Goal: Task Accomplishment & Management: Complete application form

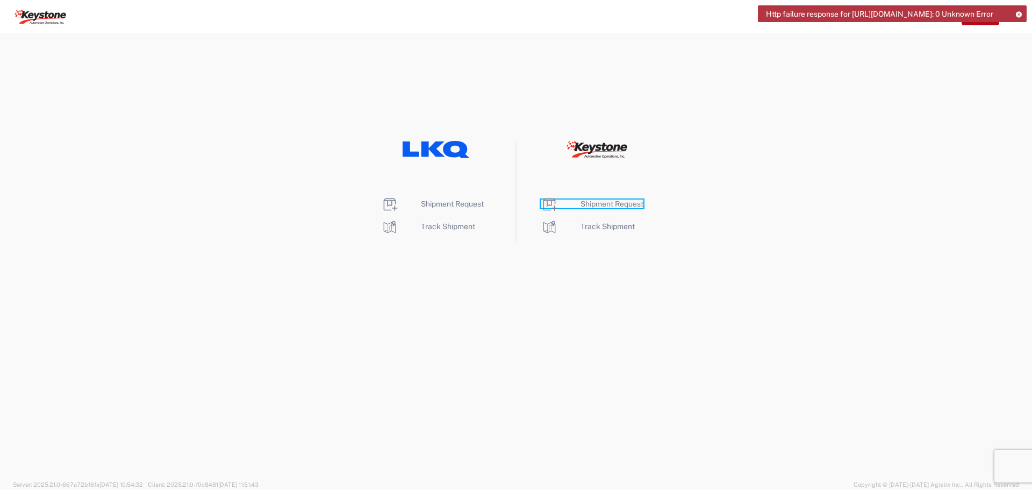
click at [611, 204] on span "Shipment Request" at bounding box center [611, 203] width 63 height 9
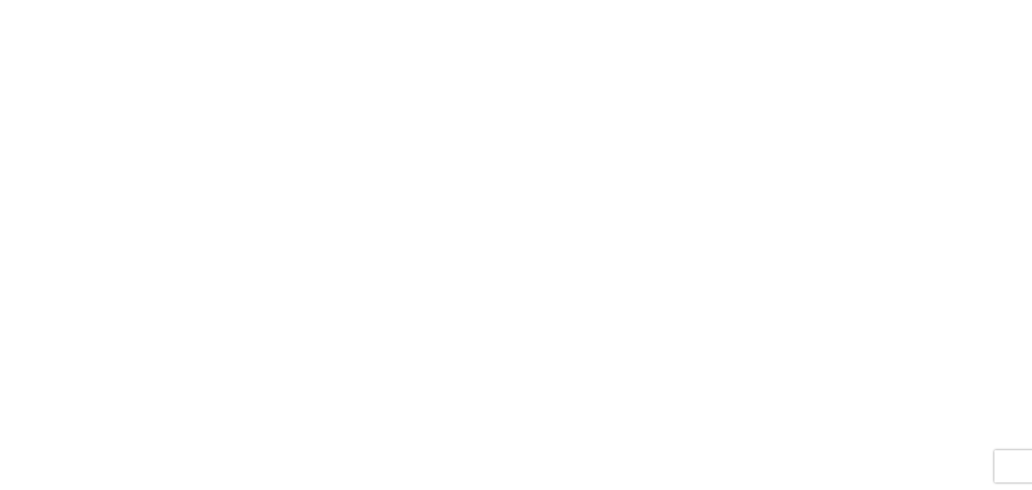
select select "FULL"
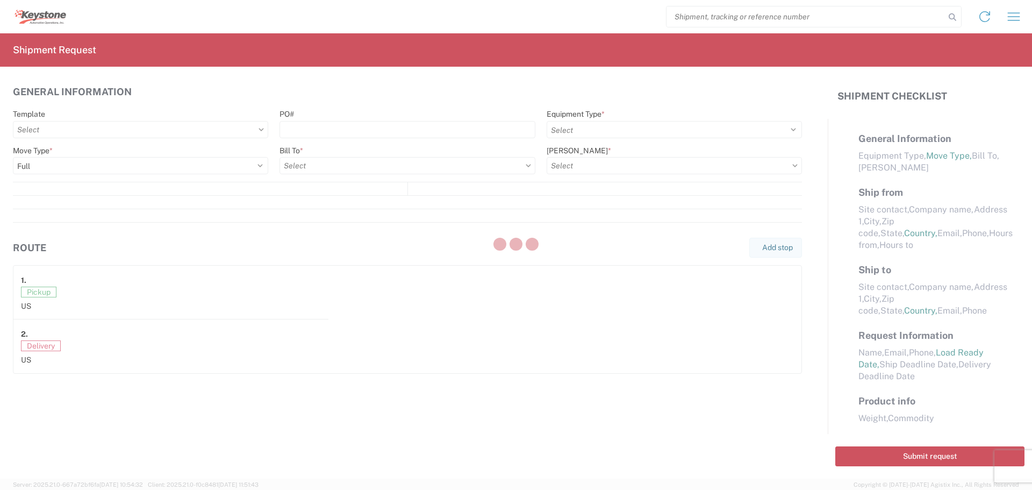
select select "LBS"
select select "IN"
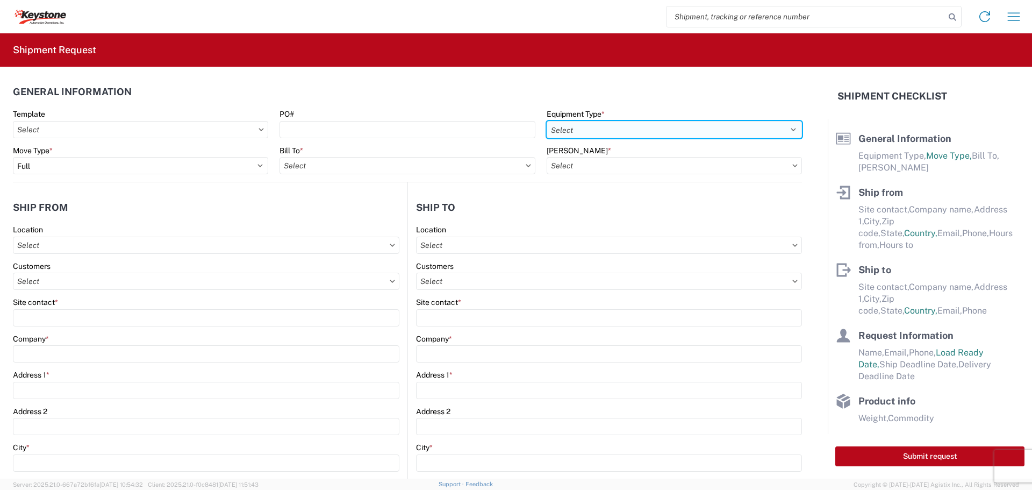
click at [597, 132] on select "Select 53’ Dry Van Flatbed Dropdeck (van) Lowboy (flatbed) Rail" at bounding box center [674, 129] width 255 height 17
select select "STDV"
click at [547, 121] on select "Select 53’ Dry Van Flatbed Dropdeck (van) Lowboy (flatbed) Rail" at bounding box center [674, 129] width 255 height 17
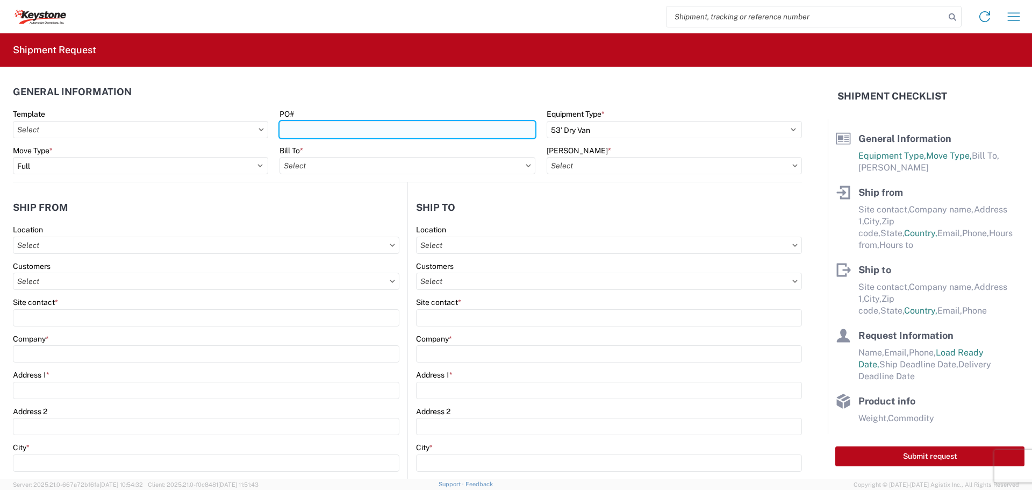
click at [382, 131] on input "PO#" at bounding box center [406, 129] width 255 height 17
type input "S"
type input "SEMA2025"
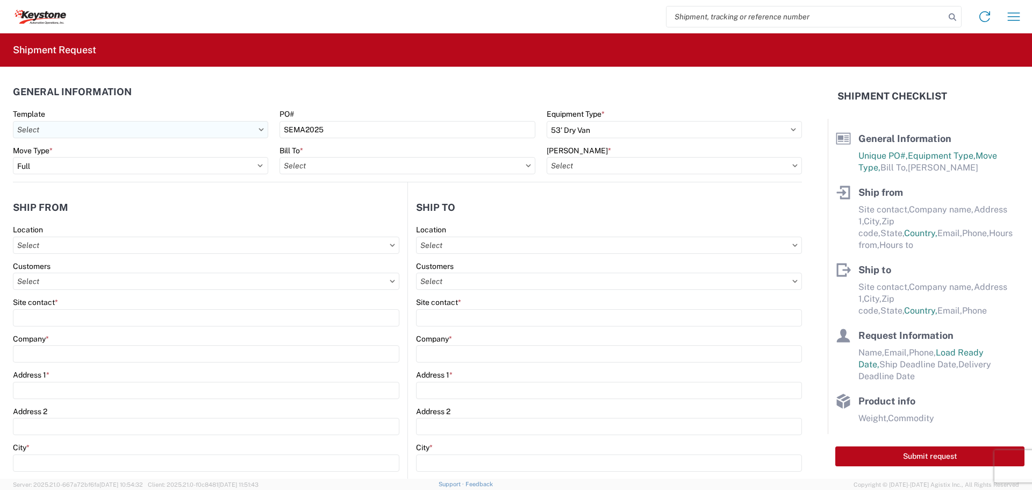
click at [234, 130] on input "text" at bounding box center [140, 129] width 255 height 17
click at [259, 130] on icon at bounding box center [261, 129] width 5 height 3
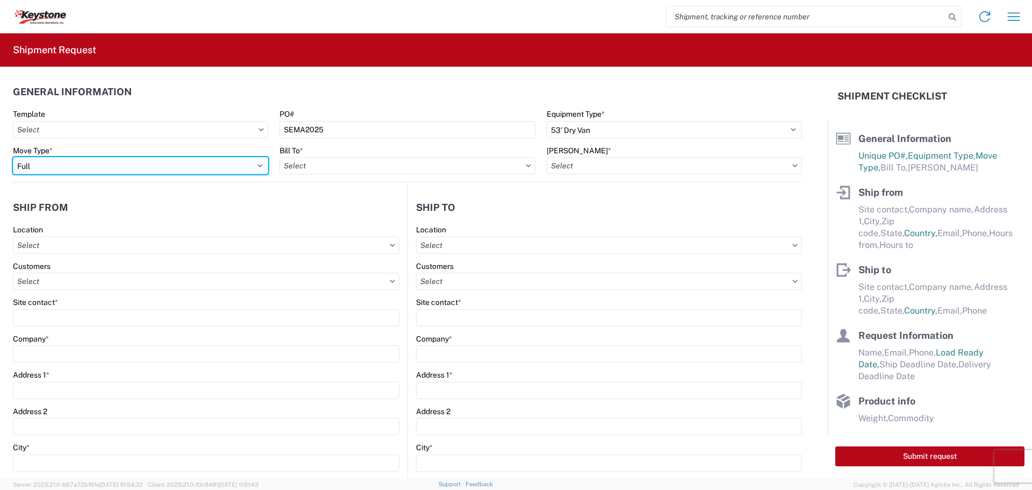
click at [255, 168] on select "Select Full Partial TL" at bounding box center [140, 165] width 255 height 17
click at [13, 157] on select "Select Full Partial TL" at bounding box center [140, 165] width 255 height 17
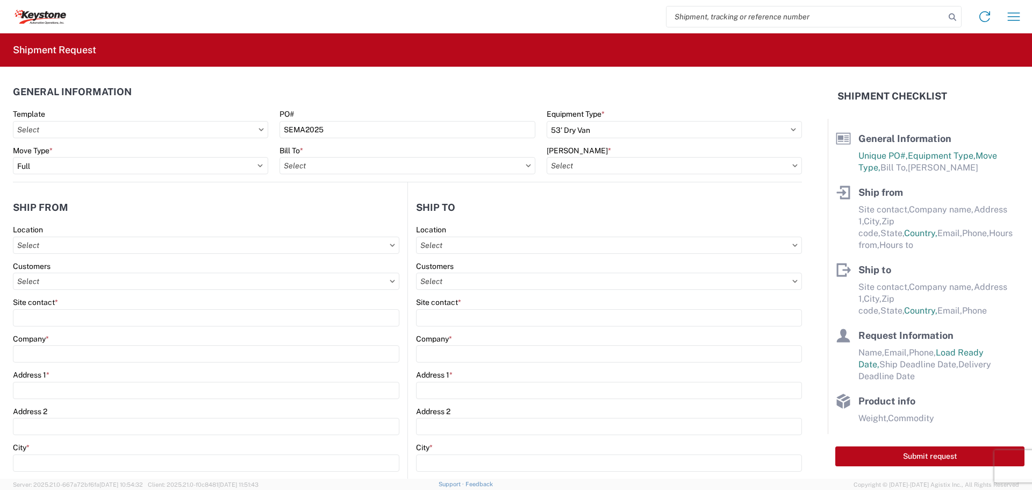
click at [233, 141] on agx-form-control-wrapper-v2 "Template" at bounding box center [141, 127] width 267 height 37
click at [317, 167] on input "text" at bounding box center [406, 165] width 255 height 17
click at [491, 148] on div "Bill To *" at bounding box center [406, 151] width 255 height 10
click at [780, 163] on input "text" at bounding box center [674, 165] width 255 height 17
click at [530, 140] on agx-form-control-wrapper-v2 "PO# SEMA2025" at bounding box center [407, 127] width 267 height 37
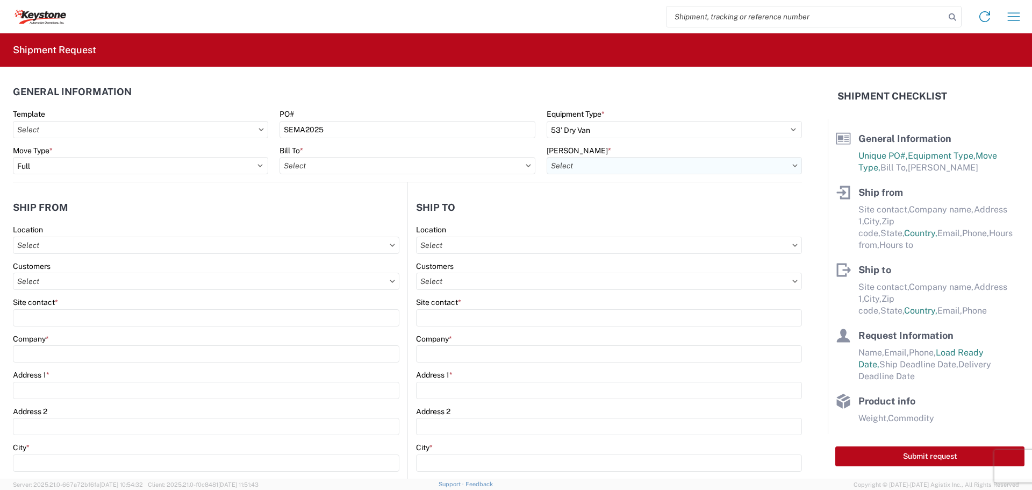
click at [784, 170] on input "text" at bounding box center [674, 165] width 255 height 17
click at [497, 146] on div "Bill To *" at bounding box center [406, 151] width 255 height 10
click at [525, 168] on input "text" at bounding box center [406, 165] width 255 height 17
click at [341, 157] on input "text" at bounding box center [406, 165] width 255 height 17
click at [339, 152] on div "Bill To *" at bounding box center [406, 151] width 255 height 10
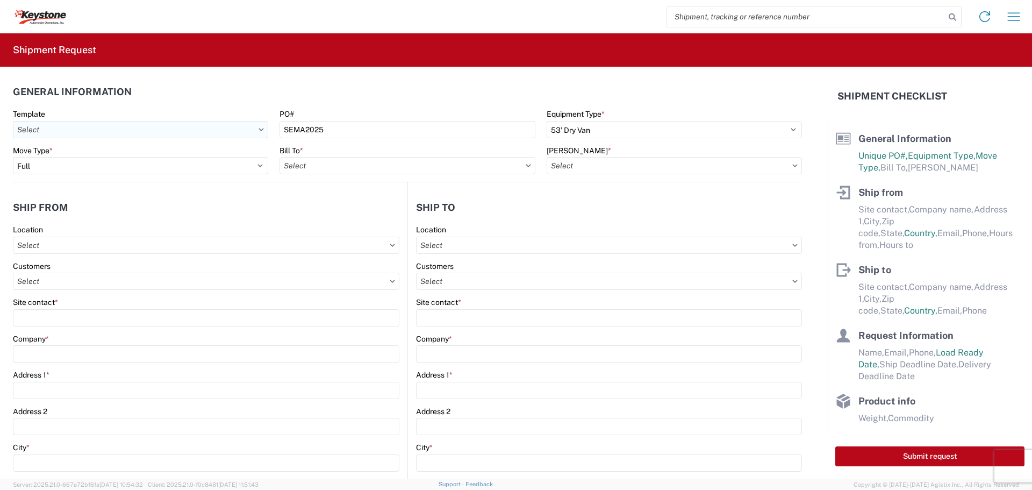
click at [263, 132] on input "text" at bounding box center [140, 129] width 255 height 17
click at [246, 113] on div "Template" at bounding box center [140, 114] width 255 height 10
click at [526, 164] on icon at bounding box center [528, 165] width 5 height 3
click at [526, 166] on icon at bounding box center [528, 165] width 5 height 3
click at [305, 163] on input "text" at bounding box center [406, 165] width 255 height 17
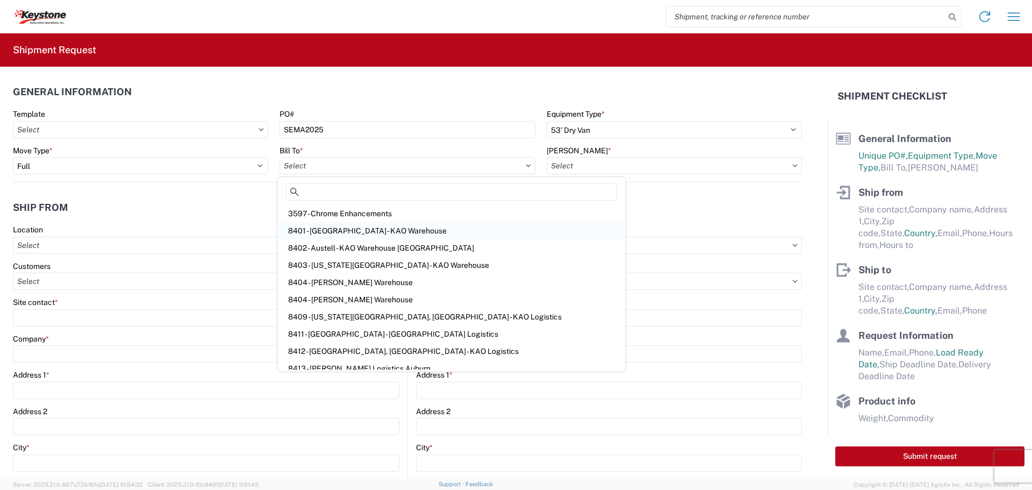
click at [362, 230] on div "8401 - [GEOGRAPHIC_DATA] - KAO Warehouse" at bounding box center [451, 230] width 344 height 17
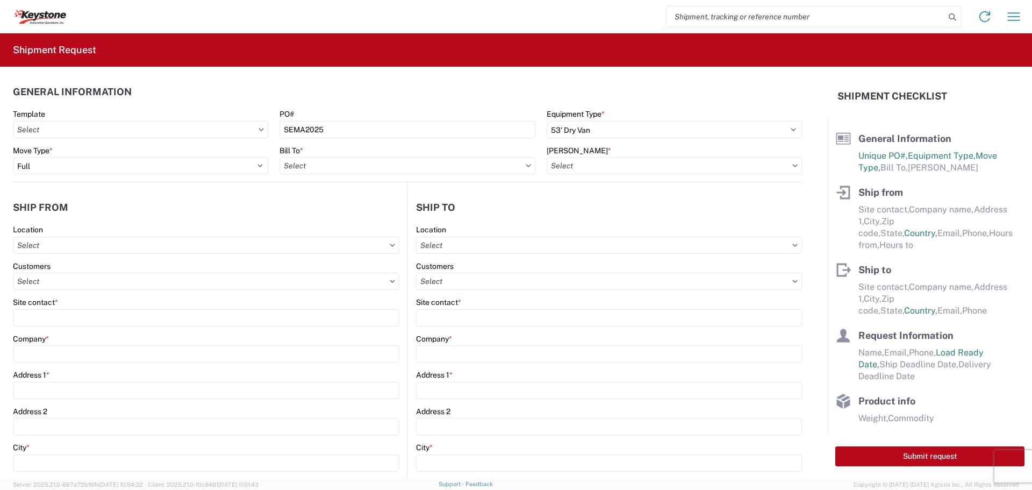
type input "8401 - [GEOGRAPHIC_DATA] - KAO Warehouse"
click at [640, 157] on input "text" at bounding box center [674, 165] width 255 height 17
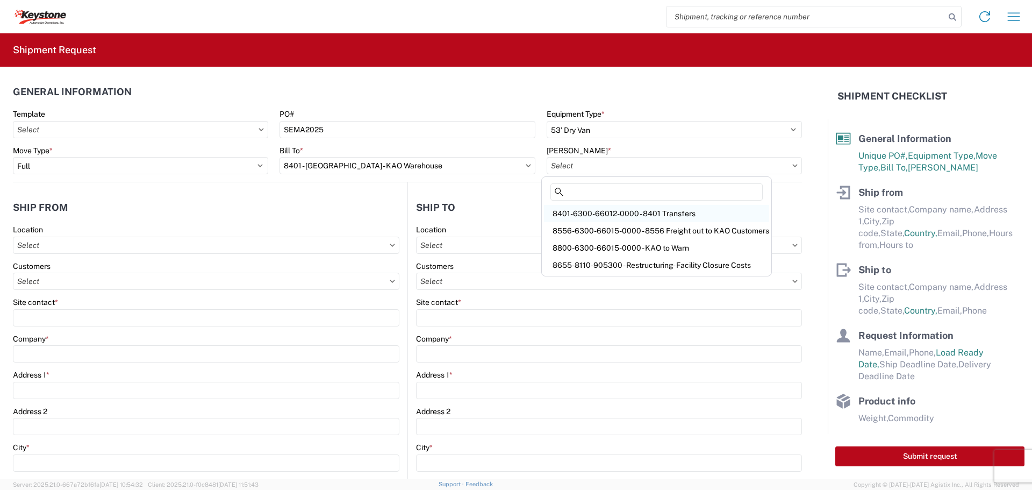
click at [644, 214] on div "8401-6300-66012-0000 - 8401 Transfers" at bounding box center [656, 213] width 225 height 17
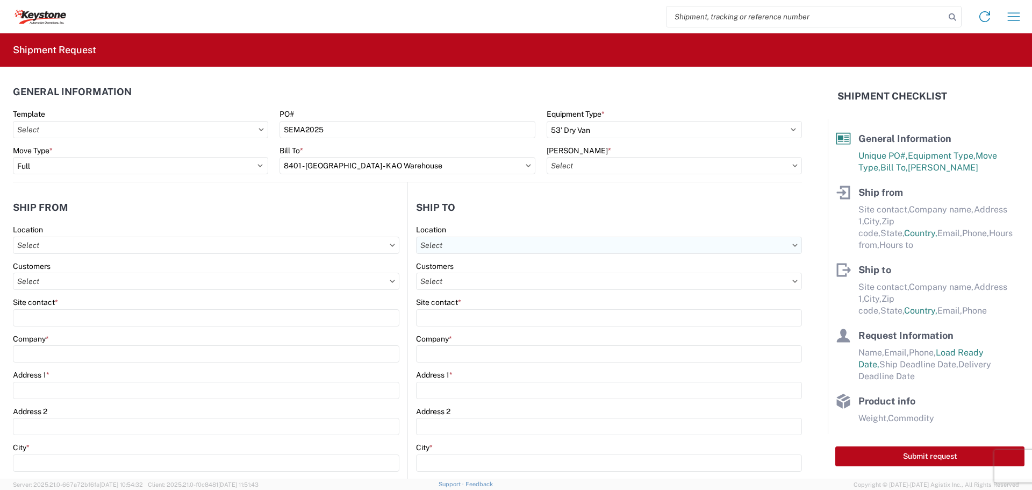
type input "8401-6300-66012-0000 - 8401 Transfers, 8401-6300-66012-0000 - 8401 Transfers"
click at [390, 245] on icon at bounding box center [392, 244] width 5 height 3
click at [51, 249] on input "text" at bounding box center [206, 244] width 386 height 17
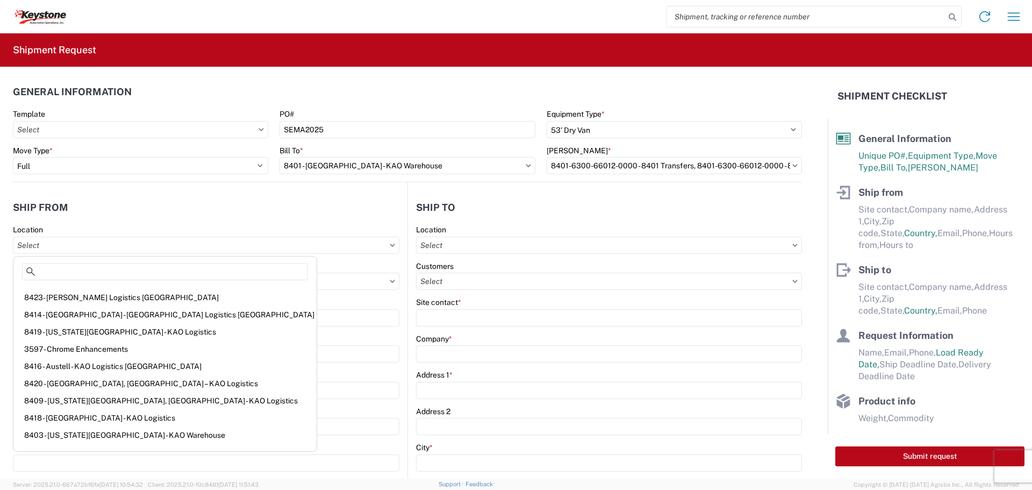
scroll to position [48, 0]
click at [69, 348] on div "3597 - Chrome Enhancements" at bounding box center [165, 347] width 299 height 17
type input "3597 - Chrome Enhancements"
type input "KAO"
type input "4533 S 88th St"
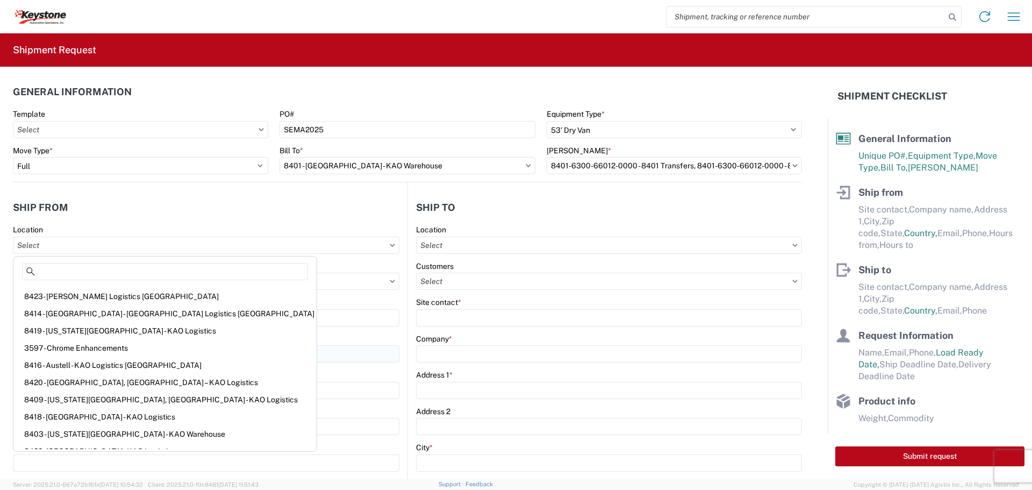
type input "Omaha"
type input "68127"
select select "NE"
select select "US"
type input "07:00"
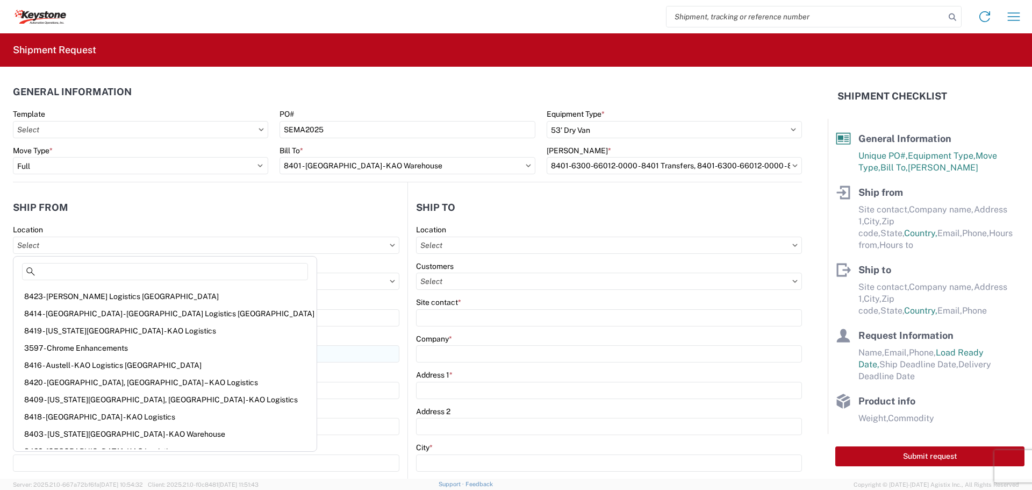
type input "16:00"
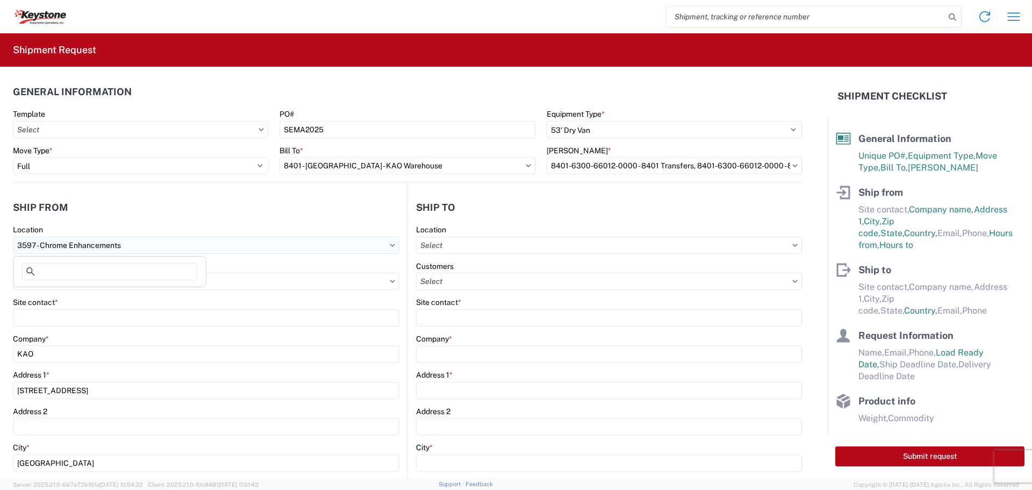
click at [393, 243] on input "3597 - Chrome Enhancements" at bounding box center [206, 244] width 386 height 17
click at [386, 247] on input "3597 - Chrome Enhancements" at bounding box center [206, 244] width 386 height 17
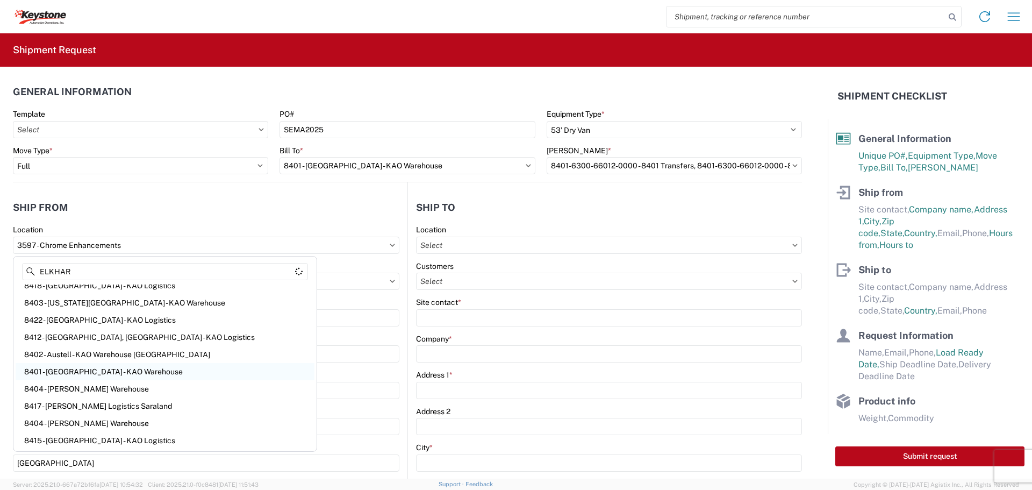
scroll to position [0, 0]
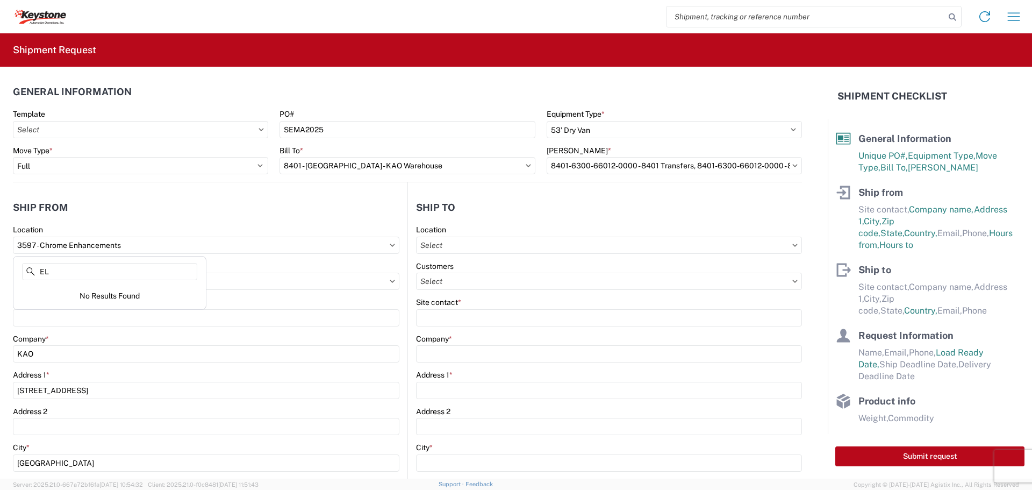
type input "E"
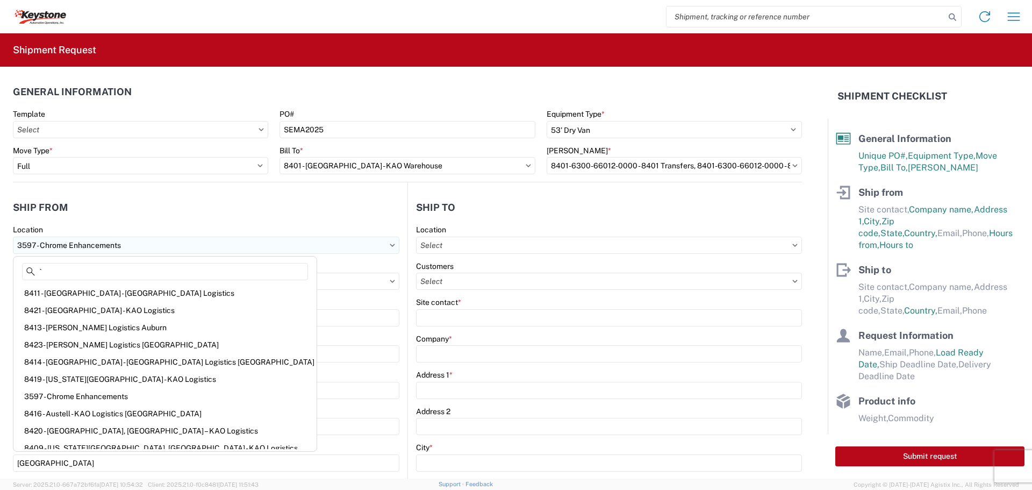
type input "``"
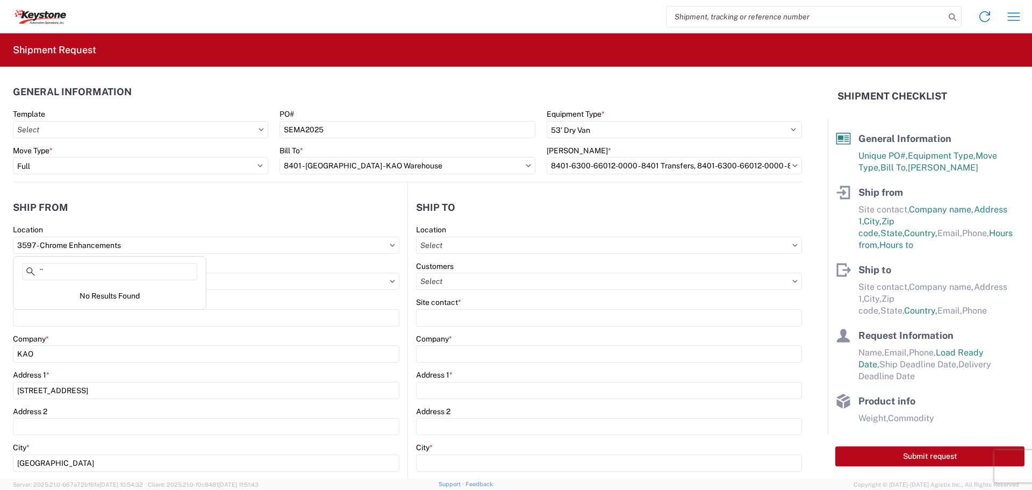
drag, startPoint x: 139, startPoint y: 266, endPoint x: 183, endPoint y: 283, distance: 47.1
click at [139, 268] on input "``" at bounding box center [109, 271] width 175 height 17
drag, startPoint x: 115, startPoint y: 274, endPoint x: -71, endPoint y: 262, distance: 186.9
click at [0, 262] on html "Home Shipment request Shipment tracking Shipment Request General Information Te…" at bounding box center [516, 245] width 1032 height 490
click at [392, 248] on input "3597 - Chrome Enhancements" at bounding box center [206, 244] width 386 height 17
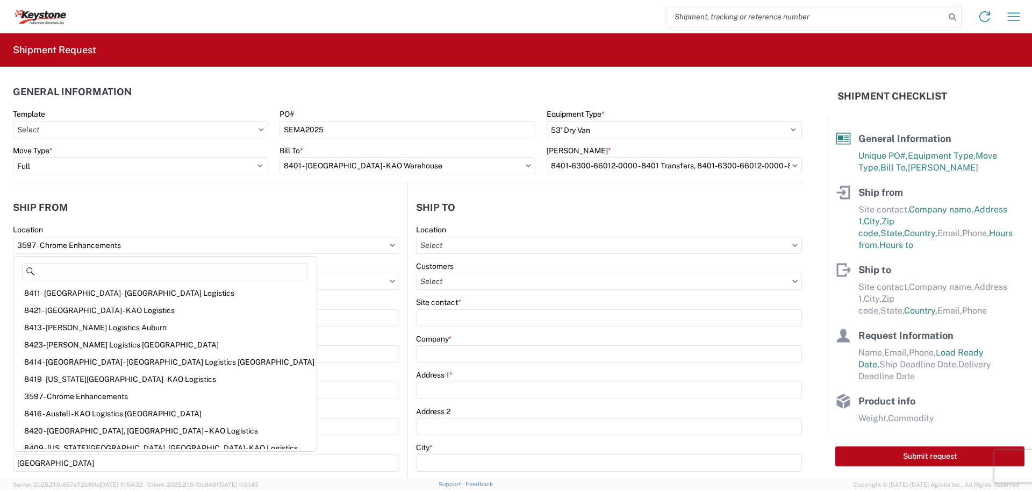
click at [166, 194] on agx-shipment-stop-widget-v2 "Ship from 3597 Location 3597 - Chrome Enhancements Customers Site contact * Com…" at bounding box center [210, 439] width 394 height 515
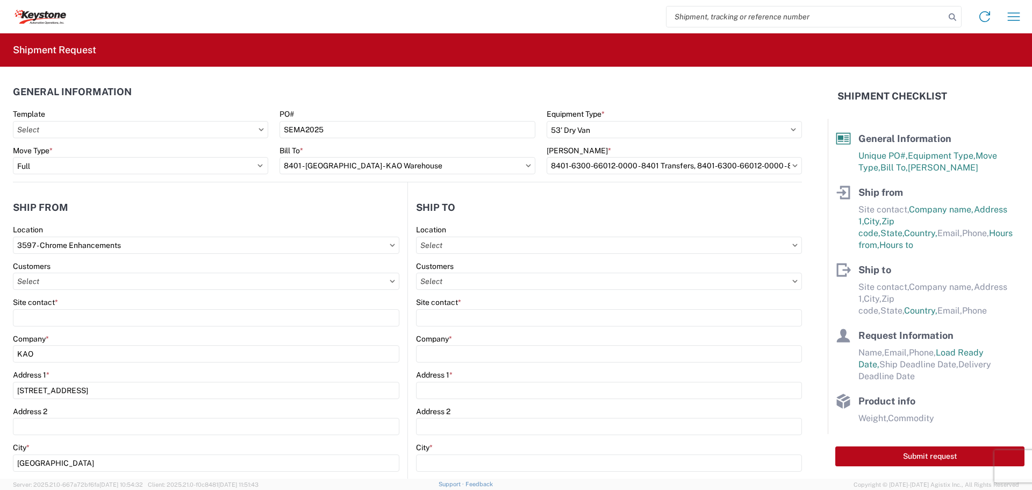
scroll to position [269, 0]
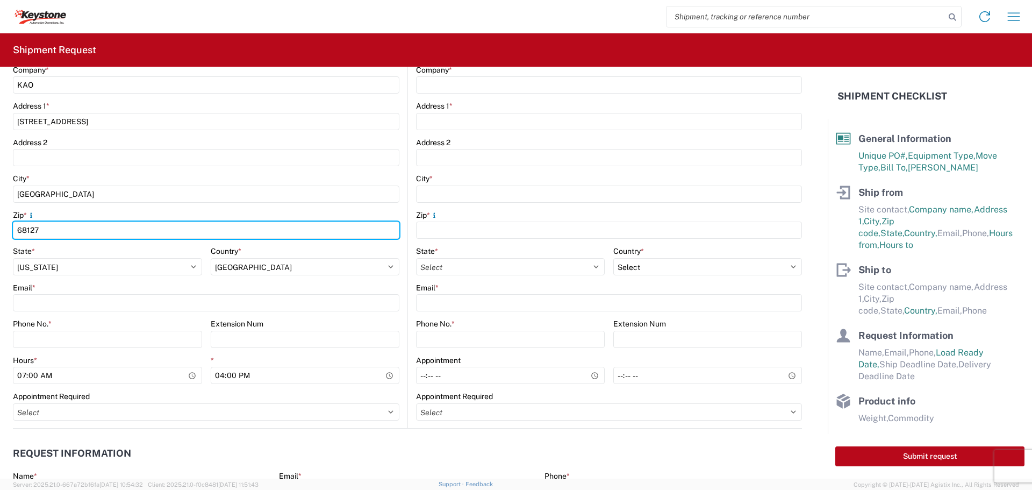
drag, startPoint x: -48, startPoint y: 223, endPoint x: -149, endPoint y: 206, distance: 102.8
click at [0, 206] on html "Home Shipment request Shipment tracking Shipment Request General Information Te…" at bounding box center [516, 245] width 1032 height 490
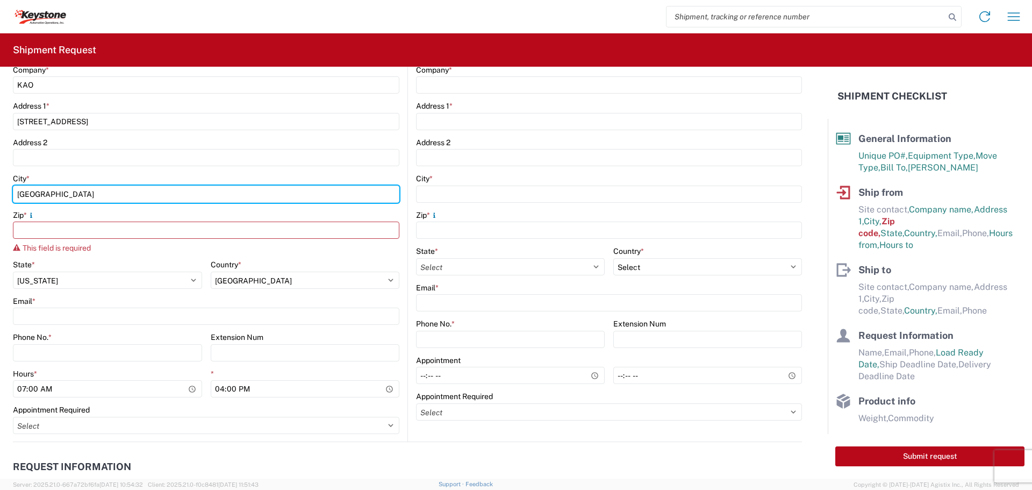
click at [0, 189] on html "Home Shipment request Shipment tracking Shipment Request General Information Te…" at bounding box center [516, 245] width 1032 height 490
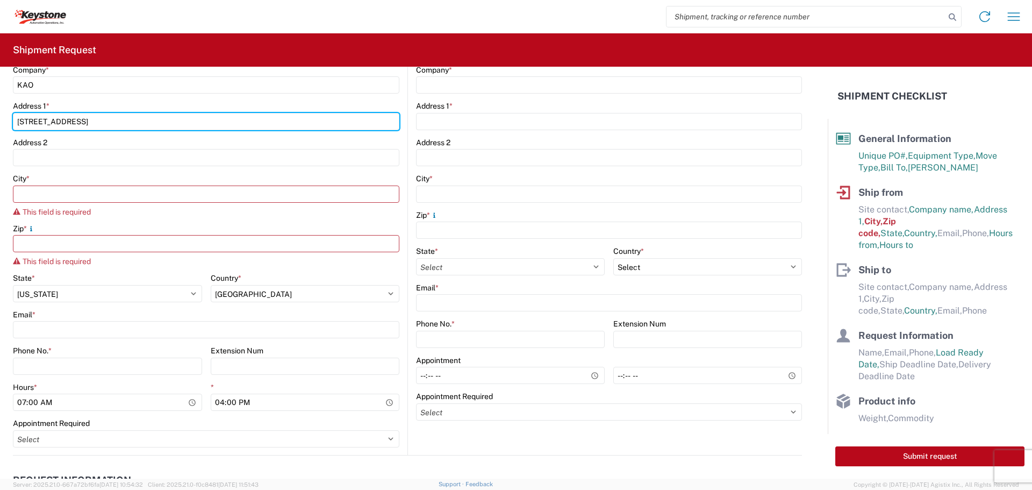
drag, startPoint x: 89, startPoint y: 122, endPoint x: -88, endPoint y: 101, distance: 178.7
click at [0, 101] on html "Home Shipment request Shipment tracking Shipment Request General Information Te…" at bounding box center [516, 245] width 1032 height 490
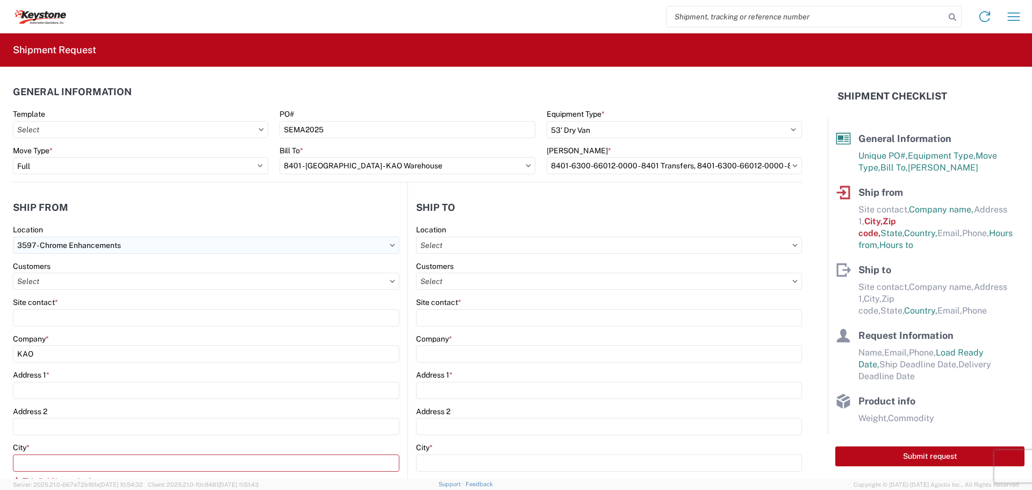
click at [131, 249] on input "3597 - Chrome Enhancements" at bounding box center [206, 244] width 386 height 17
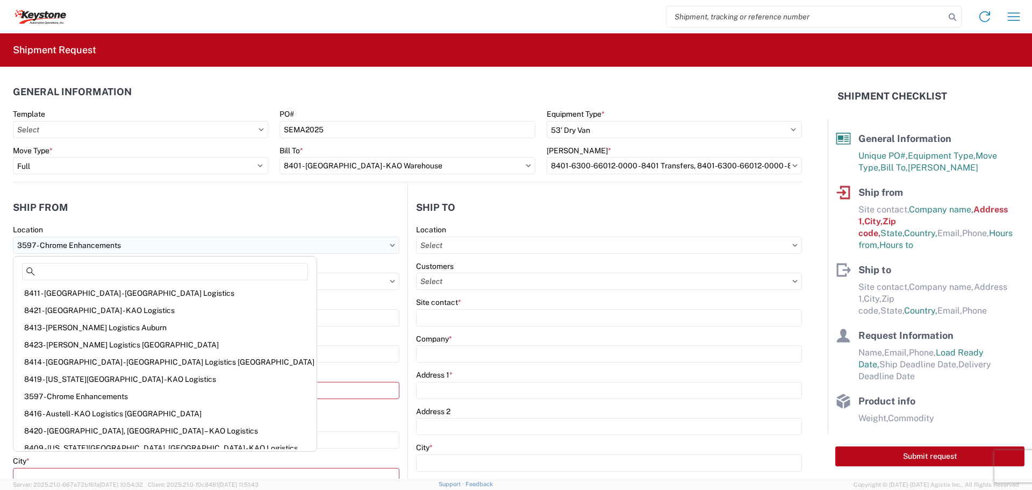
click at [41, 244] on input "3597 - Chrome Enhancements" at bounding box center [206, 244] width 386 height 17
click at [42, 245] on input "3597 - Chrome Enhancements" at bounding box center [206, 244] width 386 height 17
click at [292, 245] on input "3597 - Chrome Enhancements" at bounding box center [206, 244] width 386 height 17
click at [301, 244] on input "3597 - Chrome Enhancements" at bounding box center [206, 244] width 386 height 17
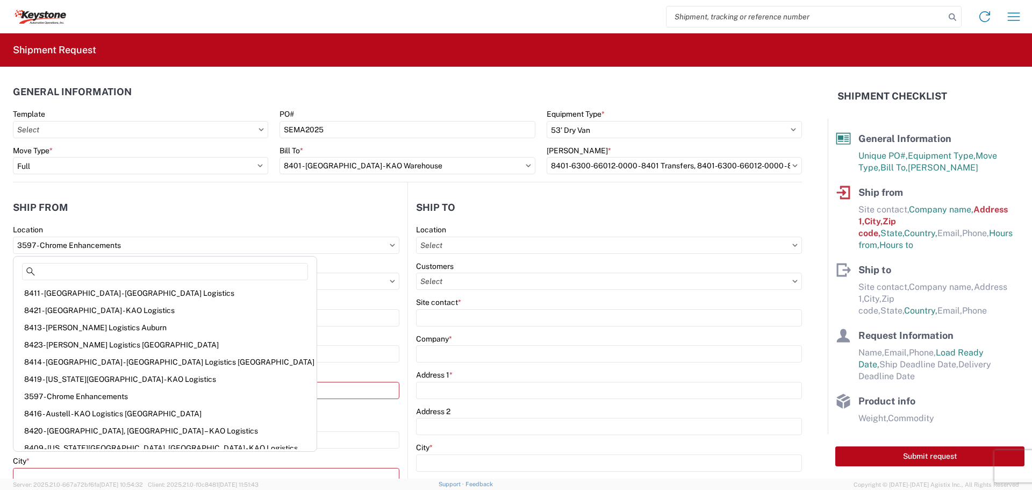
click at [80, 52] on h2 "Shipment Request" at bounding box center [54, 50] width 83 height 13
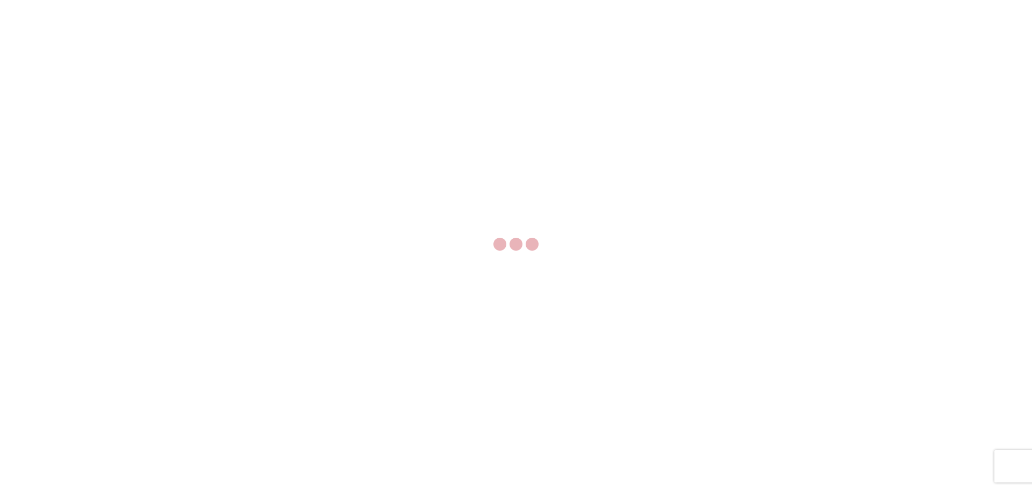
select select "FULL"
select select "LBS"
select select "IN"
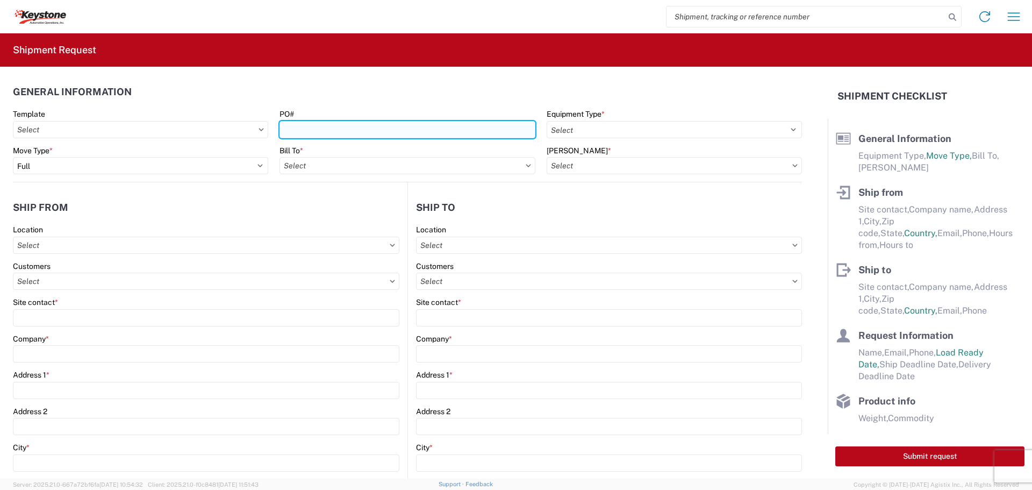
click at [296, 128] on input "PO#" at bounding box center [406, 129] width 255 height 17
type input "s"
type input "SEMA2025"
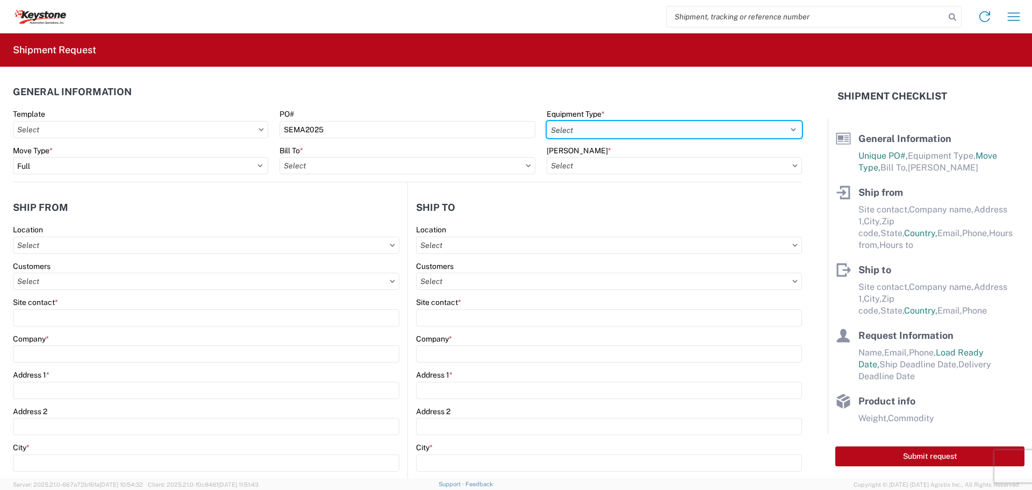
click at [599, 125] on select "Select 53’ Dry Van Flatbed Dropdeck (van) Lowboy (flatbed) Rail" at bounding box center [674, 129] width 255 height 17
select select "STDV"
click at [547, 121] on select "Select 53’ Dry Van Flatbed Dropdeck (van) Lowboy (flatbed) Rail" at bounding box center [674, 129] width 255 height 17
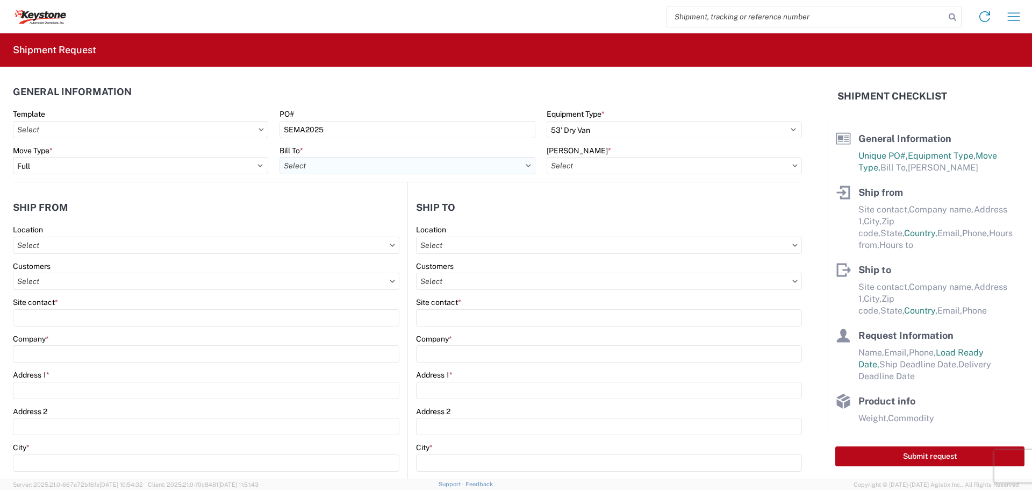
click at [456, 173] on input "text" at bounding box center [406, 165] width 255 height 17
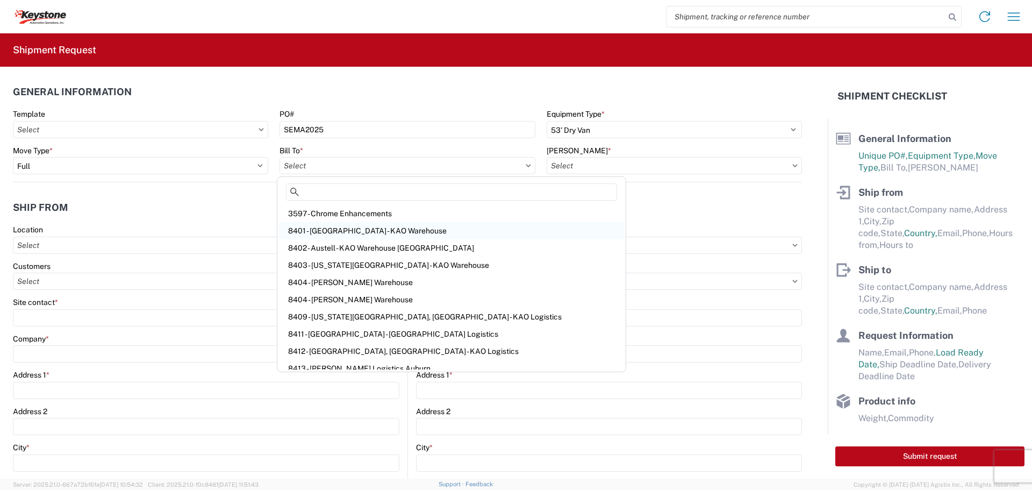
click at [338, 227] on div "8401 - [GEOGRAPHIC_DATA] - KAO Warehouse" at bounding box center [451, 230] width 344 height 17
type input "8401 - [GEOGRAPHIC_DATA] - KAO Warehouse"
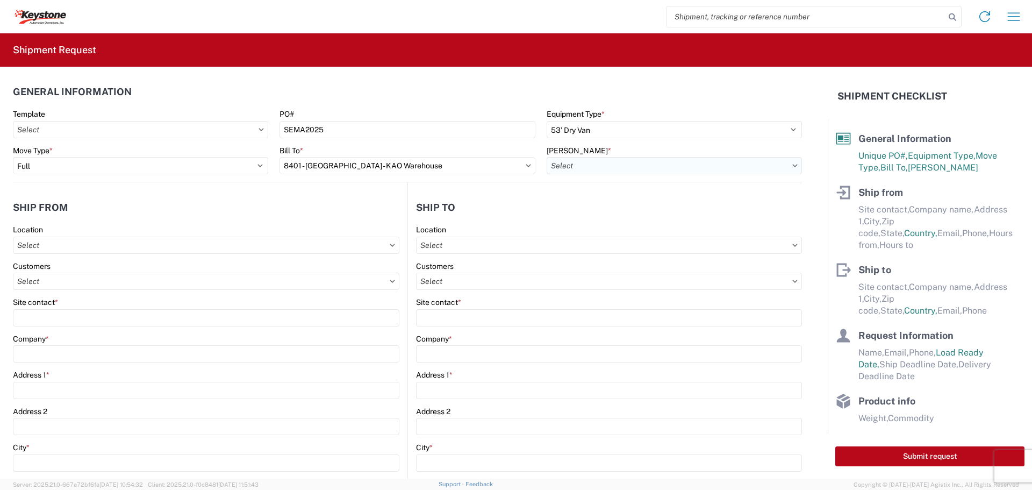
click at [628, 163] on input "text" at bounding box center [674, 165] width 255 height 17
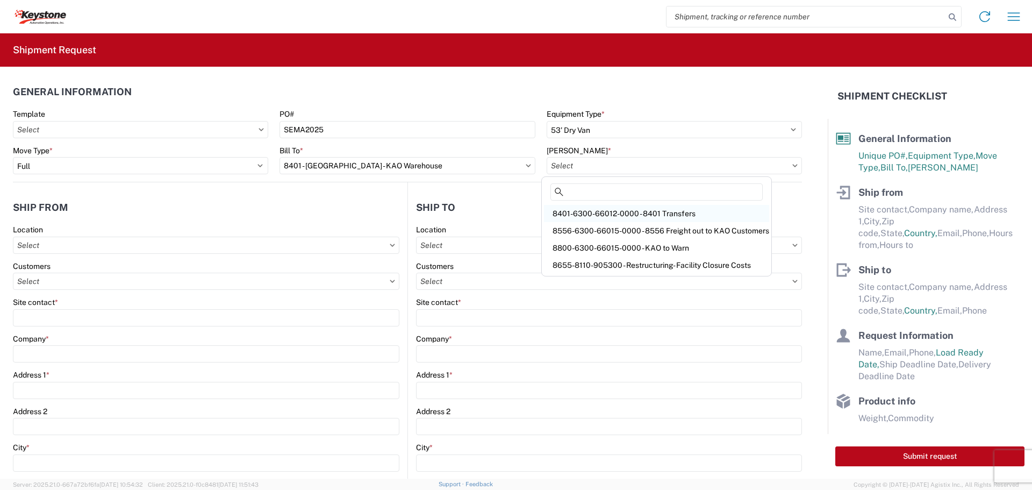
click at [639, 212] on div "8401-6300-66012-0000 - 8401 Transfers" at bounding box center [656, 213] width 225 height 17
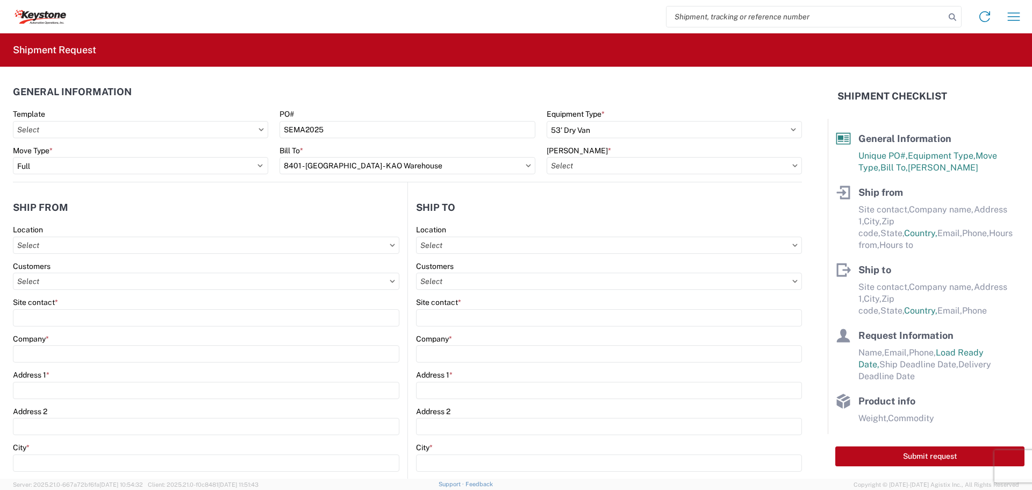
type input "8401-6300-66012-0000 - 8401 Transfers, 8401-6300-66012-0000 - 8401 Transfers"
click at [78, 282] on input "text" at bounding box center [206, 280] width 386 height 17
click at [53, 261] on div "Customers" at bounding box center [206, 266] width 386 height 10
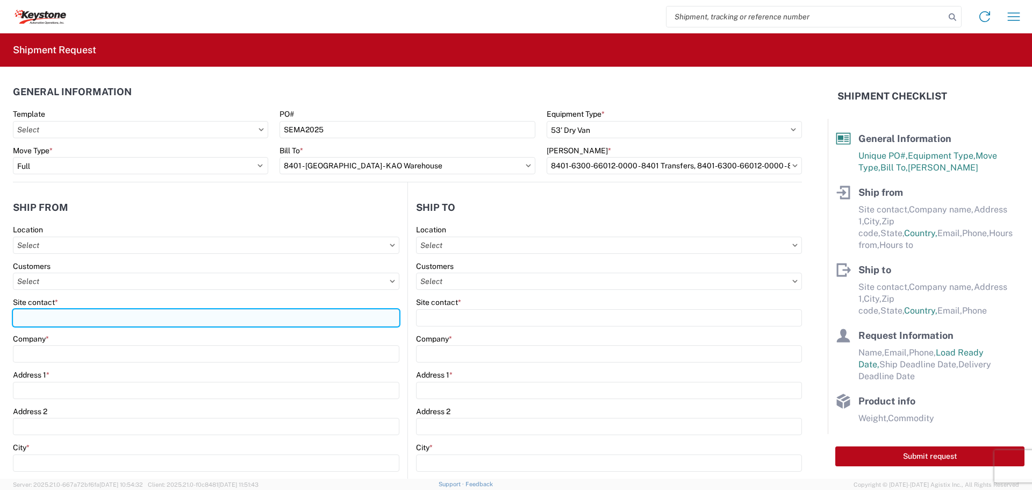
click at [46, 317] on input "Site contact *" at bounding box center [206, 317] width 386 height 17
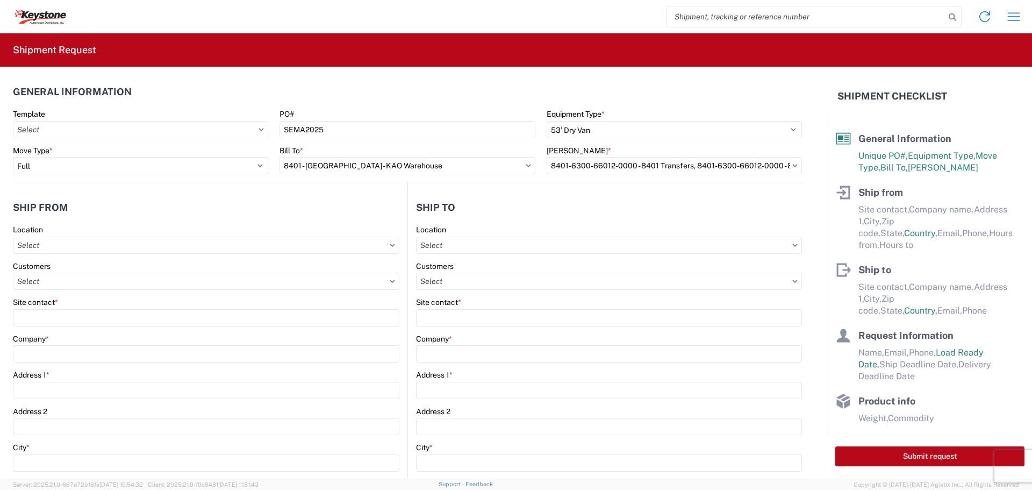
click at [526, 166] on icon at bounding box center [528, 165] width 5 height 3
click at [521, 162] on input "8401 - [GEOGRAPHIC_DATA] - KAO Warehouse" at bounding box center [406, 165] width 255 height 17
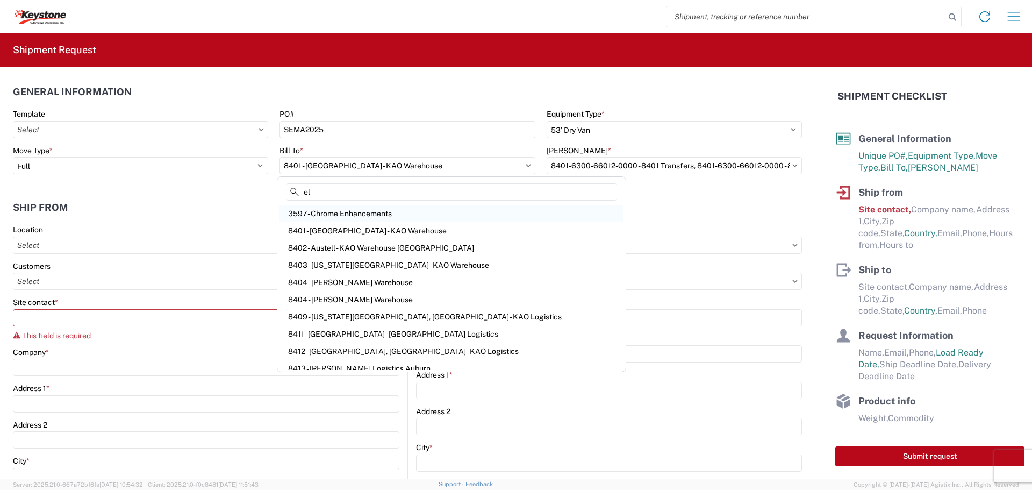
type input "elk"
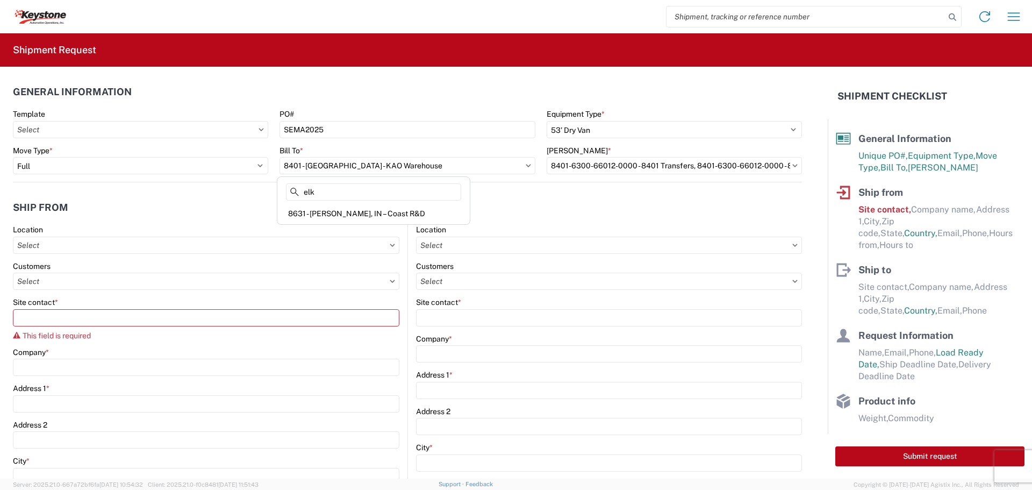
click at [383, 217] on div "8631 - [PERSON_NAME], IN – Coast R&D" at bounding box center [373, 213] width 188 height 17
type input "8631 - [PERSON_NAME], IN – Coast R&D"
click at [567, 160] on input "text" at bounding box center [674, 165] width 255 height 17
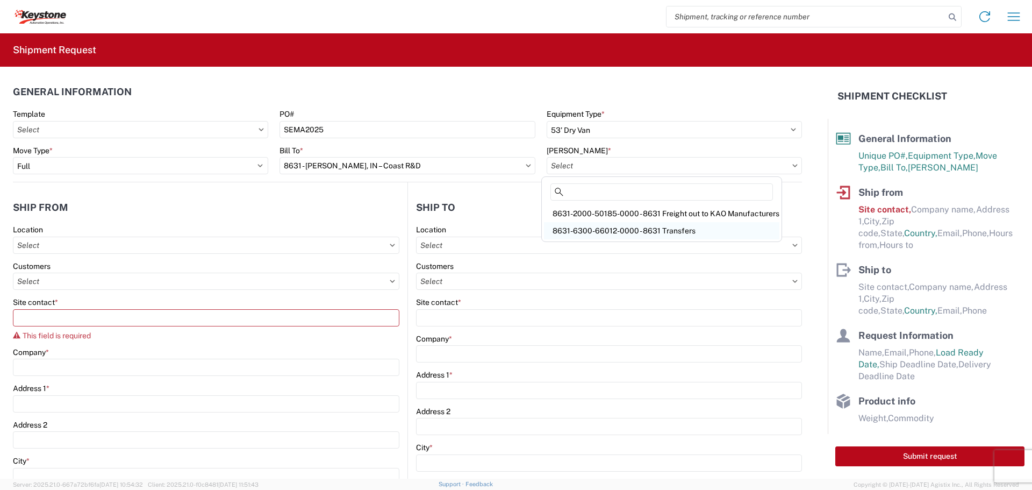
click at [622, 231] on div "8631-6300-66012-0000 - 8631 Transfers" at bounding box center [661, 230] width 235 height 17
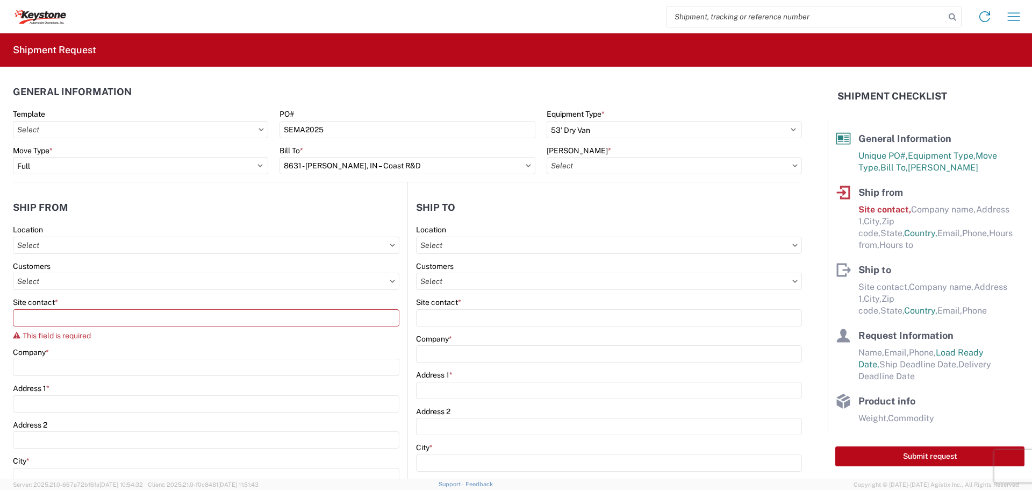
type input "8631-6300-66012-0000 - 8631 Transfers, 8631-6300-66012-0000 - 8631 Transfers"
click at [80, 246] on input "text" at bounding box center [206, 244] width 386 height 17
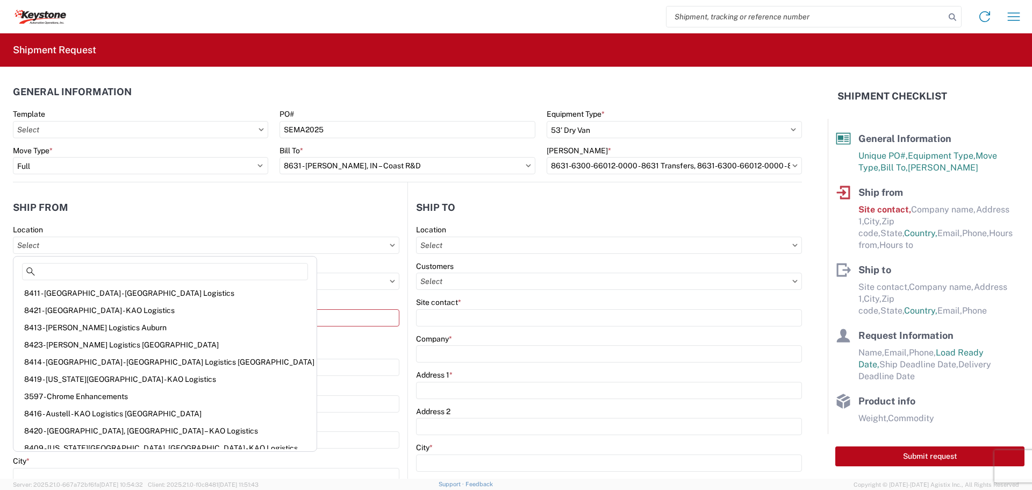
click at [170, 219] on agx-form-section "Ship from Location Customers Site contact * This field is required Company * Ad…" at bounding box center [210, 452] width 394 height 515
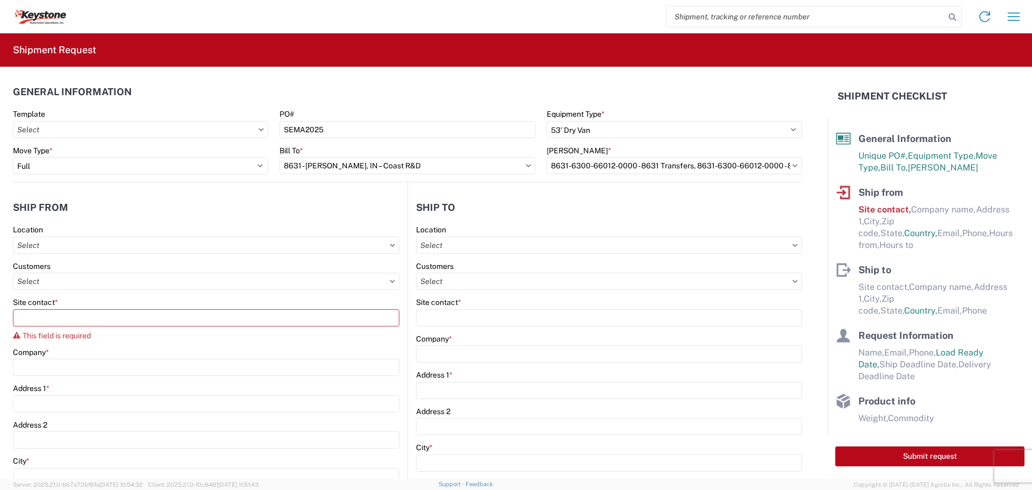
click at [100, 308] on div "Site contact * This field is required" at bounding box center [206, 318] width 386 height 42
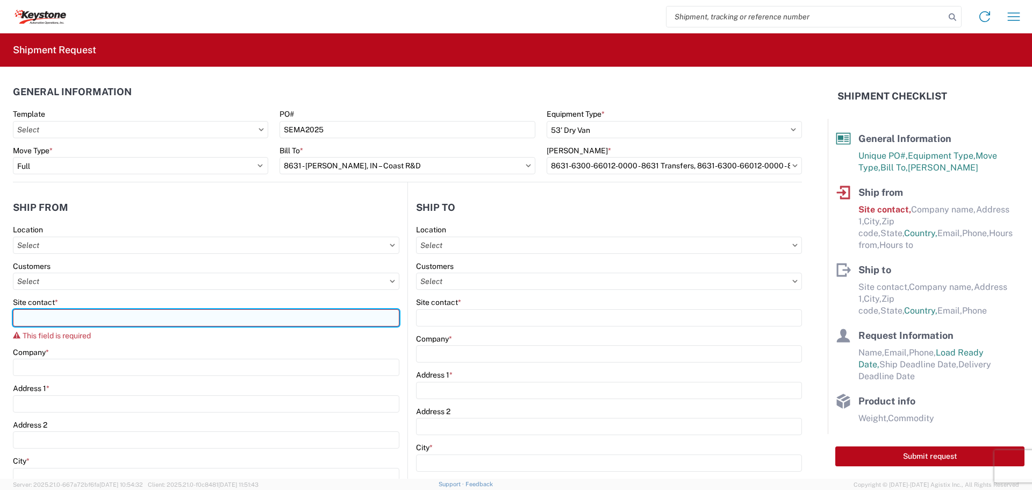
click at [101, 318] on input "Site contact *" at bounding box center [206, 317] width 386 height 17
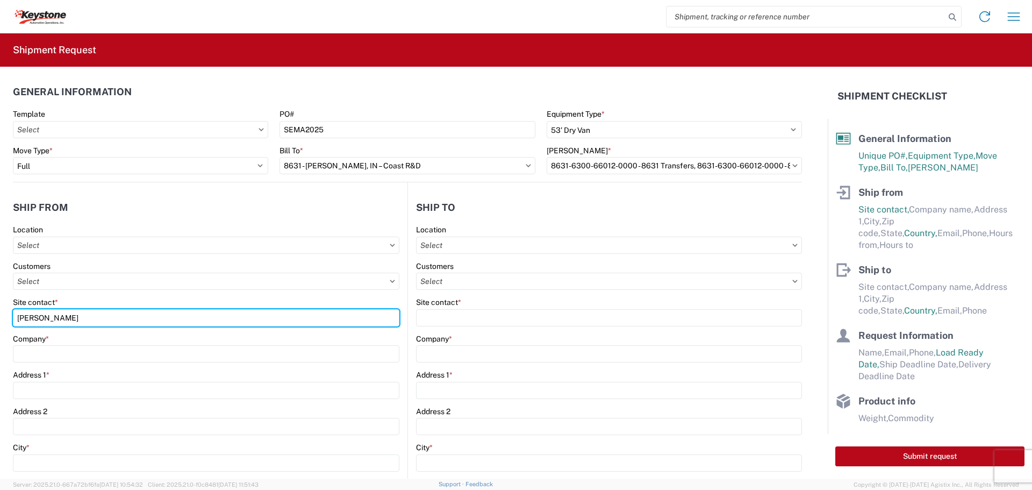
type input "[PERSON_NAME]"
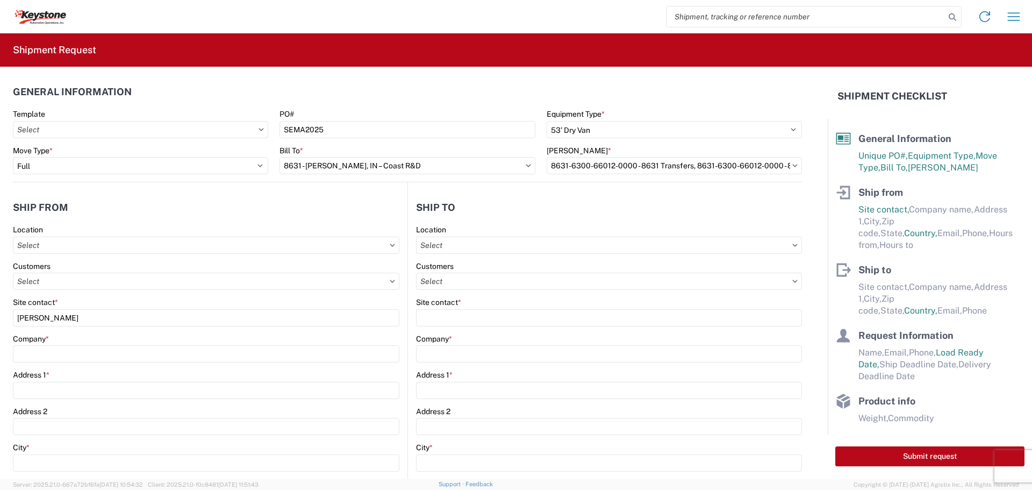
click at [68, 343] on div "Company *" at bounding box center [206, 348] width 386 height 29
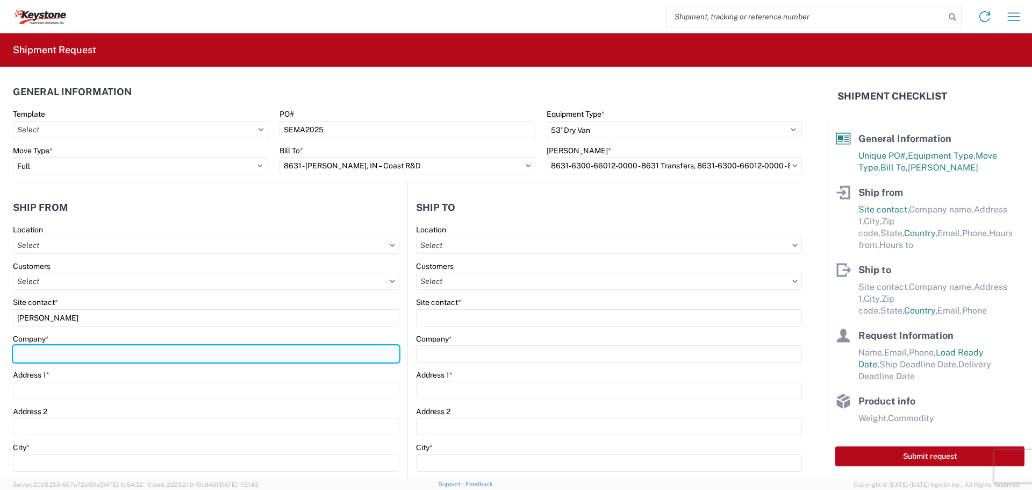
click at [83, 358] on input "Company *" at bounding box center [206, 353] width 386 height 17
type input "KAO R&D"
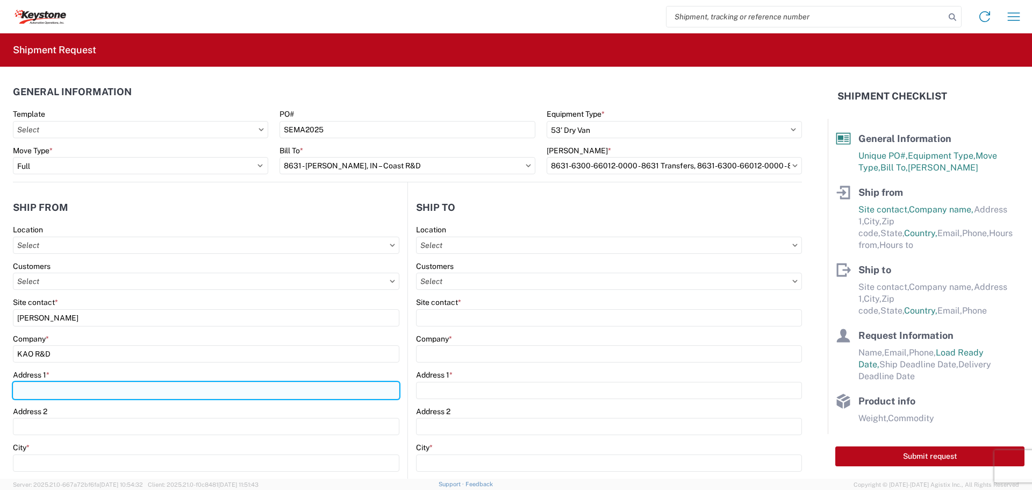
click at [99, 382] on input "Address 1 *" at bounding box center [206, 390] width 386 height 17
type input "[GEOGRAPHIC_DATA]"
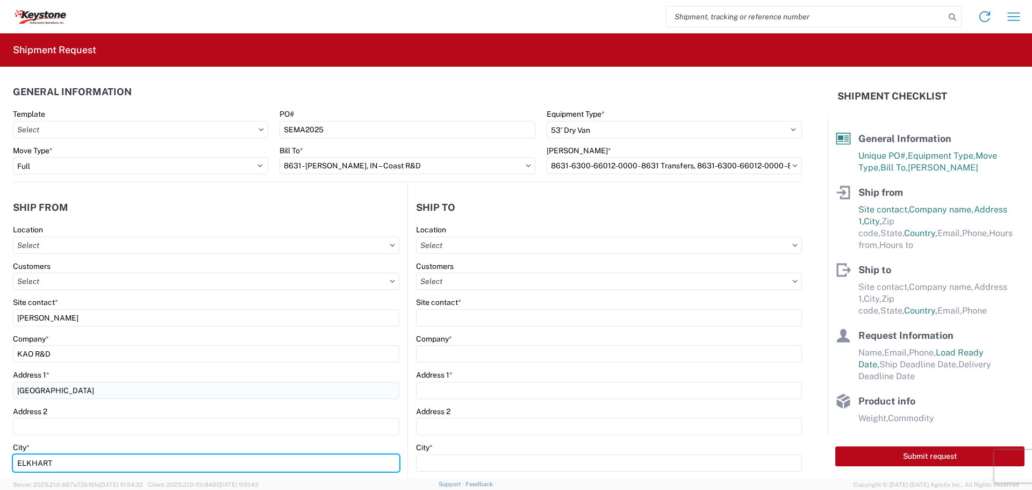
type input "ELKHART"
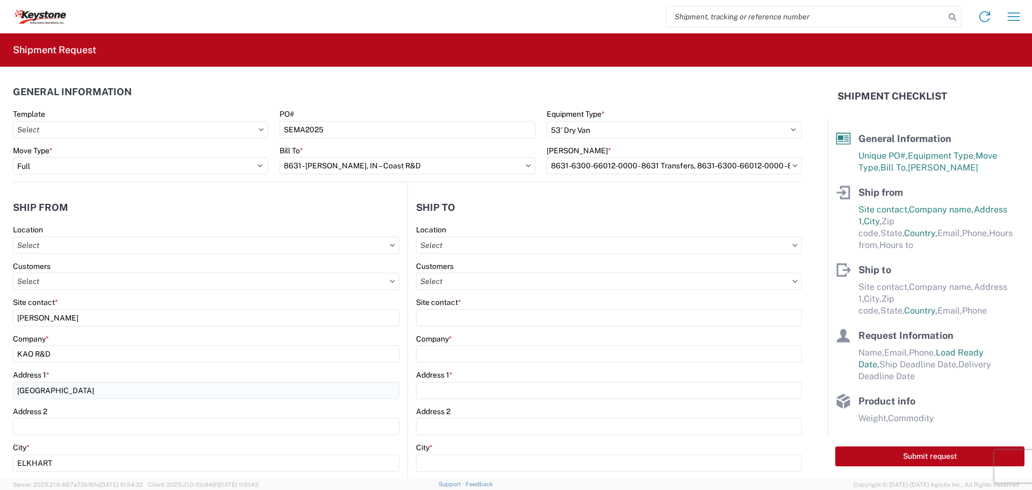
scroll to position [226, 0]
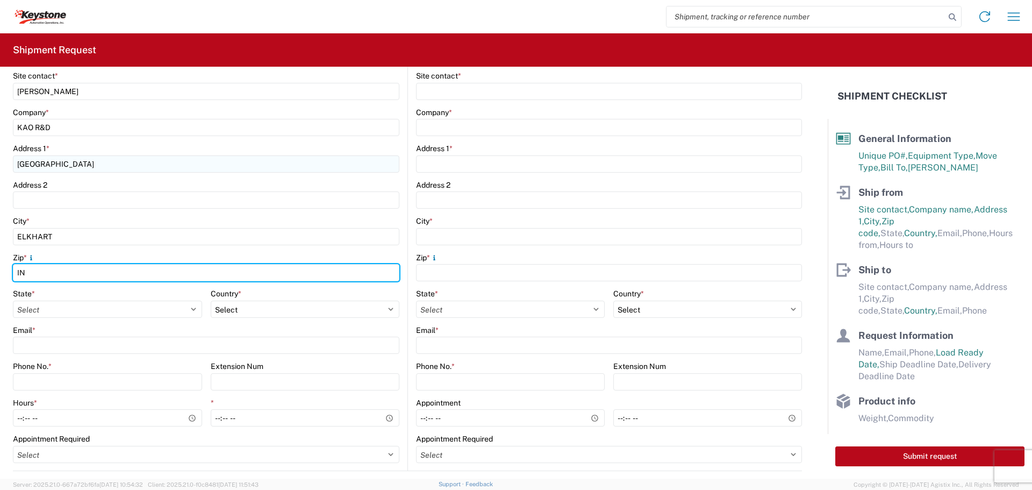
type input "IN"
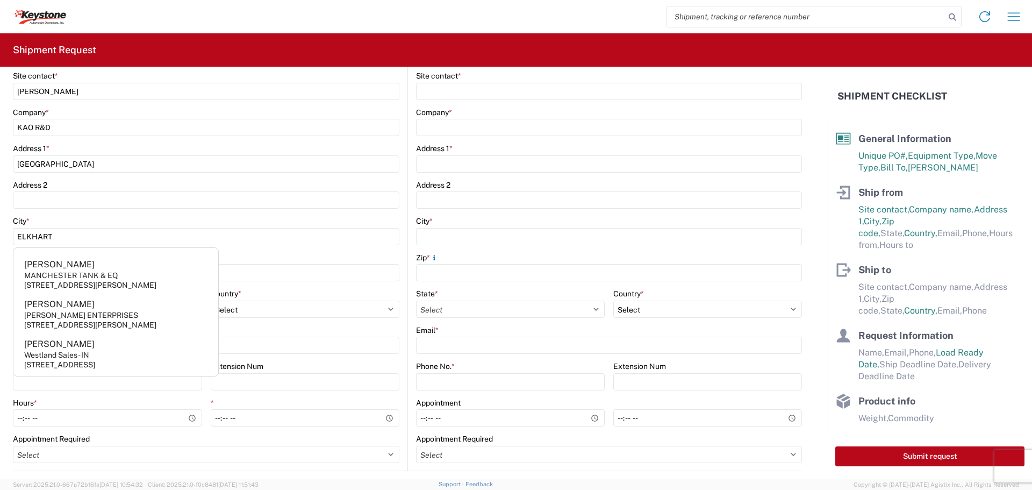
click at [298, 289] on div "State * Select [US_STATE] [US_STATE] [US_STATE] [US_STATE] Armed Forces America…" at bounding box center [206, 307] width 386 height 37
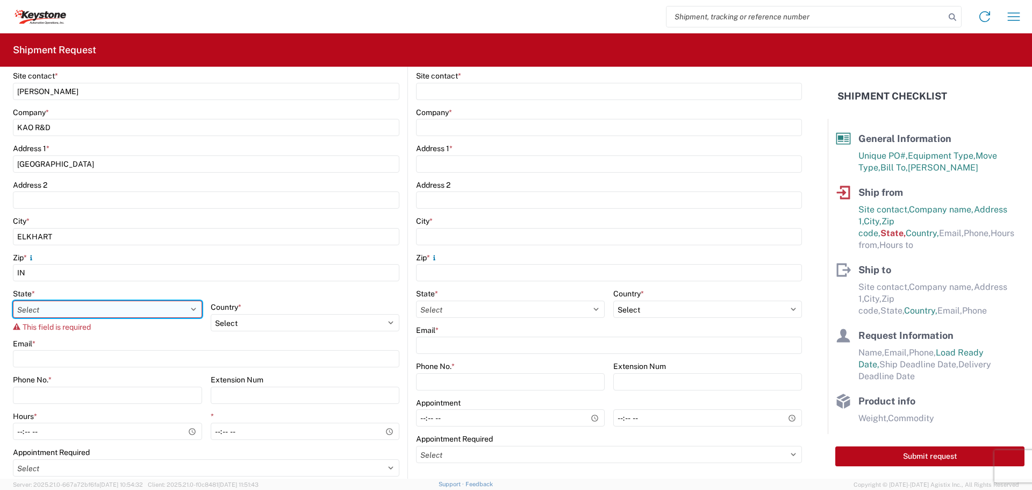
click at [63, 303] on select "Select [US_STATE] [US_STATE] [US_STATE] [US_STATE] Armed Forces Americas Armed …" at bounding box center [107, 308] width 189 height 17
select select "IN"
click at [13, 300] on select "Select [US_STATE] [US_STATE] [US_STATE] [US_STATE] Armed Forces Americas Armed …" at bounding box center [107, 308] width 189 height 17
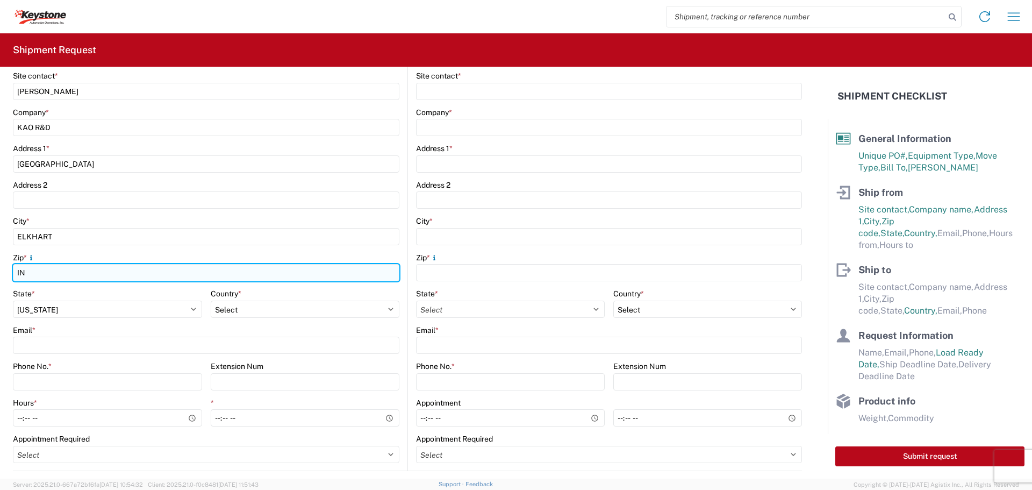
click at [60, 276] on input "IN" at bounding box center [206, 272] width 386 height 17
click at [0, 246] on html "Home Shipment request Shipment tracking Shipment Request General Information Te…" at bounding box center [516, 245] width 1032 height 490
type input "46516"
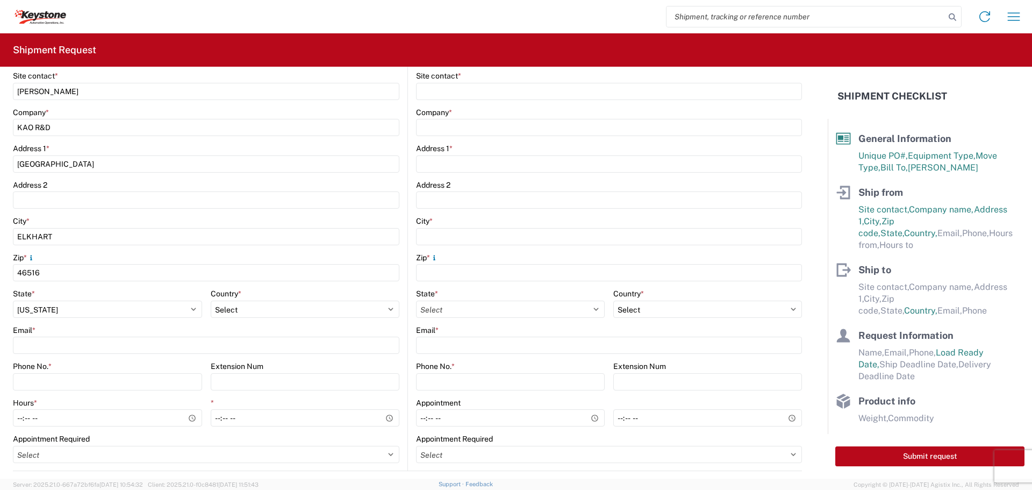
click at [78, 333] on div "Email *" at bounding box center [206, 330] width 386 height 10
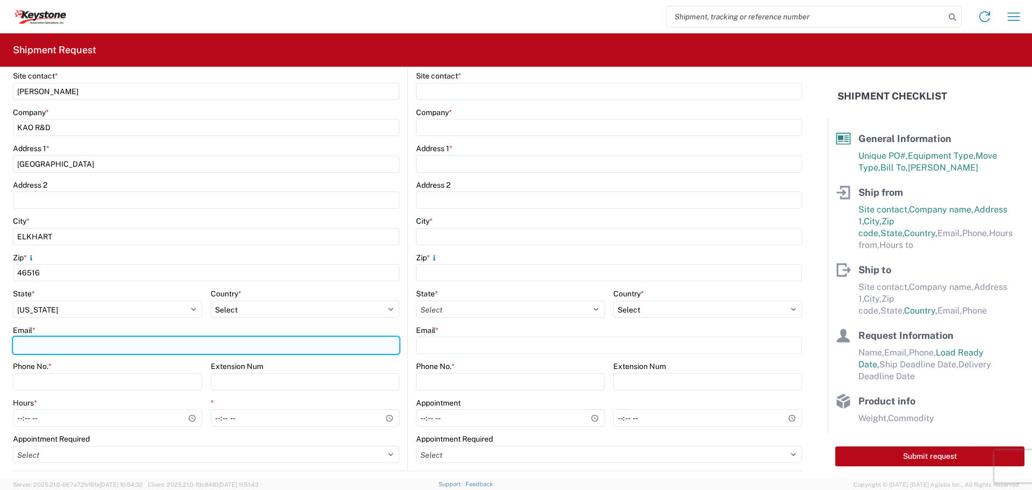
click at [80, 343] on input "Email *" at bounding box center [206, 344] width 386 height 17
type input "S"
click at [81, 349] on input "Email *" at bounding box center [206, 344] width 386 height 17
paste input "[EMAIL_ADDRESS][DOMAIN_NAME]"
type input "[EMAIL_ADDRESS][DOMAIN_NAME]"
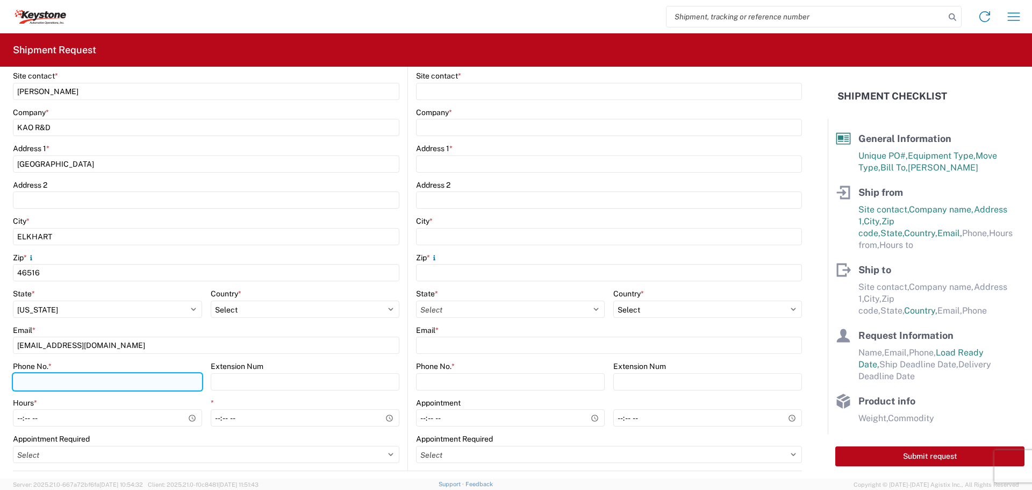
click at [44, 383] on input "Phone No. *" at bounding box center [107, 381] width 189 height 17
click at [49, 386] on input "Phone No. *" at bounding box center [107, 381] width 189 height 17
type input "[PHONE_NUMBER]"
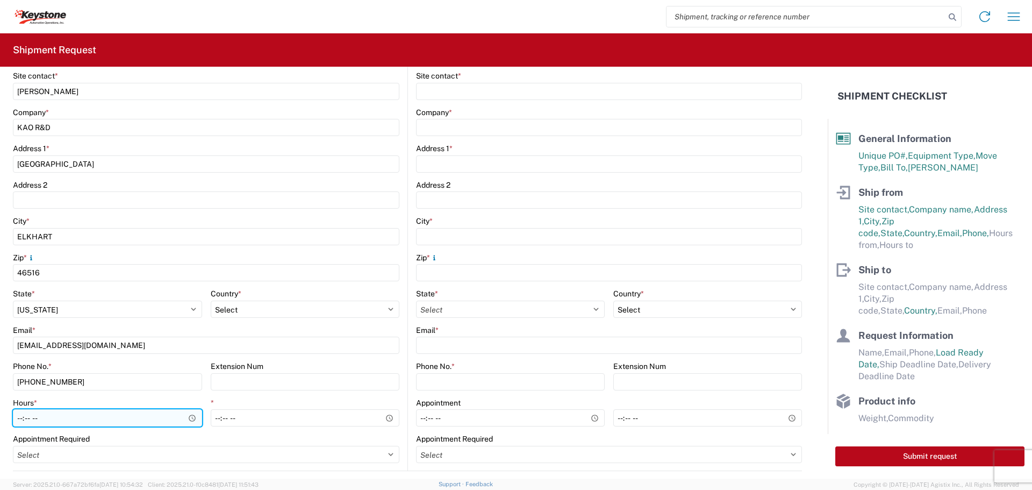
click at [76, 418] on input "Hours *" at bounding box center [107, 417] width 189 height 17
type input "08:00"
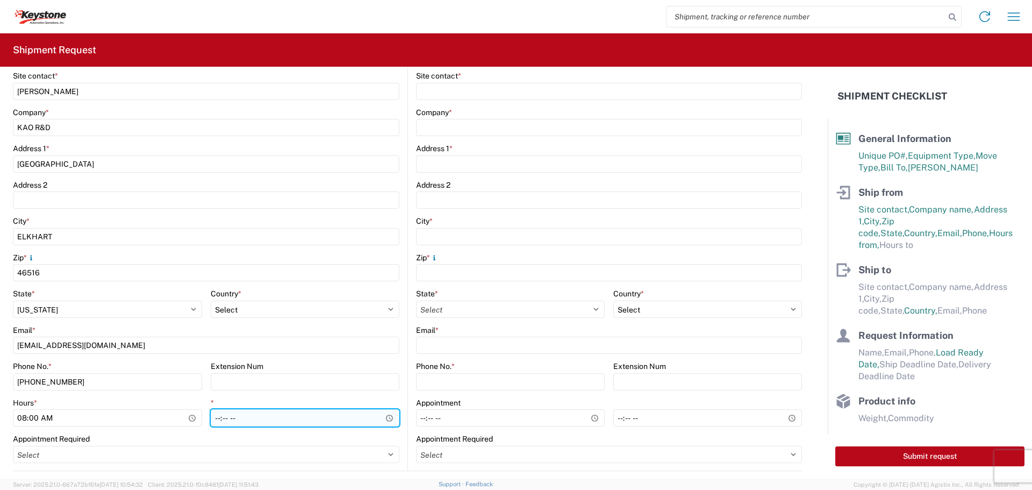
drag, startPoint x: 214, startPoint y: 419, endPoint x: 232, endPoint y: 418, distance: 17.2
click at [214, 418] on input "*" at bounding box center [305, 417] width 189 height 17
type input "16:00"
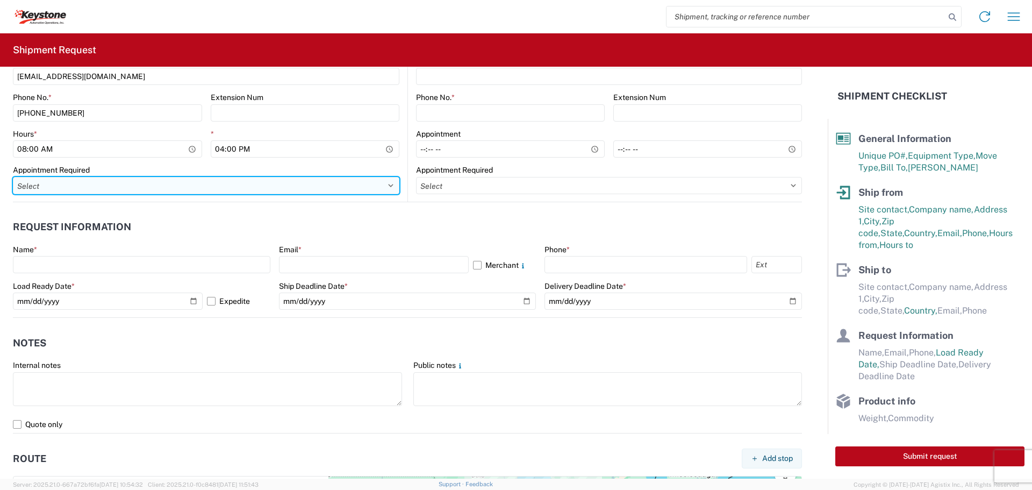
click at [146, 181] on select "Select Appt Required Appt Not Required Appt - First available" at bounding box center [206, 185] width 386 height 17
select select "apptNotRequired"
click at [13, 177] on select "Select Appt Required Appt Not Required Appt - First available" at bounding box center [206, 185] width 386 height 17
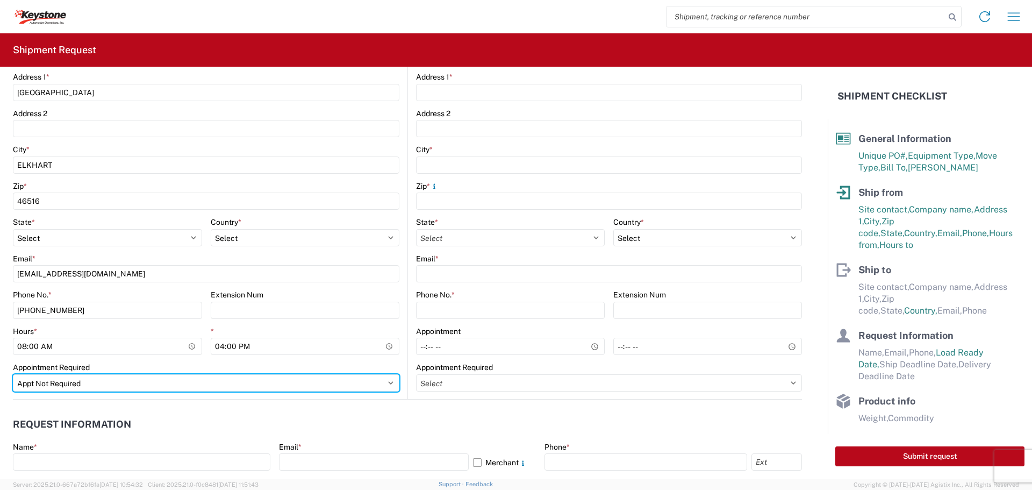
scroll to position [537, 0]
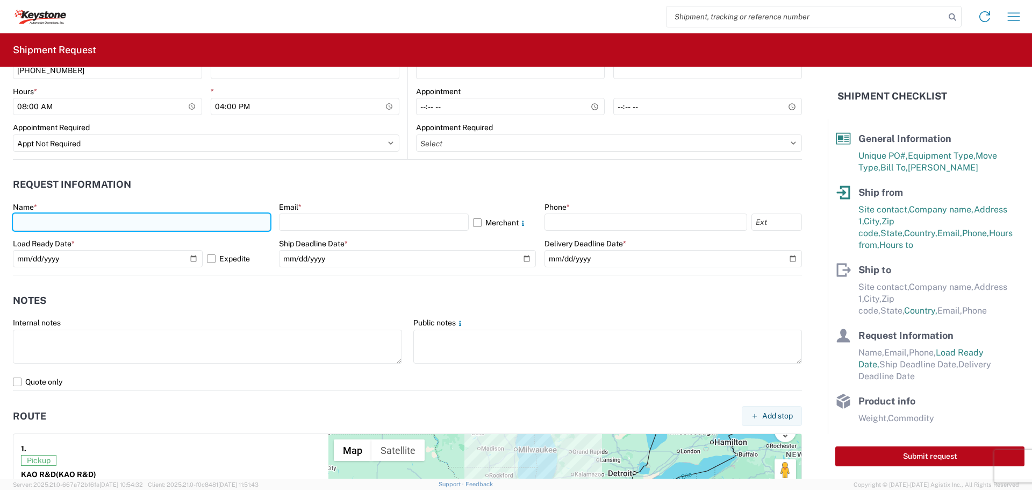
click at [118, 220] on input "text" at bounding box center [141, 221] width 257 height 17
type input "s"
type input "[PERSON_NAME]"
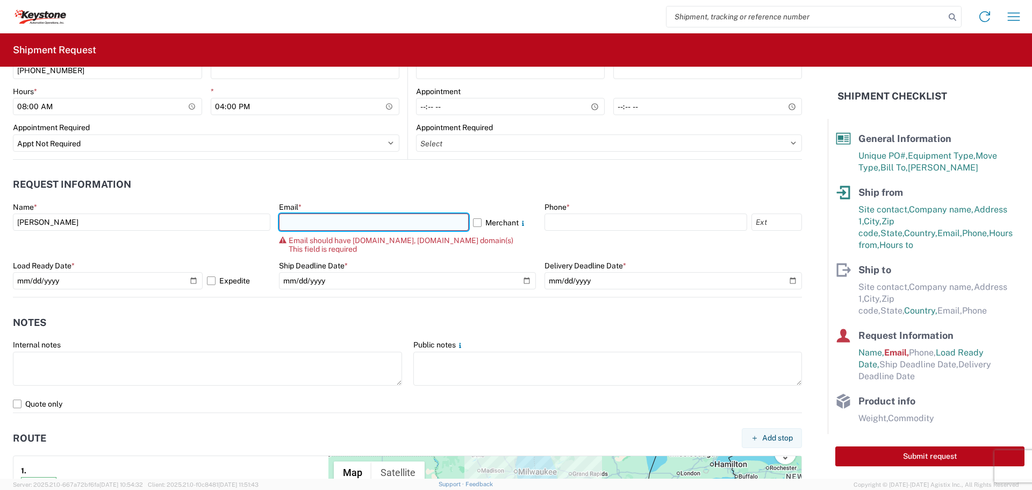
click at [322, 219] on input "text" at bounding box center [374, 221] width 190 height 17
paste input "[EMAIL_ADDRESS][DOMAIN_NAME]"
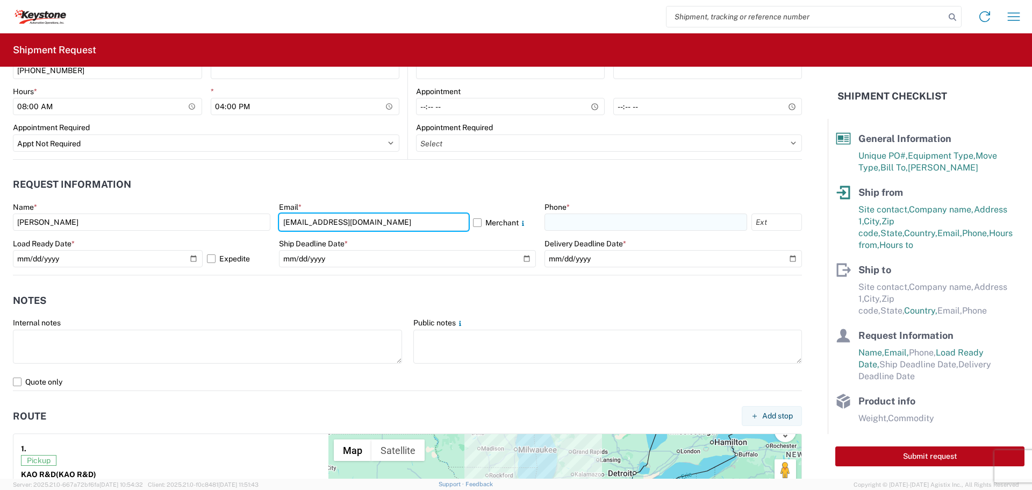
type input "[EMAIL_ADDRESS][DOMAIN_NAME]"
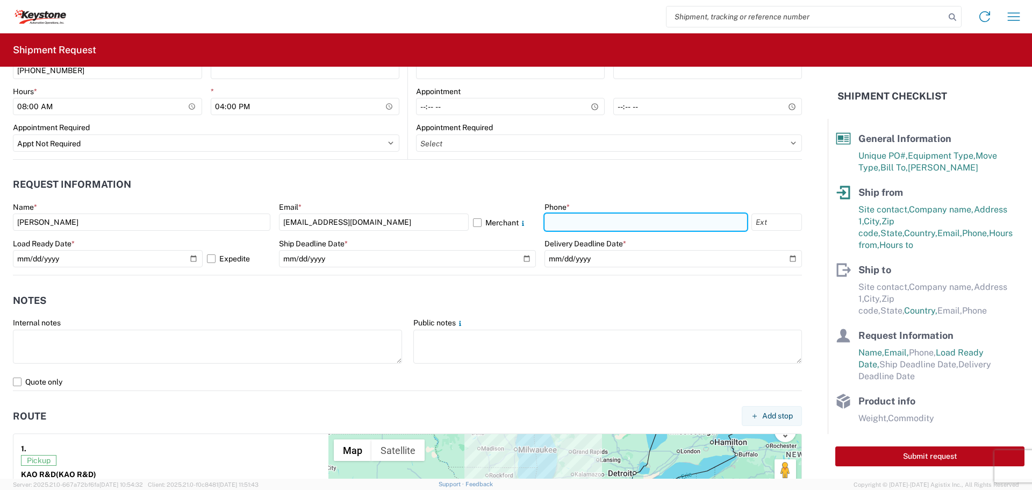
click at [599, 214] on input "text" at bounding box center [645, 221] width 203 height 17
drag, startPoint x: 559, startPoint y: 221, endPoint x: 575, endPoint y: 238, distance: 22.4
click at [559, 223] on input "8885085054" at bounding box center [645, 221] width 203 height 17
type input "888-5085054"
drag, startPoint x: 614, startPoint y: 217, endPoint x: 523, endPoint y: 213, distance: 90.4
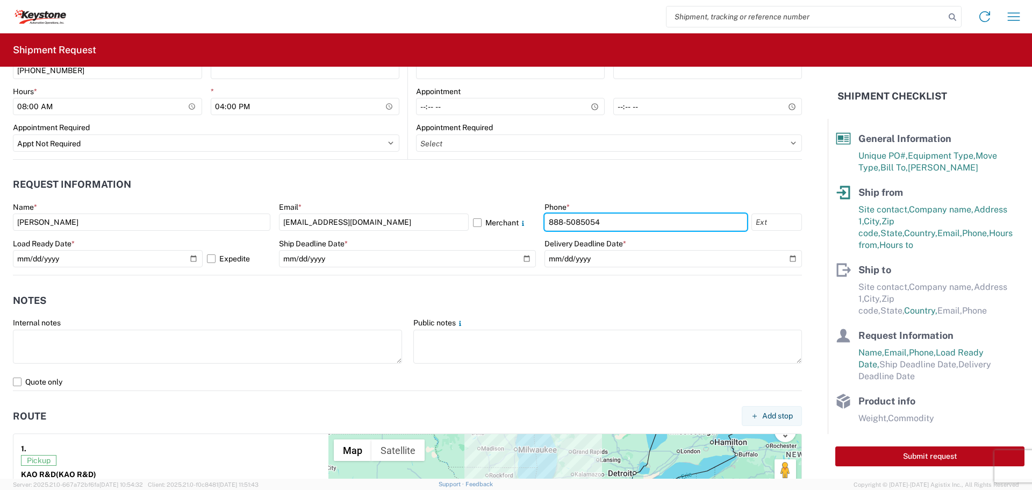
click at [523, 213] on div "Name * [PERSON_NAME] Email * [EMAIL_ADDRESS][DOMAIN_NAME] Merchant Phone * [PHO…" at bounding box center [407, 238] width 789 height 73
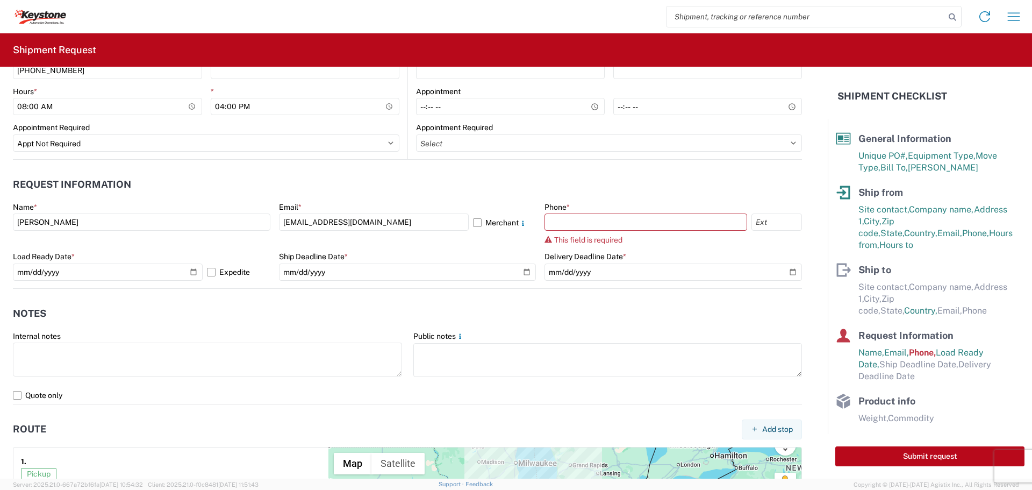
click at [545, 185] on header "Request Information" at bounding box center [407, 185] width 789 height 24
click at [189, 272] on input "[DATE]" at bounding box center [108, 271] width 190 height 17
type input "[DATE]"
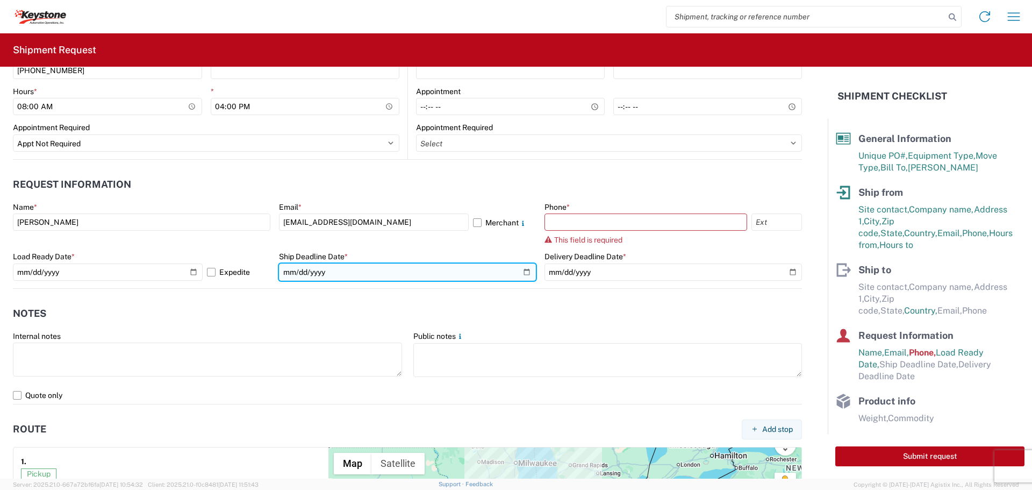
click at [519, 271] on input "date" at bounding box center [407, 271] width 257 height 17
type input "[DATE]"
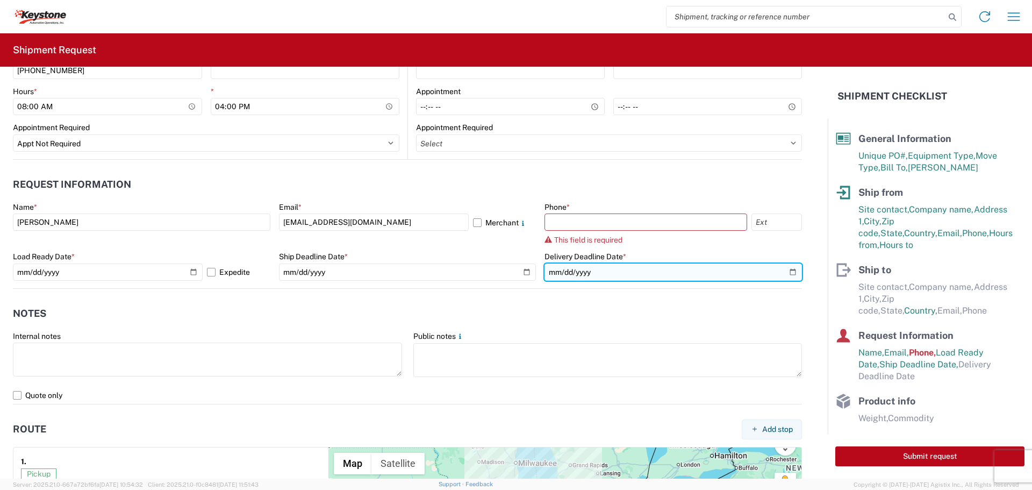
click at [784, 271] on input "date" at bounding box center [672, 271] width 257 height 17
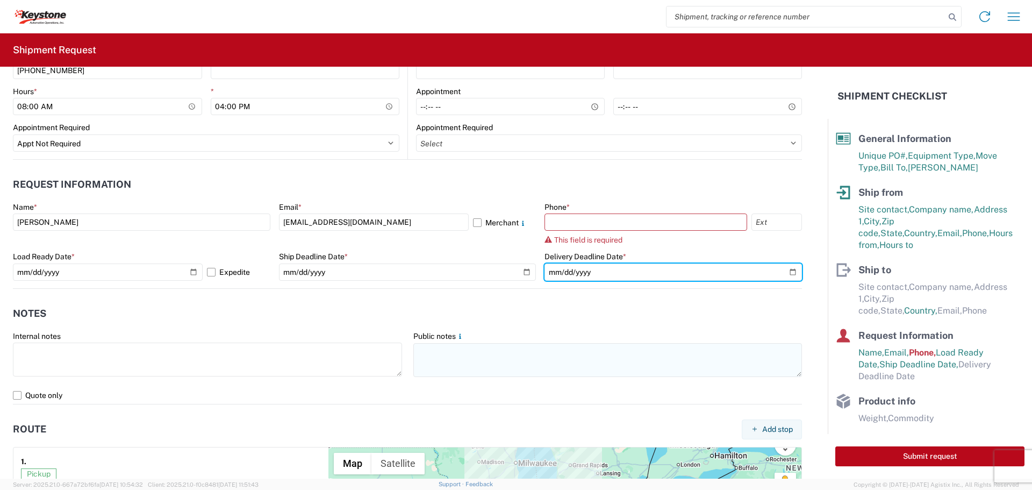
type input "[DATE]"
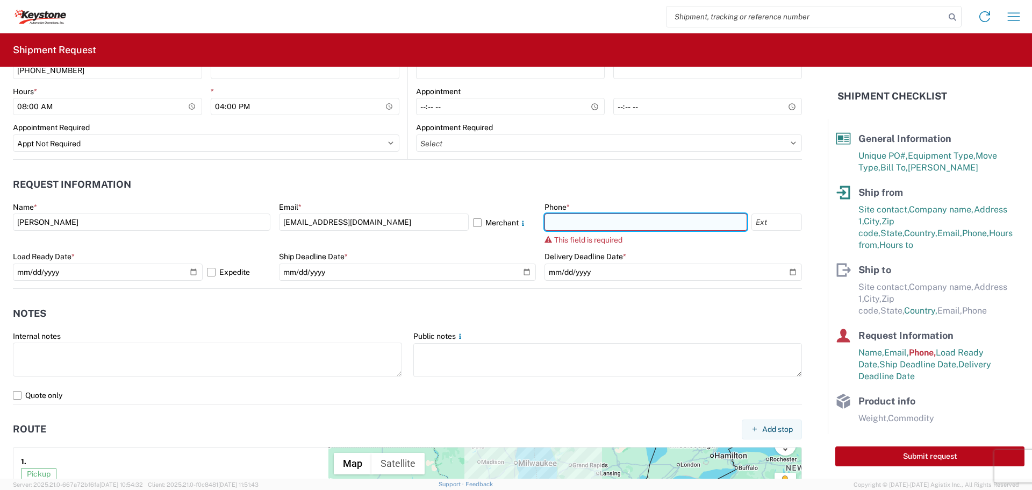
click at [562, 220] on input "text" at bounding box center [645, 221] width 203 height 17
paste input "[PHONE_NUMBER]"
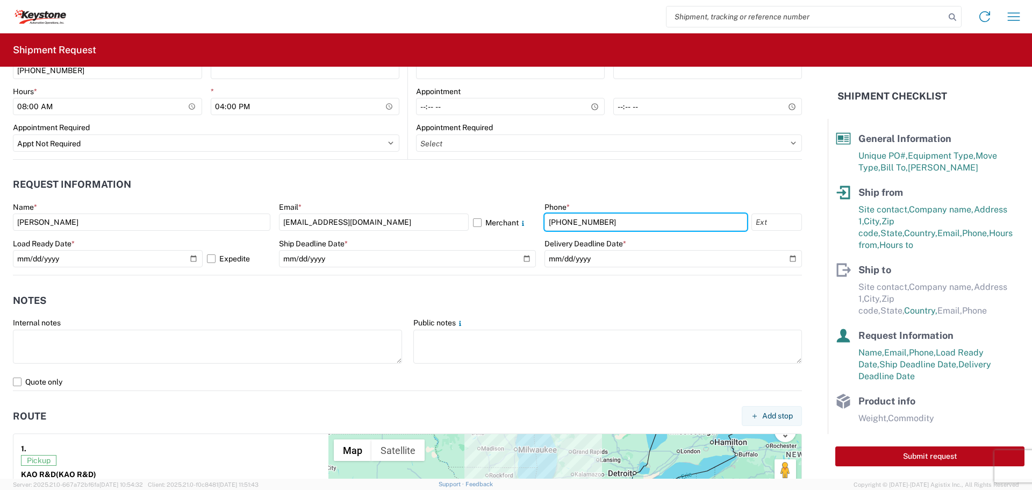
type input "[PHONE_NUMBER]"
click at [616, 206] on div "Phone *" at bounding box center [672, 207] width 257 height 10
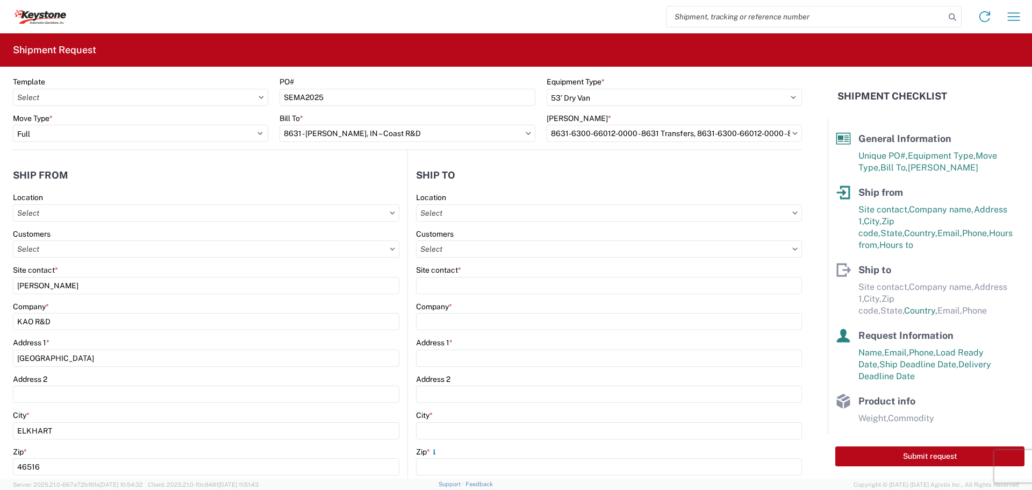
scroll to position [5, 0]
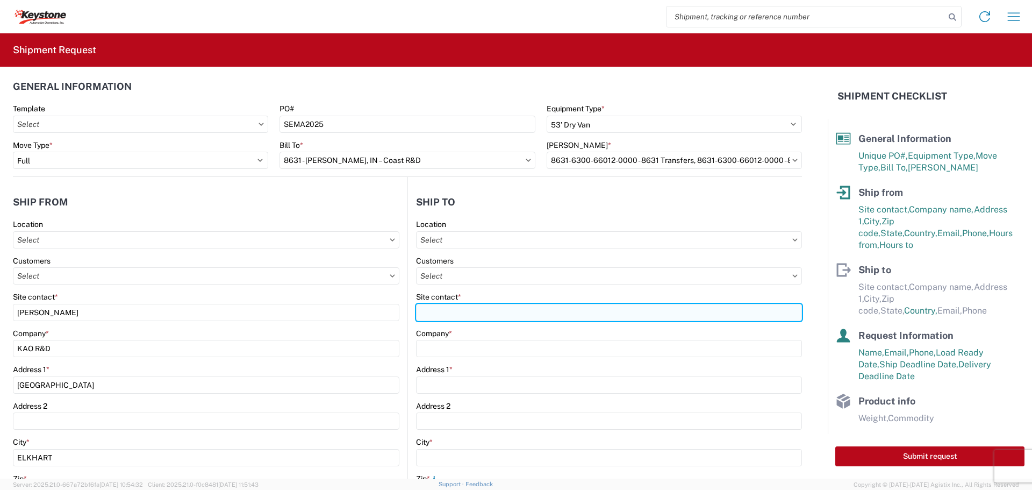
click at [446, 316] on input "Site contact *" at bounding box center [609, 312] width 386 height 17
type input "s"
drag, startPoint x: 481, startPoint y: 311, endPoint x: 378, endPoint y: 312, distance: 103.2
click at [378, 312] on div "Ship from Location Customers Site contact * [PERSON_NAME] Company * KAO R&D Add…" at bounding box center [407, 441] width 789 height 528
type input "C/[PERSON_NAME]"
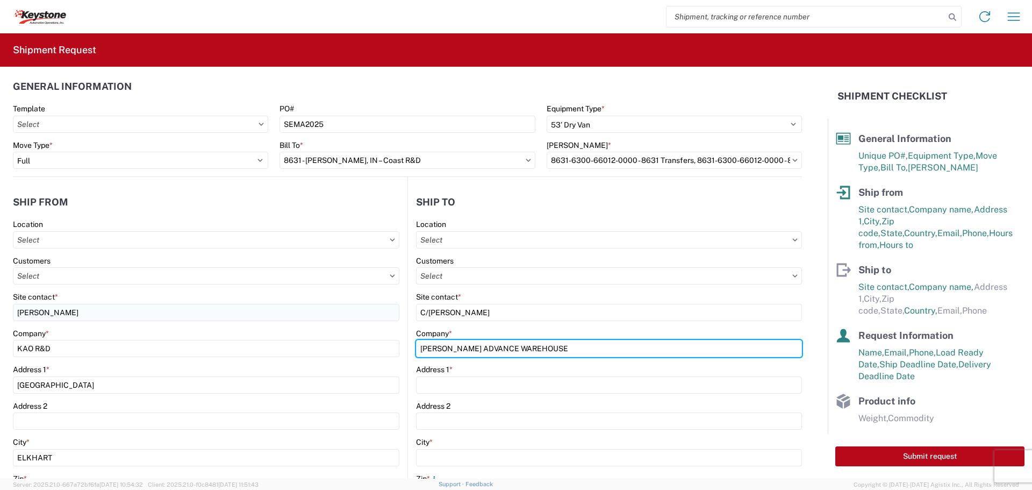
type input "[PERSON_NAME] ADVANCE WAREHOUSE"
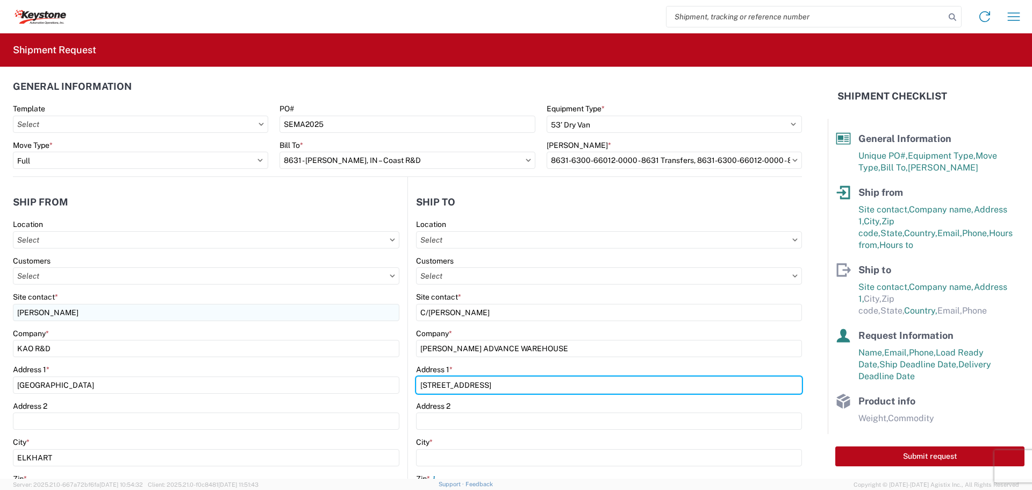
type input "[STREET_ADDRESS]"
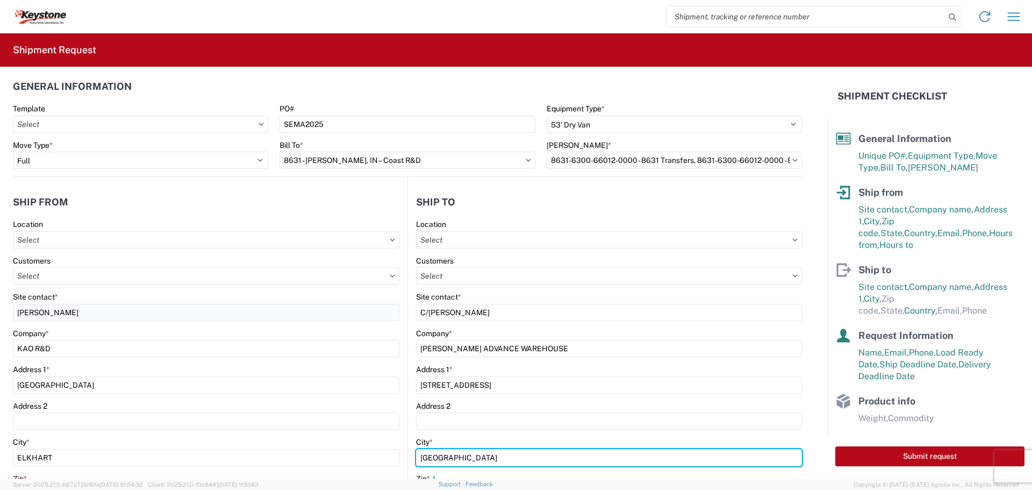
type input "[GEOGRAPHIC_DATA]"
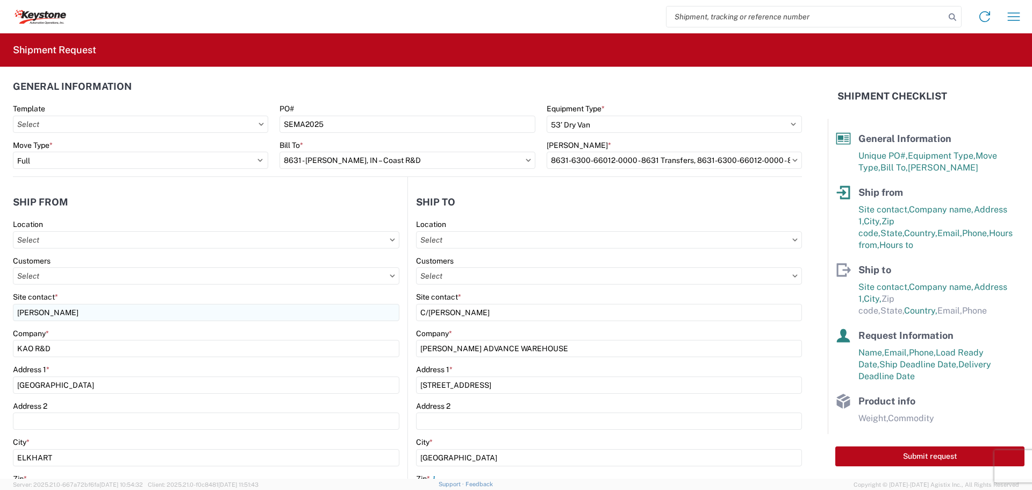
scroll to position [226, 0]
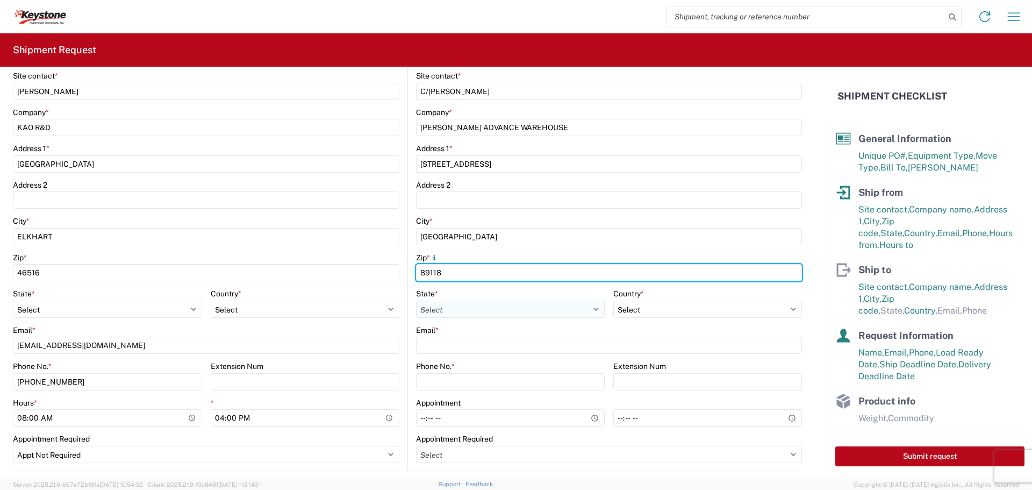
type input "89118"
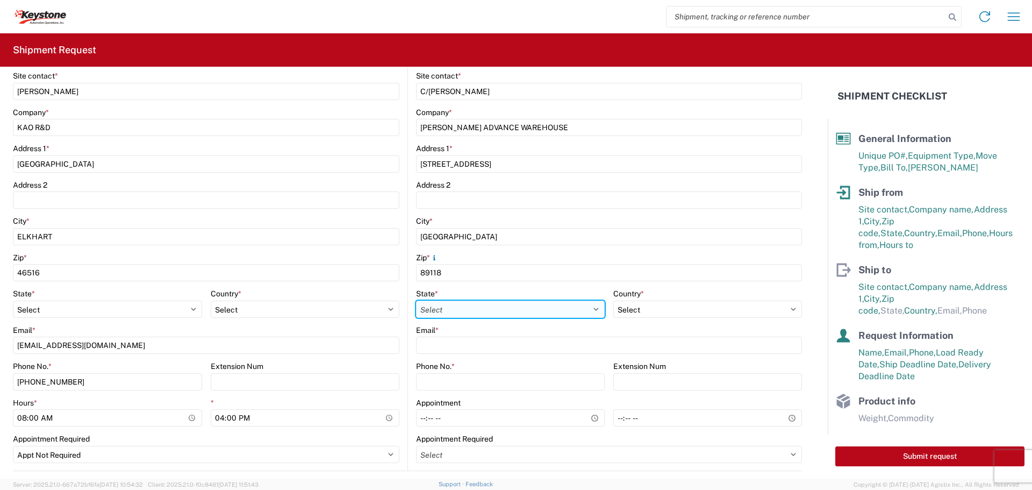
click at [463, 304] on select "Select [US_STATE] [US_STATE] [US_STATE] [US_STATE] Armed Forces Americas Armed …" at bounding box center [510, 308] width 189 height 17
select select "NV"
click at [416, 300] on select "Select [US_STATE] [US_STATE] [US_STATE] [US_STATE] Armed Forces Americas Armed …" at bounding box center [510, 308] width 189 height 17
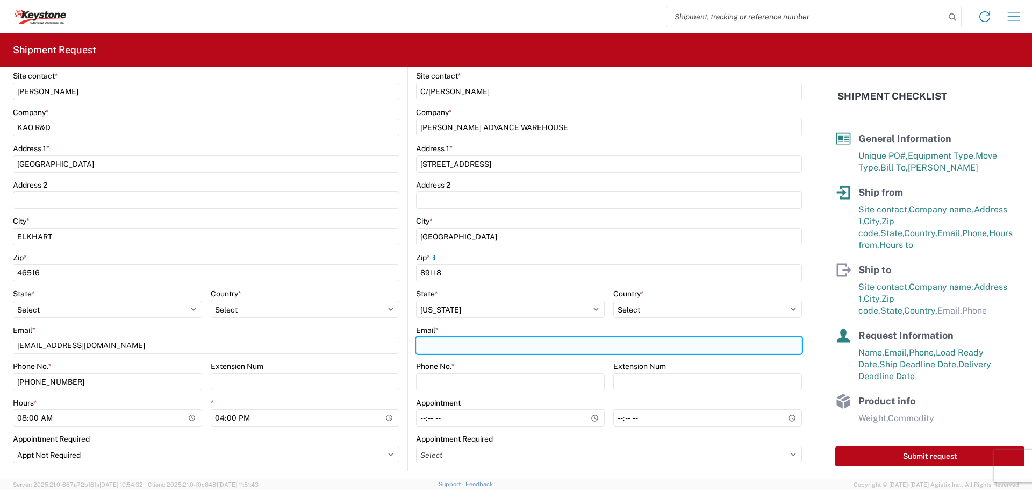
click at [441, 341] on input "Email *" at bounding box center [609, 344] width 386 height 17
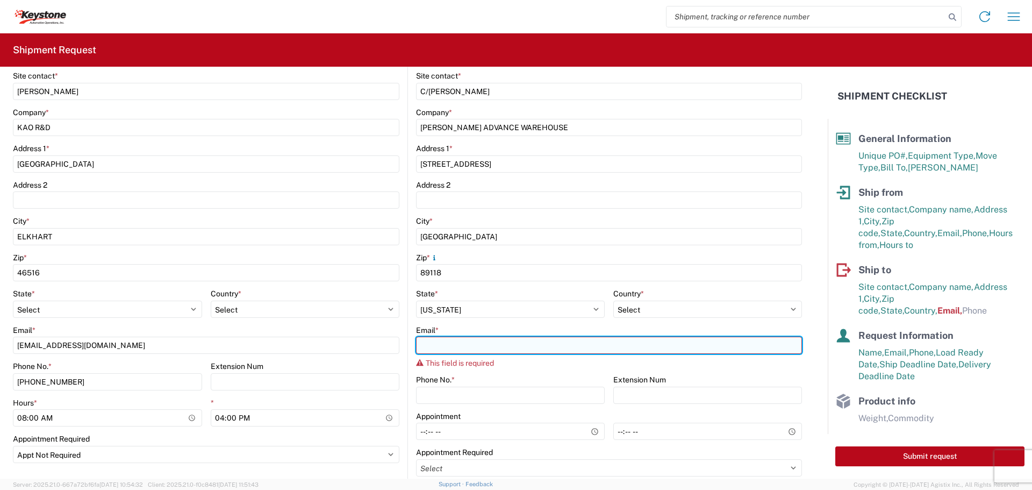
click at [436, 348] on input "Email *" at bounding box center [609, 344] width 386 height 17
paste input "[EMAIL_ADDRESS][DOMAIN_NAME]"
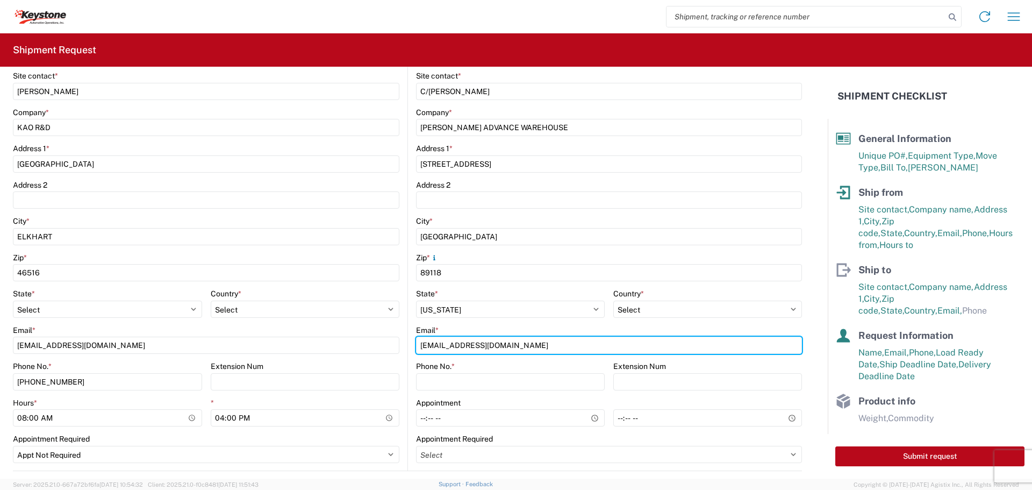
type input "[EMAIL_ADDRESS][DOMAIN_NAME]"
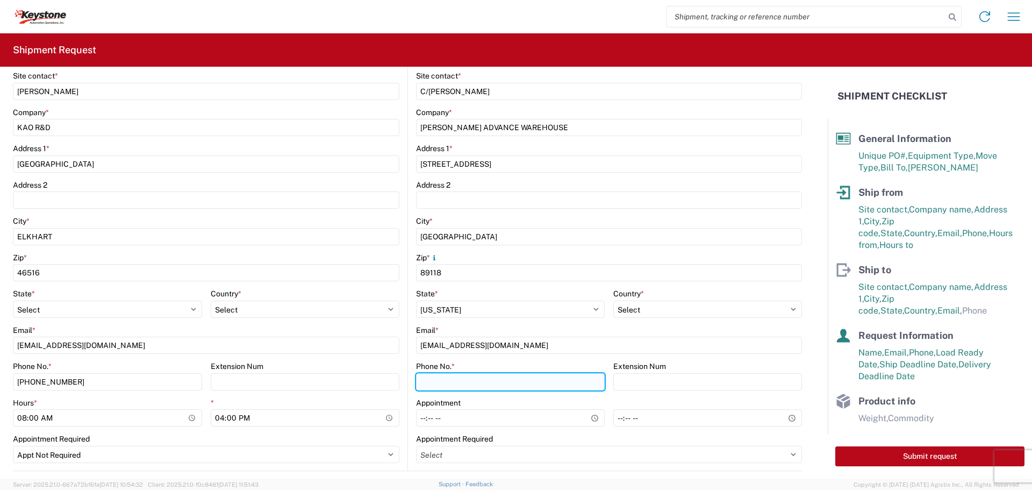
click at [471, 380] on input "Phone No. *" at bounding box center [510, 381] width 189 height 17
paste input "8885085054"
click at [430, 383] on input "8885085054" at bounding box center [510, 381] width 189 height 17
click at [448, 382] on input "888-5085054" at bounding box center [510, 381] width 189 height 17
type input "[PHONE_NUMBER]"
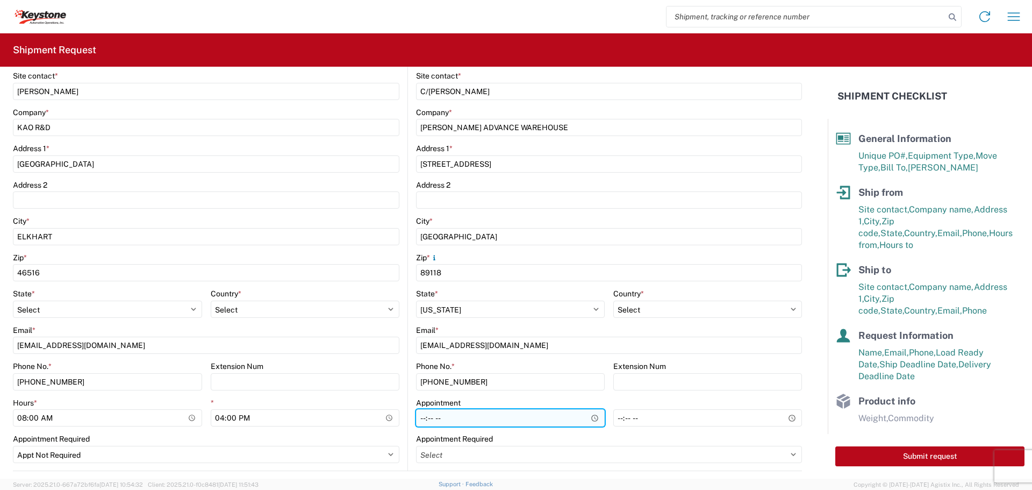
click at [417, 417] on input "Hours *" at bounding box center [510, 417] width 189 height 17
type input "07:00"
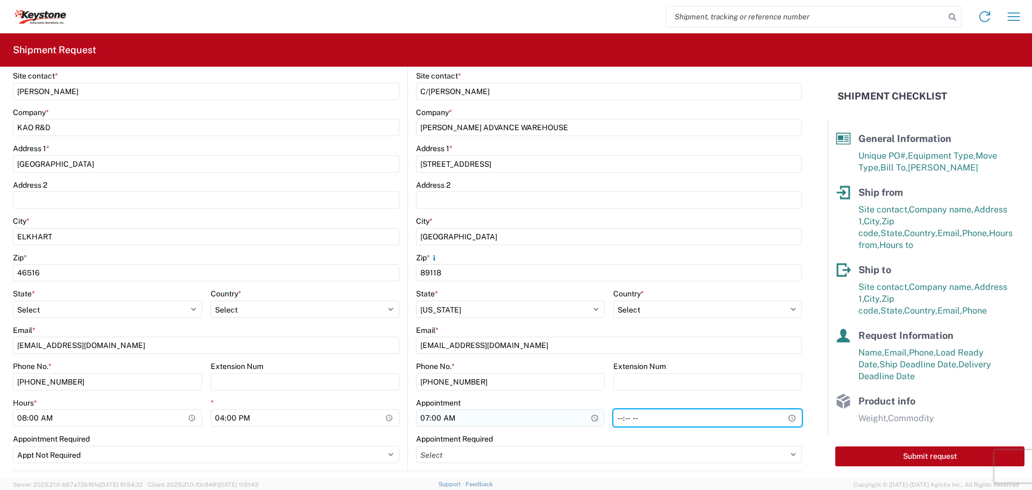
type input "14:30"
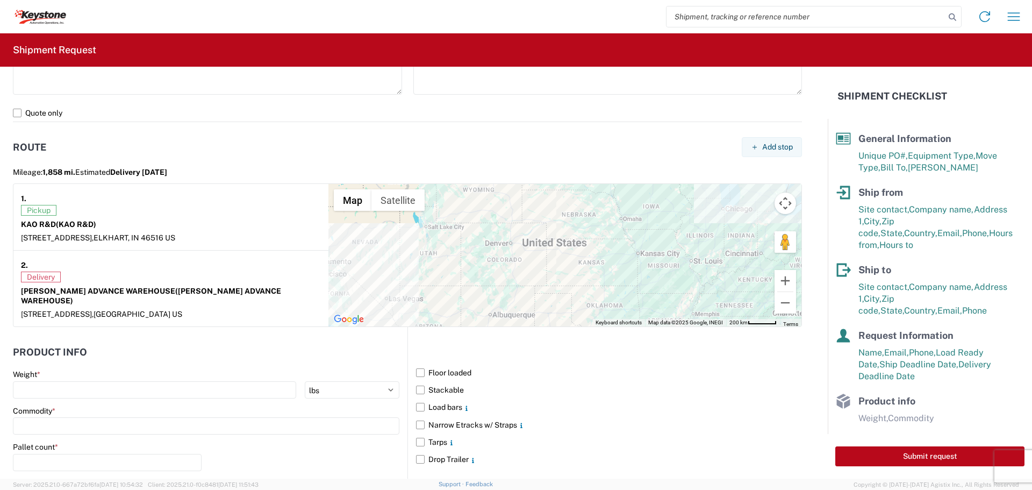
scroll to position [537, 0]
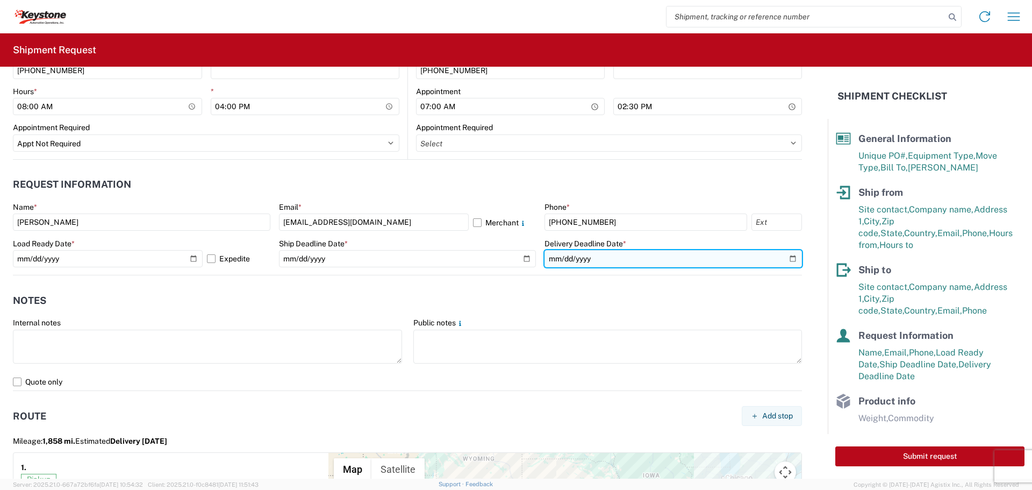
click at [787, 260] on input "[DATE]" at bounding box center [672, 258] width 257 height 17
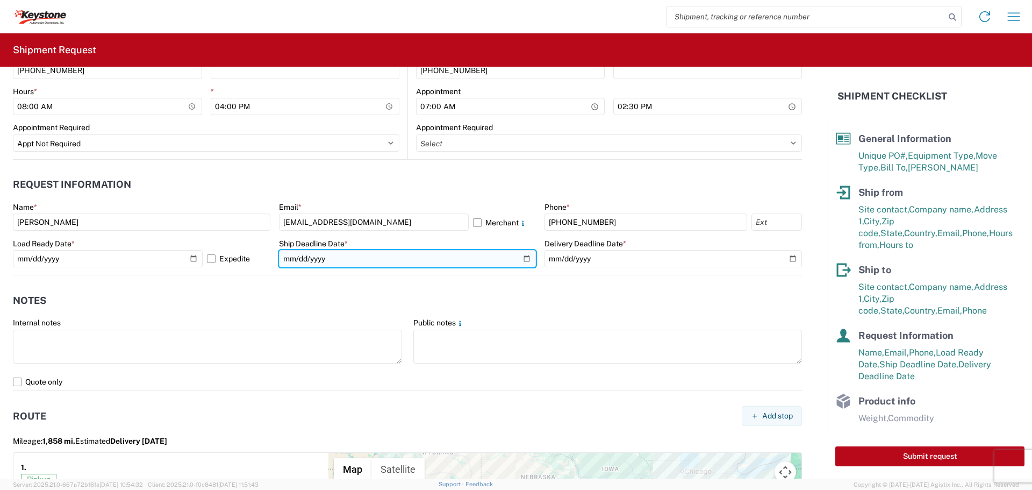
click at [522, 259] on input "[DATE]" at bounding box center [407, 258] width 257 height 17
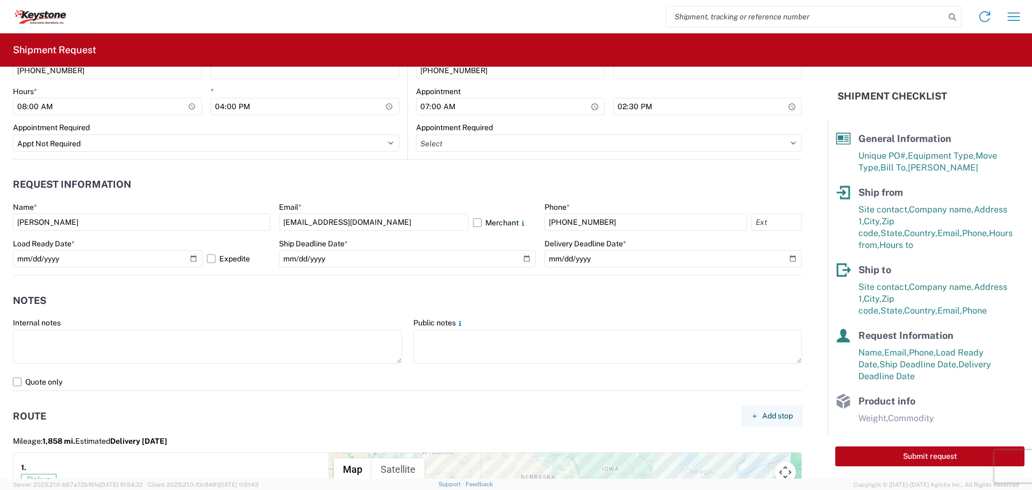
click at [529, 291] on header "Notes" at bounding box center [407, 300] width 789 height 24
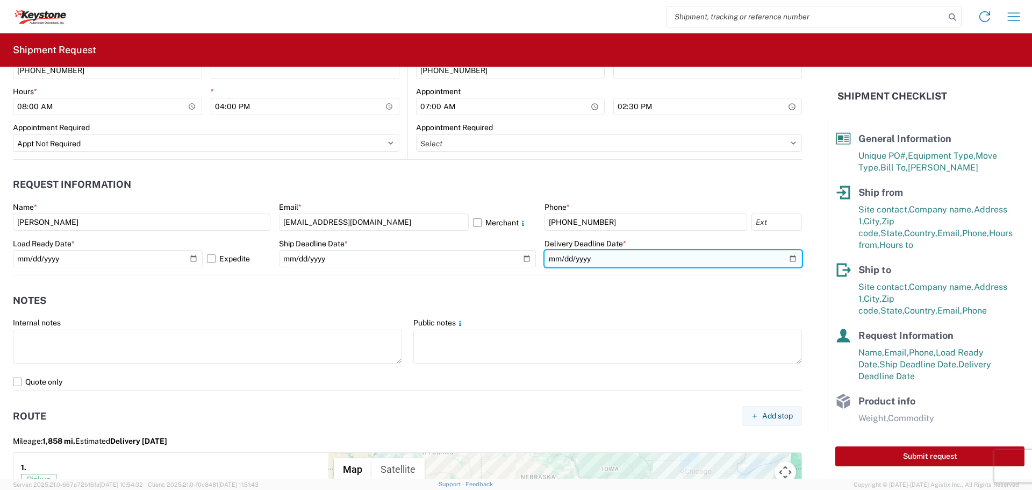
click at [786, 262] on input "[DATE]" at bounding box center [672, 258] width 257 height 17
type input "[DATE]"
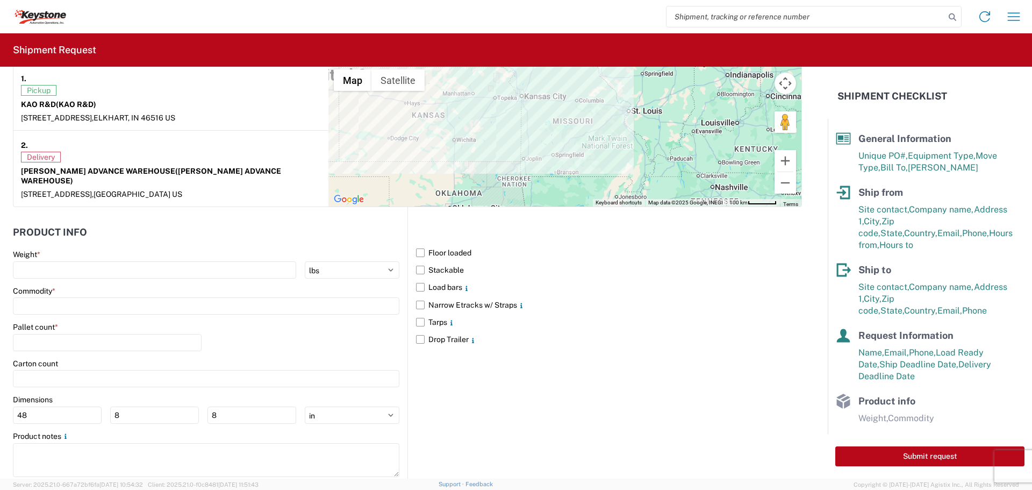
scroll to position [942, 0]
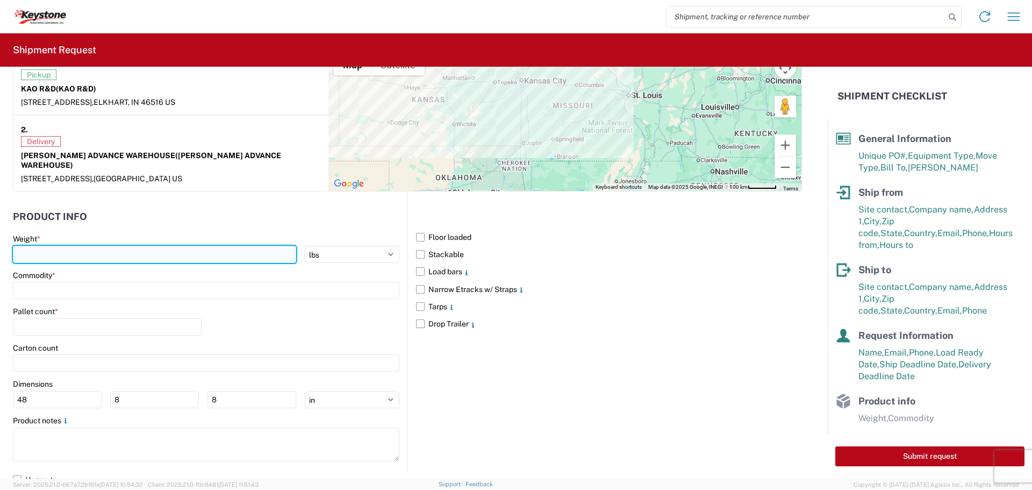
click at [111, 247] on input "number" at bounding box center [154, 254] width 283 height 17
type input "30000"
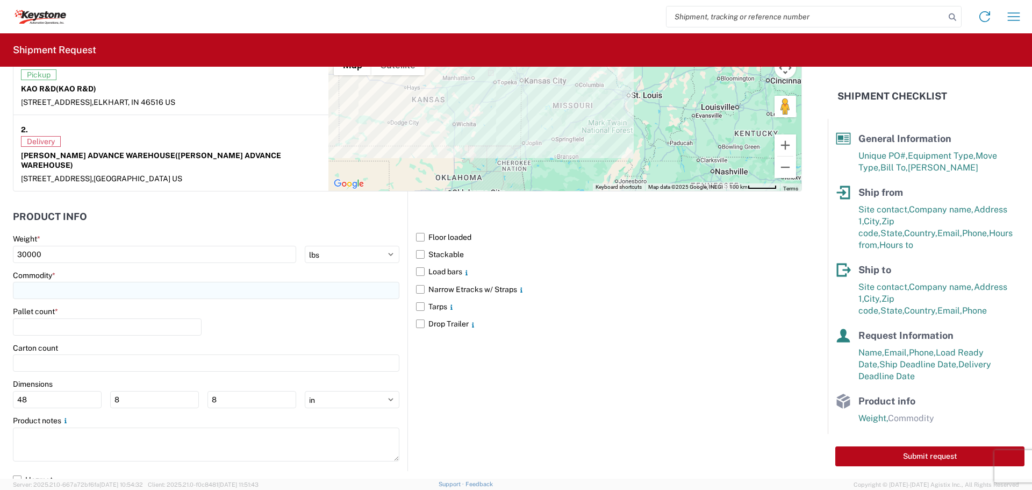
click at [92, 282] on input at bounding box center [206, 290] width 386 height 17
type input "MISC"
click at [94, 328] on div "Miscellaneous (alt, comp, conv, etc)" at bounding box center [110, 328] width 188 height 17
type input "Miscellaneous (alt, comp, conv, etc)"
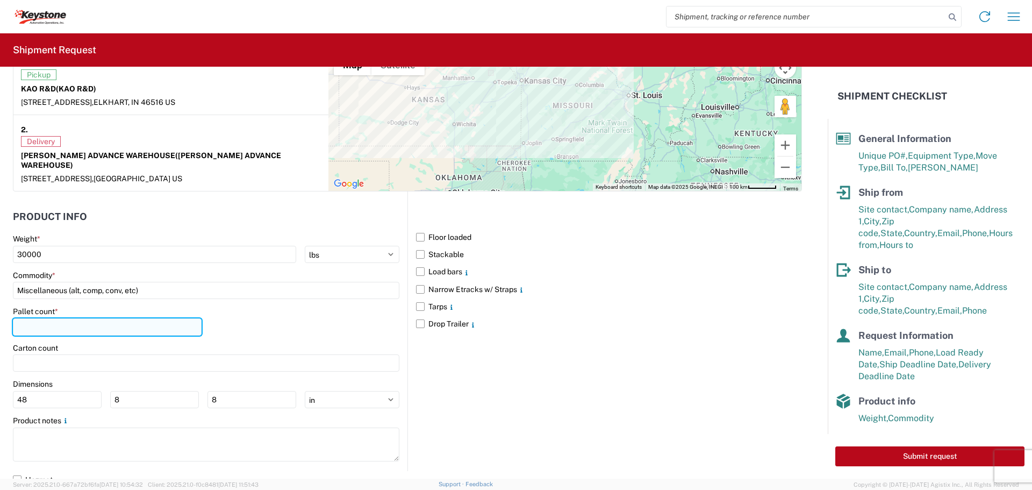
click at [54, 318] on input "number" at bounding box center [107, 326] width 189 height 17
type input "9"
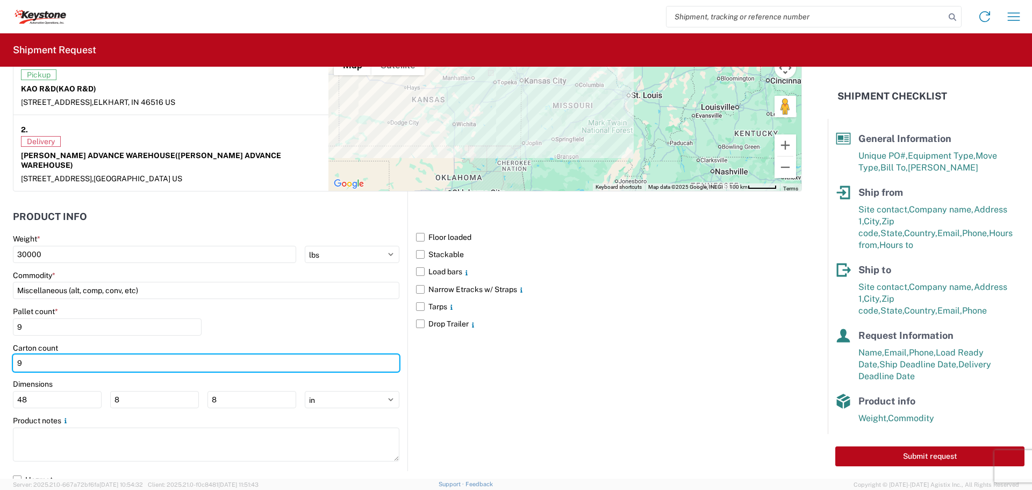
type input "9"
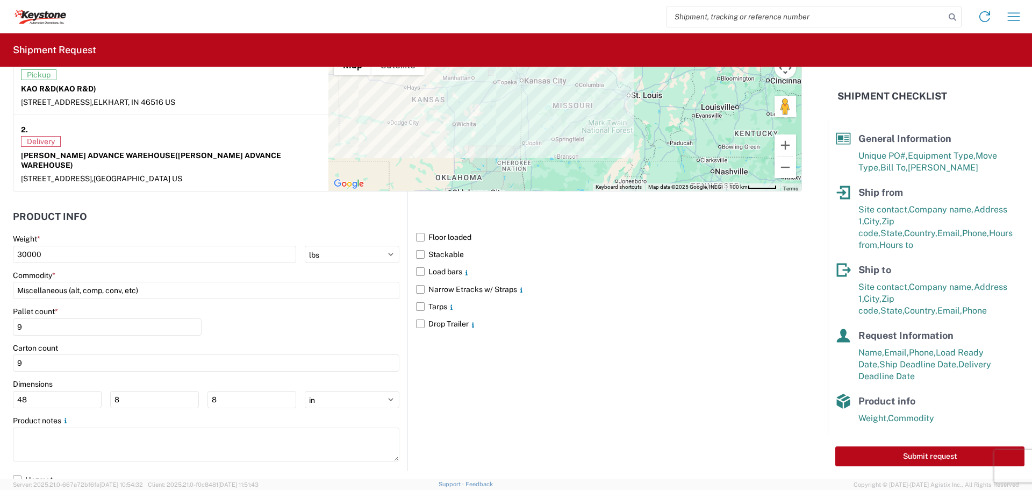
click at [229, 312] on div "Pallet count * 9" at bounding box center [206, 324] width 386 height 37
click at [125, 392] on input "8" at bounding box center [154, 399] width 89 height 17
type input "8"
type input "48"
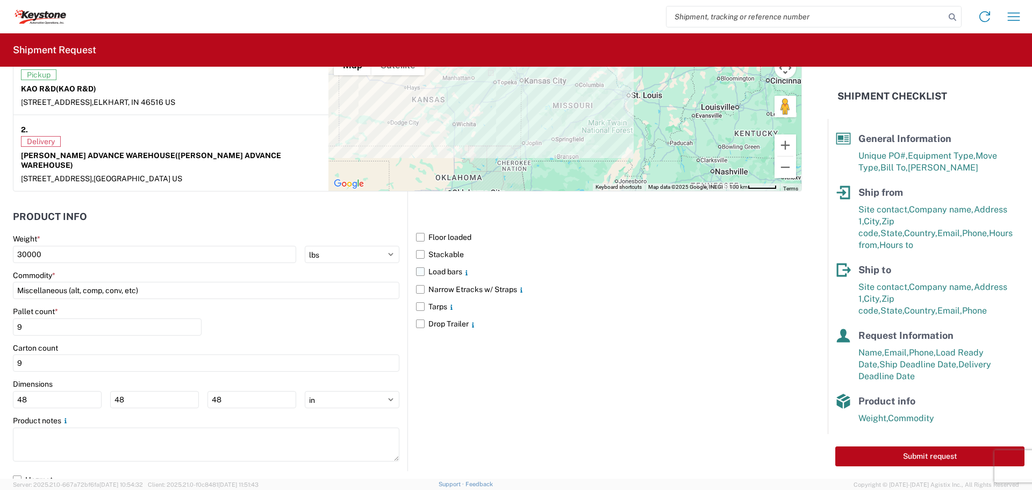
click at [417, 263] on label "Load bars" at bounding box center [609, 271] width 386 height 17
click at [0, 0] on input "Load bars" at bounding box center [0, 0] width 0 height 0
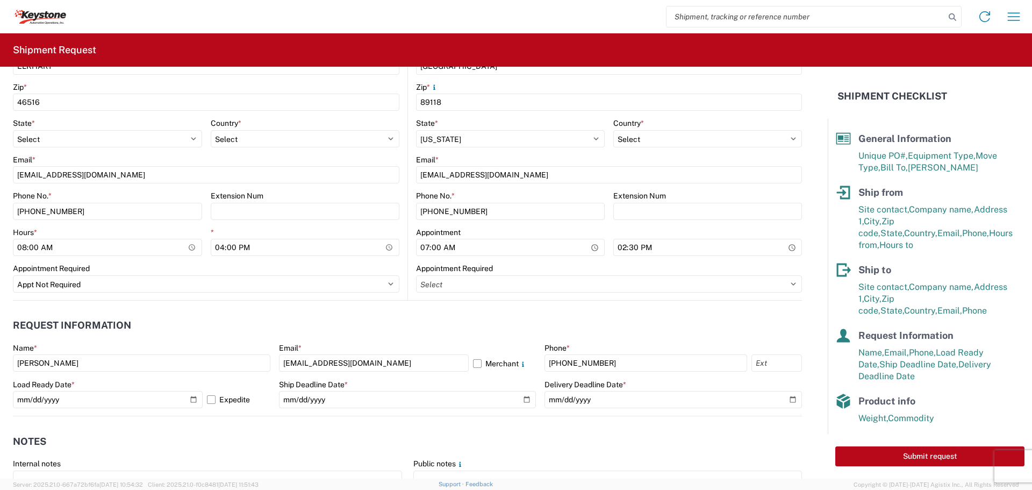
scroll to position [395, 0]
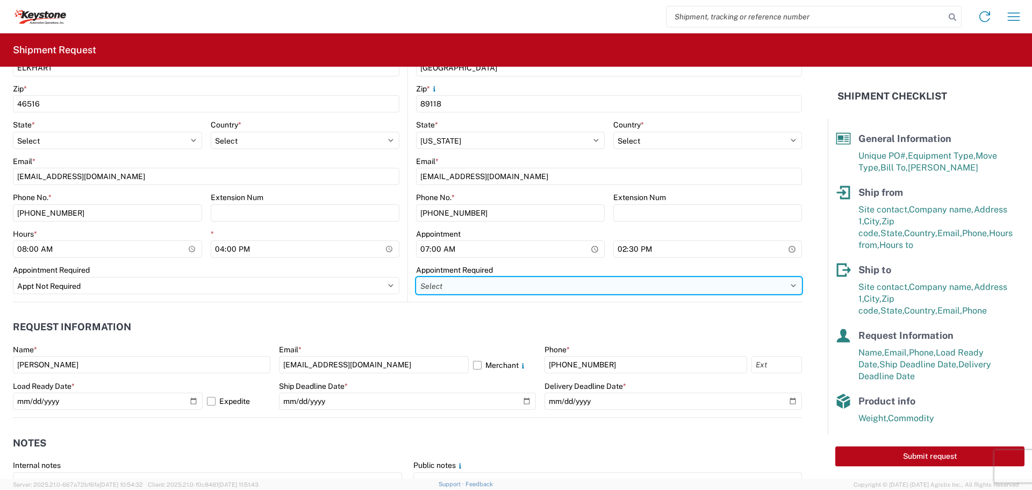
drag, startPoint x: 549, startPoint y: 282, endPoint x: 539, endPoint y: 290, distance: 13.1
click at [549, 282] on select "Select Appt Required Appt Not Required Appt - First available" at bounding box center [609, 285] width 386 height 17
select select "apptNotRequired"
click at [416, 277] on select "Select Appt Required Appt Not Required Appt - First available" at bounding box center [609, 285] width 386 height 17
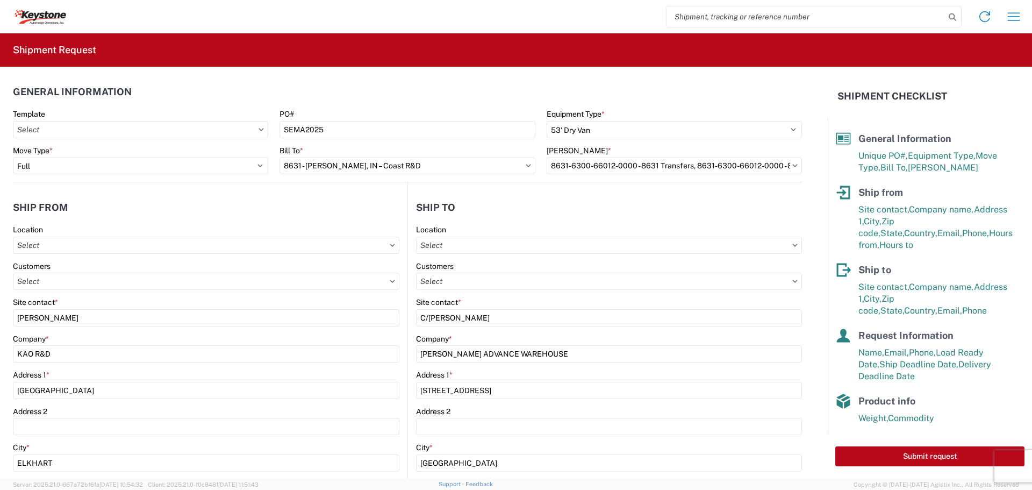
scroll to position [269, 0]
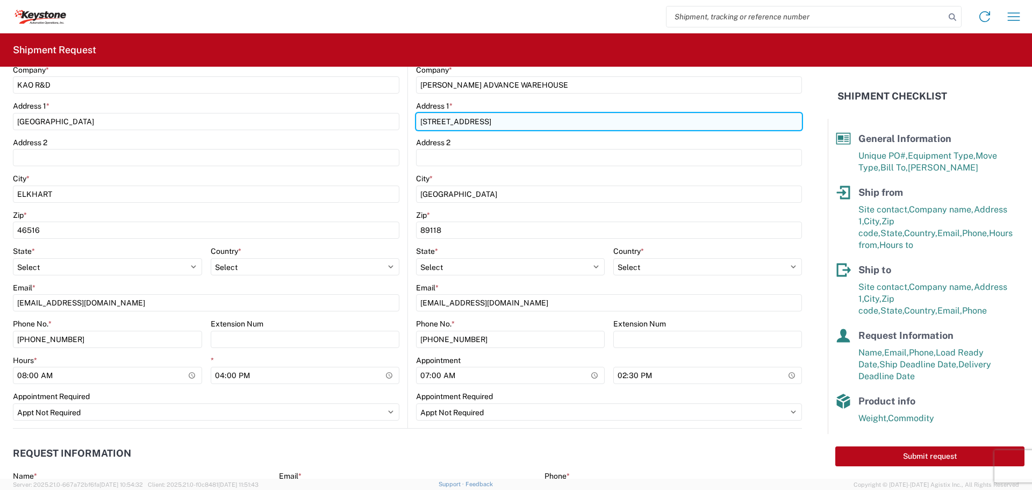
drag, startPoint x: 442, startPoint y: 124, endPoint x: 447, endPoint y: 127, distance: 5.7
click at [443, 124] on input "[STREET_ADDRESS]" at bounding box center [609, 121] width 386 height 17
click at [435, 123] on input "[STREET_ADDRESS]" at bounding box center [609, 121] width 386 height 17
click at [436, 123] on input "[STREET_ADDRESS]" at bounding box center [609, 121] width 386 height 17
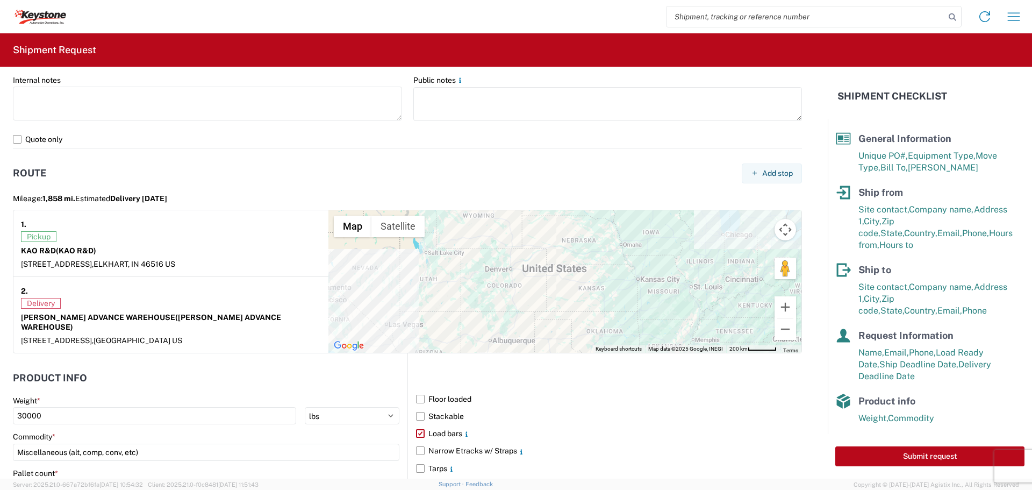
scroll to position [784, 0]
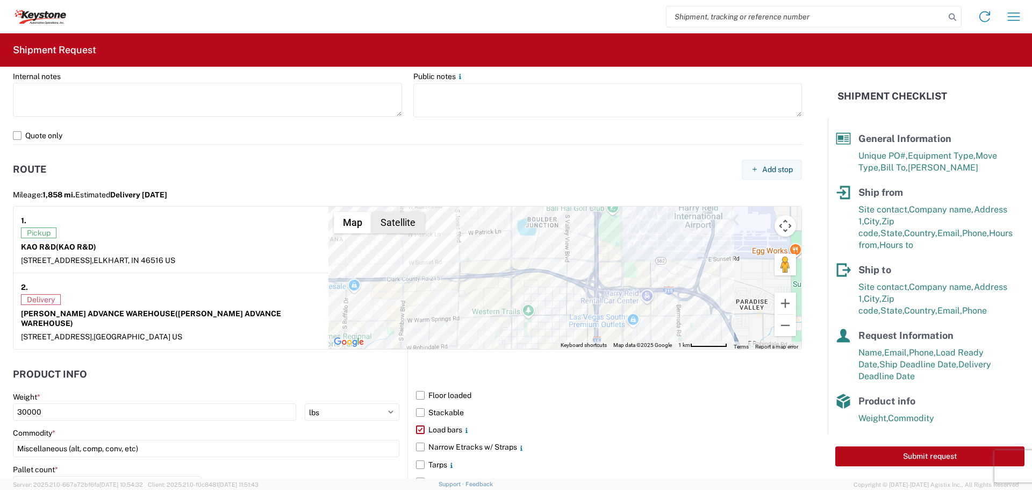
type input "[STREET_ADDRESS]"
click at [401, 228] on button "Satellite" at bounding box center [397, 222] width 53 height 21
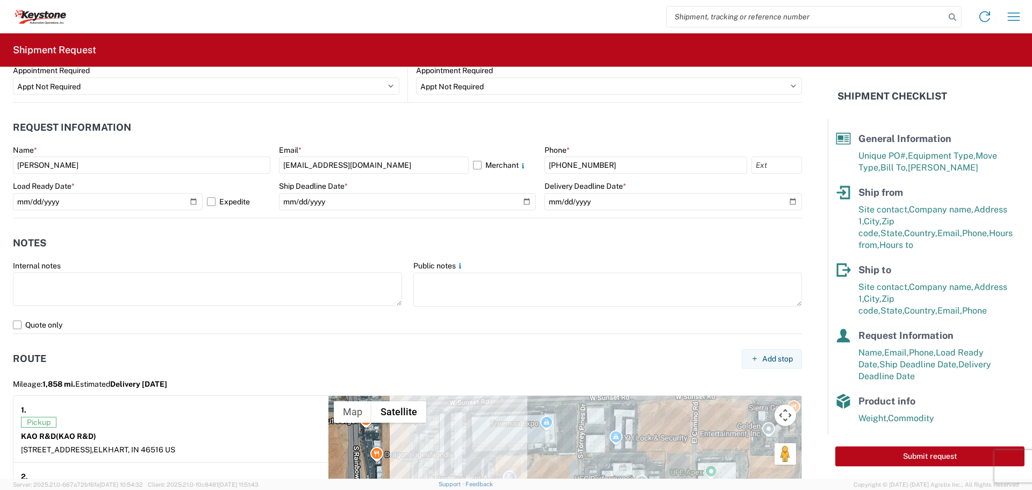
scroll to position [602, 0]
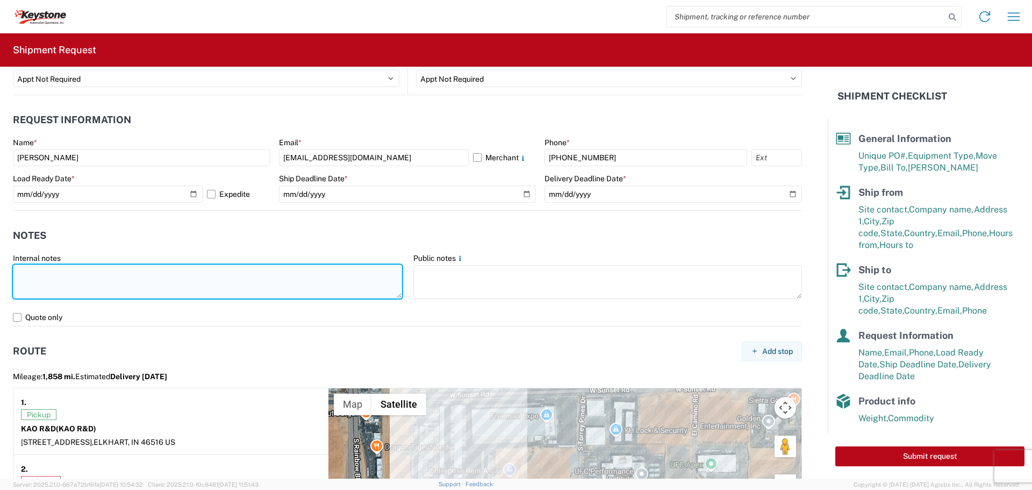
click at [53, 277] on textarea at bounding box center [207, 281] width 389 height 34
paste textarea "Standard Dry Van-Truckload 9 CRATES- DO NOT STACK 4000 LBS"
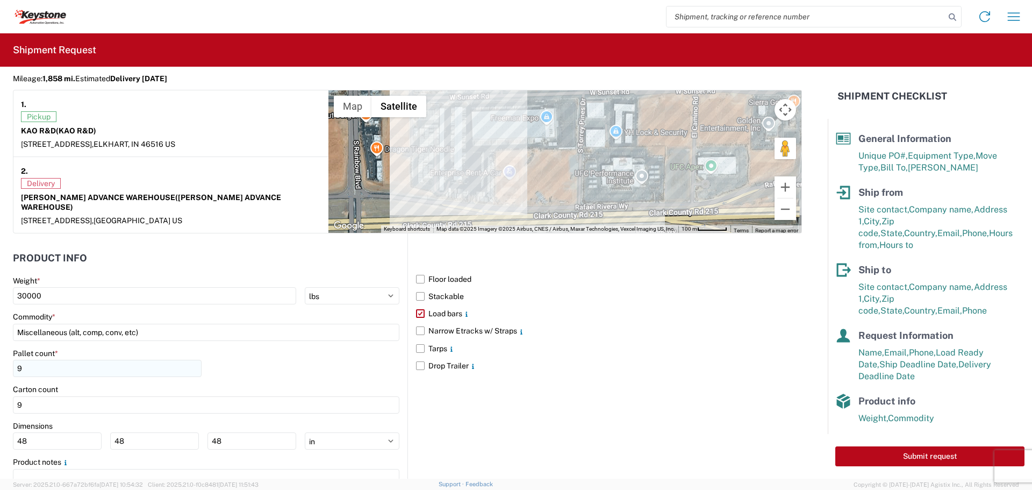
scroll to position [941, 0]
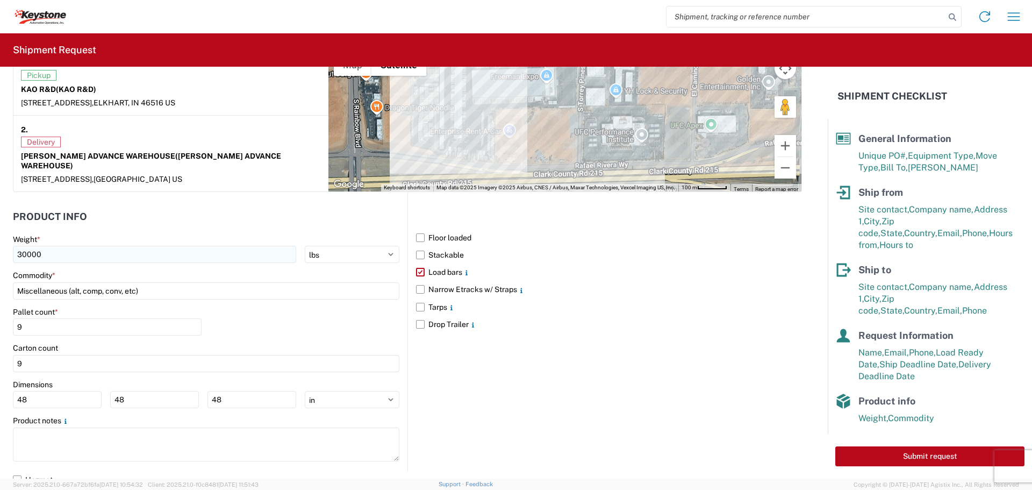
type textarea "Standard Dry Van-Truckload 9 CRATES- DO NOT STACK 4000 LBS"
drag, startPoint x: 66, startPoint y: 242, endPoint x: -81, endPoint y: 240, distance: 146.2
click at [0, 240] on html "Home Shipment request Shipment tracking Shipment Request General Information Te…" at bounding box center [516, 245] width 1032 height 490
type input "4000"
click at [210, 212] on header "Product Info" at bounding box center [210, 217] width 394 height 24
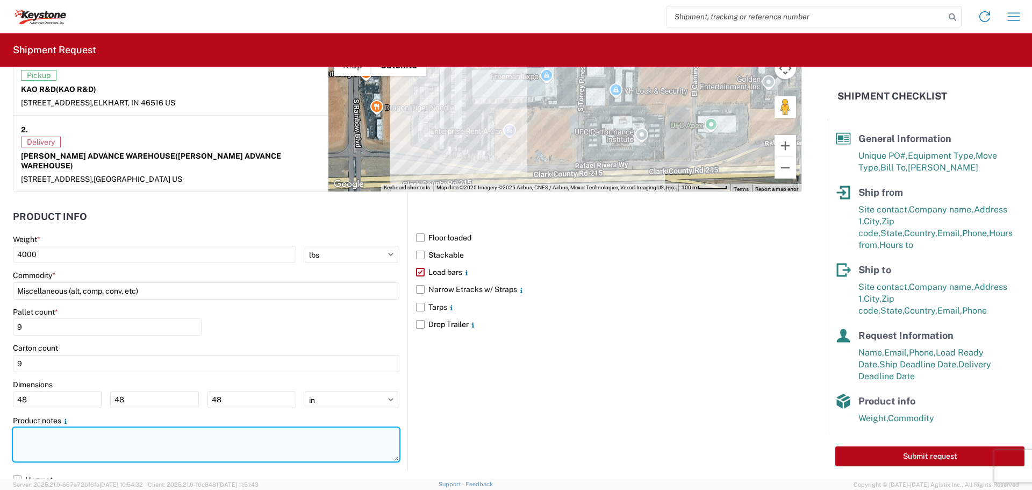
click at [69, 435] on textarea at bounding box center [206, 444] width 386 height 34
type textarea "r"
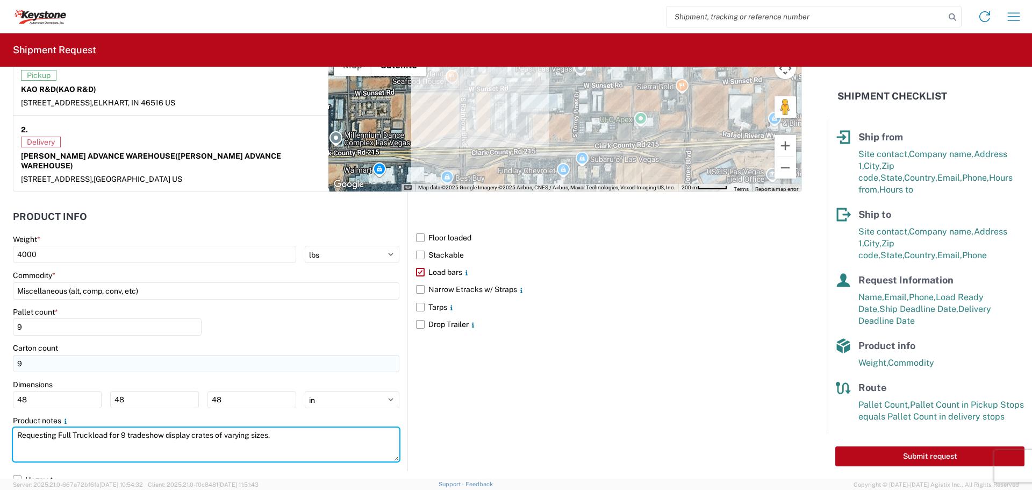
type textarea "Requesting Full Truckload for 9 tradeshow display crates of varying sizes."
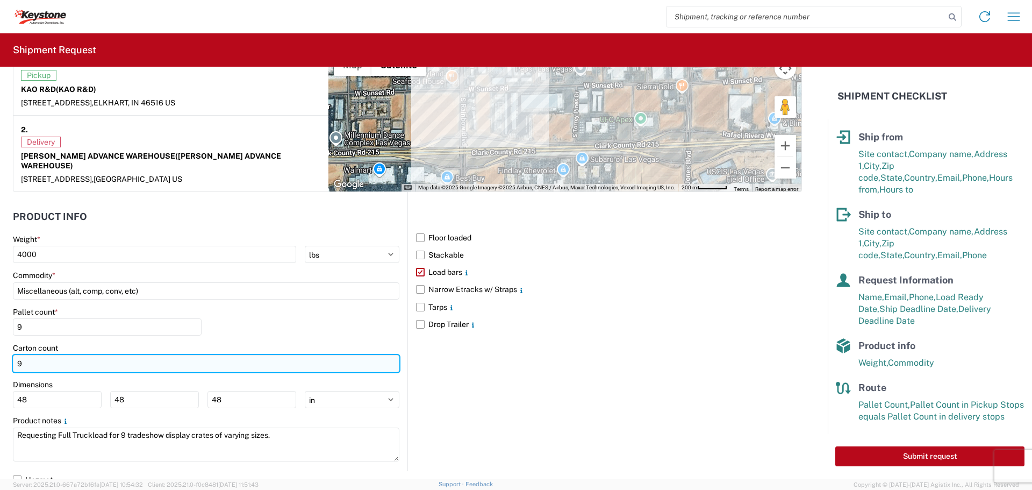
click at [42, 355] on input "9" at bounding box center [206, 363] width 386 height 17
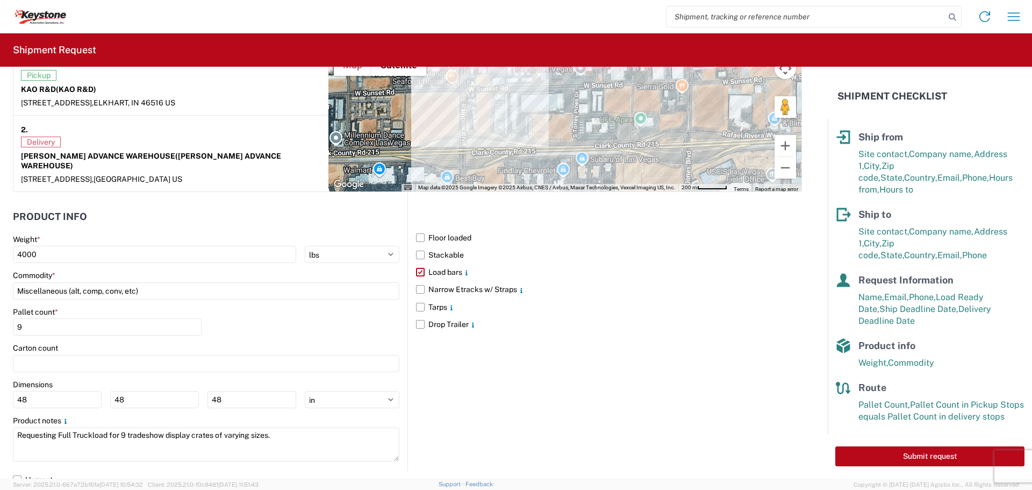
click at [464, 383] on div "Floor loaded Stackable Load bars Narrow Etracks w/ Straps Tarps Drop Trailer" at bounding box center [604, 331] width 394 height 279
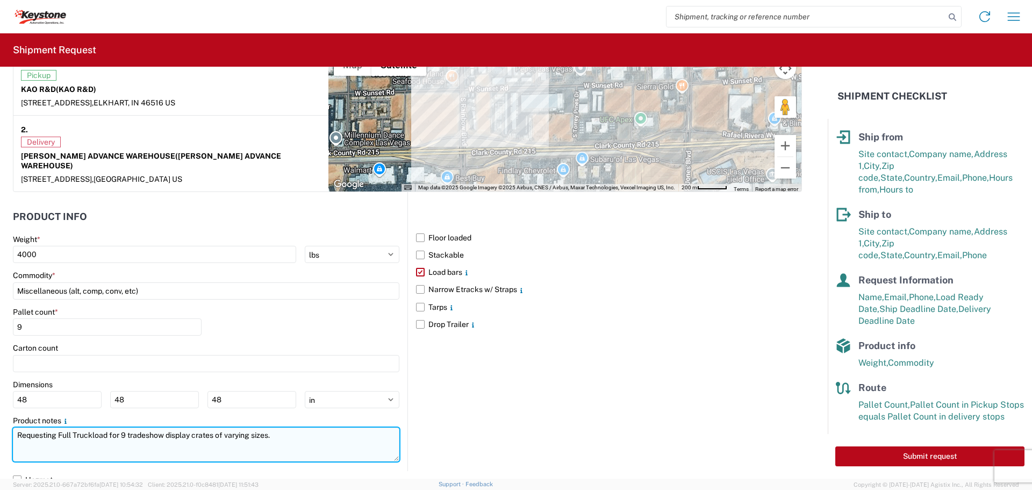
drag, startPoint x: 97, startPoint y: 425, endPoint x: 228, endPoint y: 422, distance: 130.6
click at [226, 427] on textarea "Requesting Full Truckload for 9 tradeshow display crates of varying sizes." at bounding box center [206, 444] width 386 height 34
click at [228, 427] on textarea "Requesting Full Truckload for 9 tradeshow display crates of varying sizes." at bounding box center [206, 444] width 386 height 34
click at [198, 427] on textarea "Requesting Full Truckload for 9 tradeshow display crates of varying sizes." at bounding box center [206, 444] width 386 height 34
drag, startPoint x: 261, startPoint y: 428, endPoint x: 269, endPoint y: 427, distance: 8.7
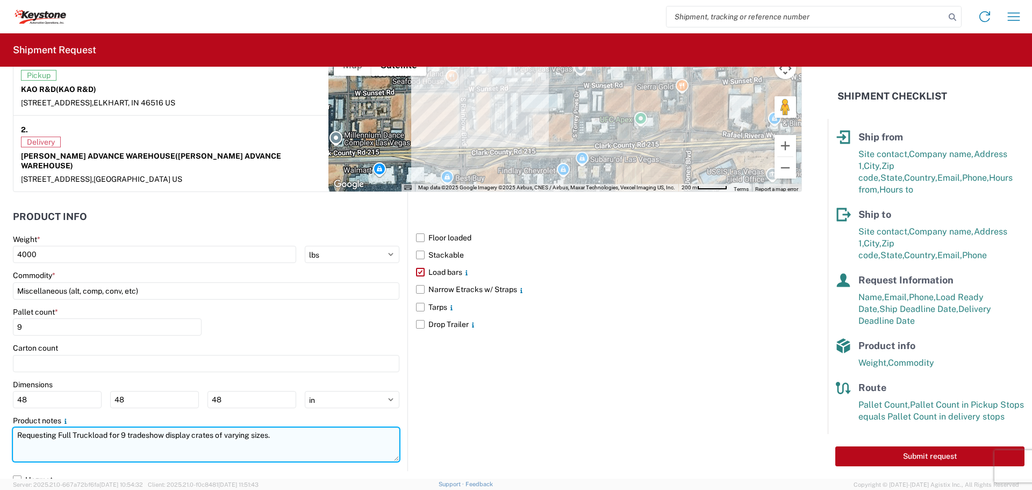
click at [262, 428] on textarea "Requesting Full Truckload for 9 tradeshow display crates of varying sizes." at bounding box center [206, 444] width 386 height 34
click at [275, 427] on textarea "Requesting Full Truckload for 9 tradeshow display crates of varying sizes." at bounding box center [206, 444] width 386 height 34
drag, startPoint x: 205, startPoint y: 414, endPoint x: -22, endPoint y: 393, distance: 227.7
click at [0, 393] on html "Home Shipment request Shipment tracking Shipment Request General Information Te…" at bounding box center [516, 245] width 1032 height 490
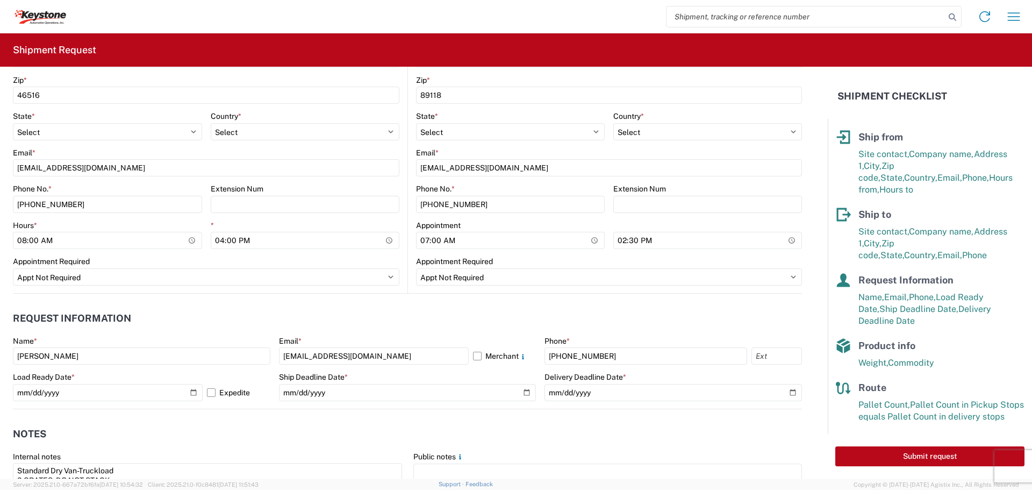
scroll to position [672, 0]
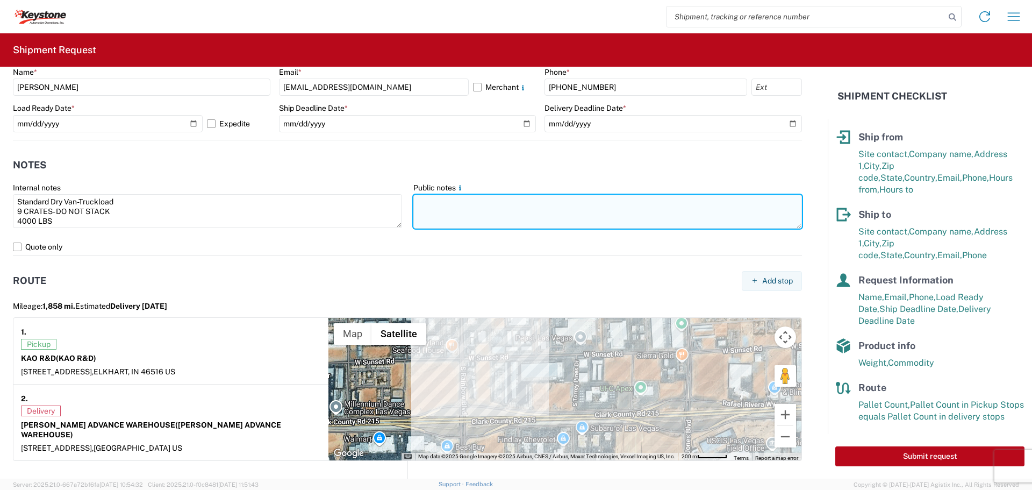
click at [438, 206] on textarea at bounding box center [607, 212] width 389 height 34
paste textarea "Requesting Full Truckload for 9 tradeshow display crates of varying sizes."
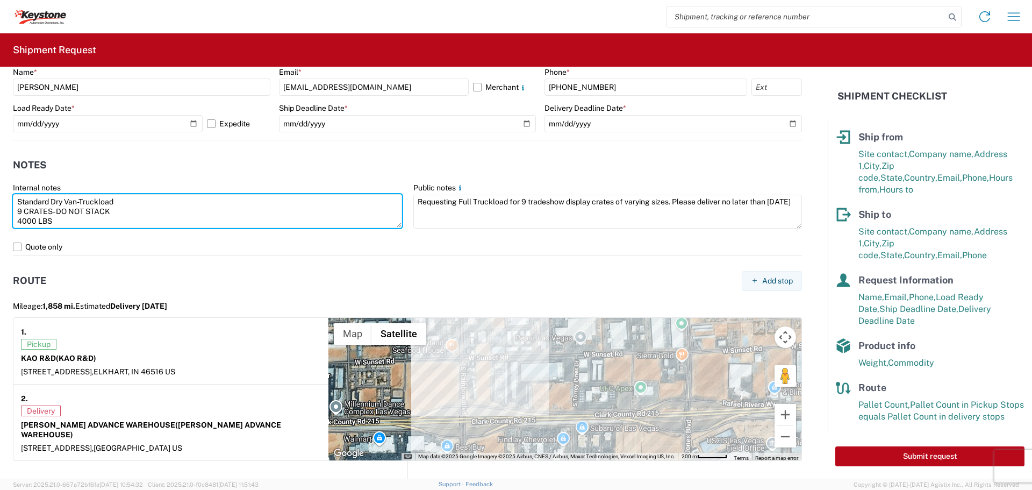
drag, startPoint x: 89, startPoint y: 220, endPoint x: 10, endPoint y: 198, distance: 82.5
click at [3, 197] on form "General Information Template PO# SEMA2025 Equipment Type * Select 53’ Dry Van F…" at bounding box center [414, 273] width 828 height 412
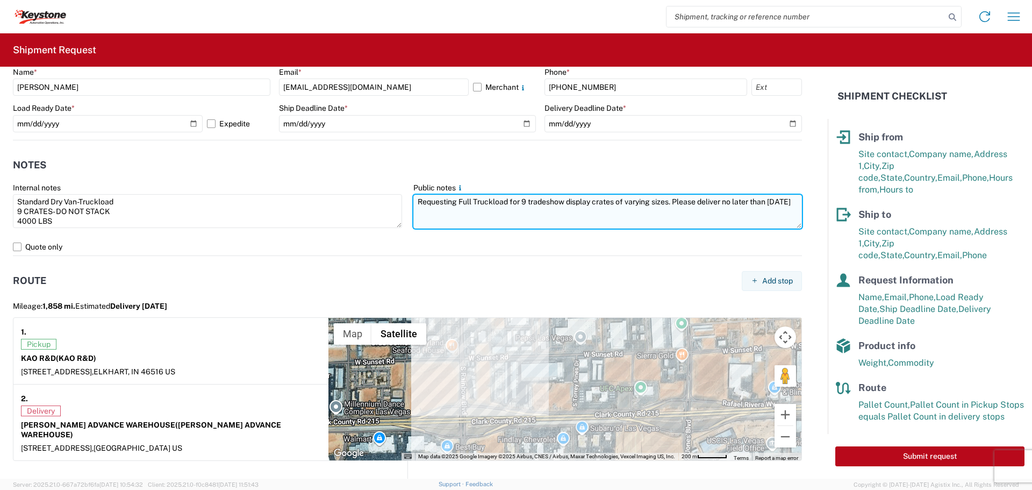
click at [451, 211] on textarea "Requesting Full Truckload for 9 tradeshow display crates of varying sizes. Plea…" at bounding box center [607, 212] width 389 height 34
paste textarea "Standard Dry Van-Truckload 9 CRATES- DO NOT STACK 4000 LBS"
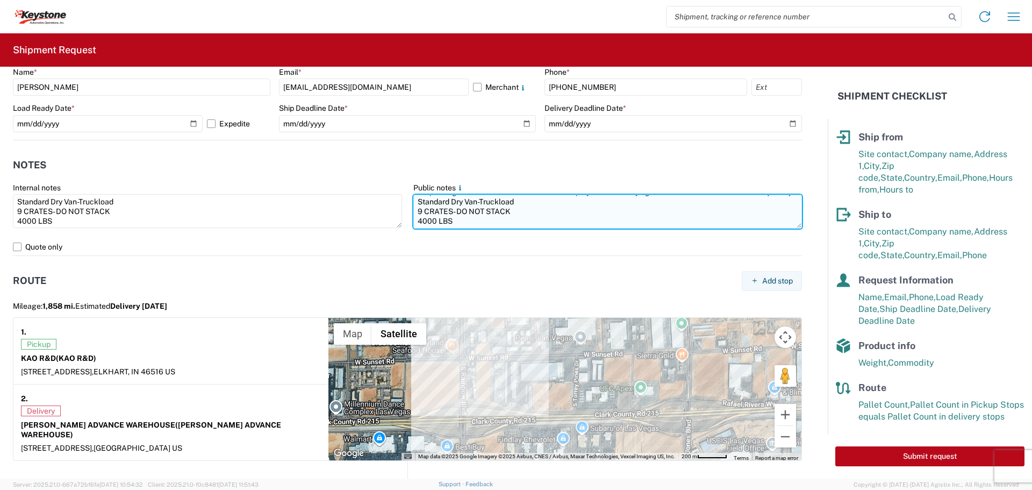
scroll to position [19, 0]
drag, startPoint x: 465, startPoint y: 223, endPoint x: 410, endPoint y: 206, distance: 58.3
click at [413, 206] on textarea "Requesting Full Truckload for 9 tradeshow display crates of varying sizes. Plea…" at bounding box center [607, 212] width 389 height 34
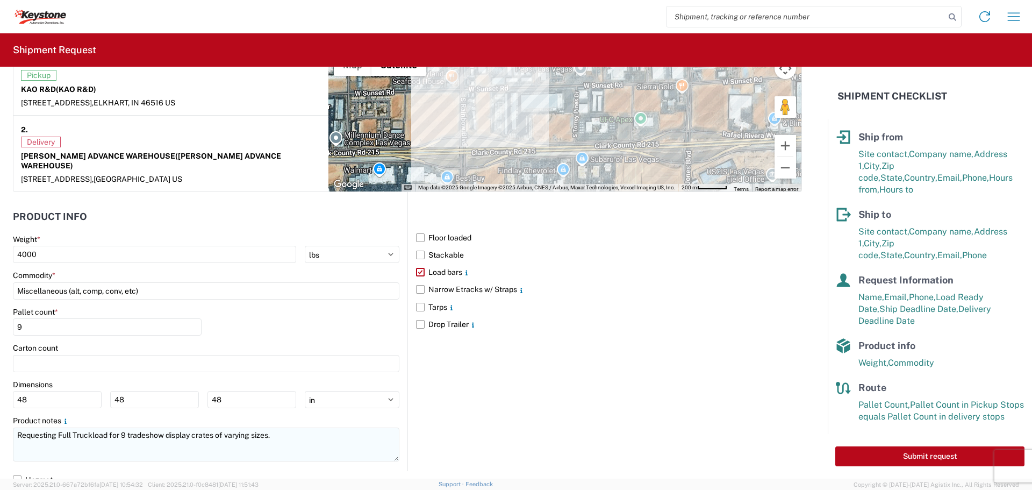
type textarea "Requesting Full Truckload for 9 tradeshow display crates of varying sizes. Plea…"
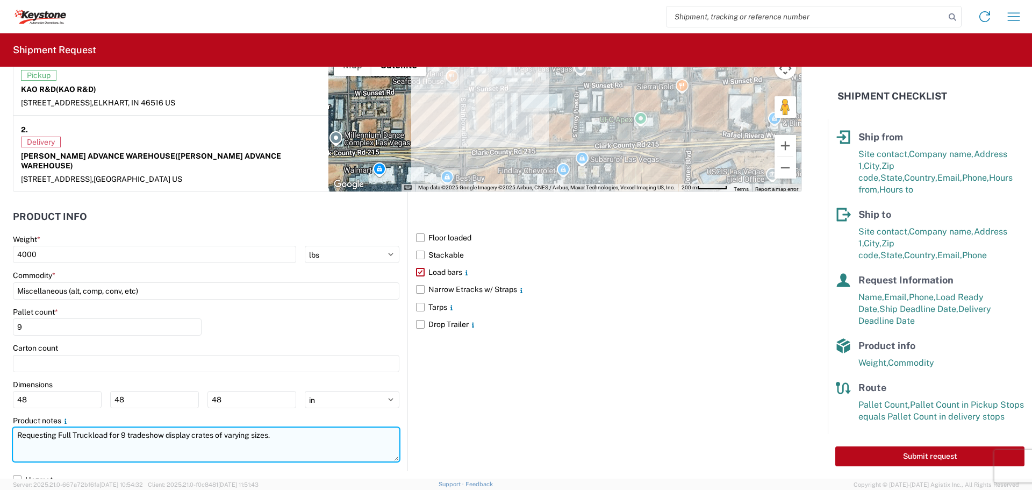
click at [298, 427] on textarea "Requesting Full Truckload for 9 tradeshow display crates of varying sizes." at bounding box center [206, 444] width 386 height 34
paste textarea "Standard Dry Van-Truckload 9 CRATES- DO NOT STACK 4000 LBS"
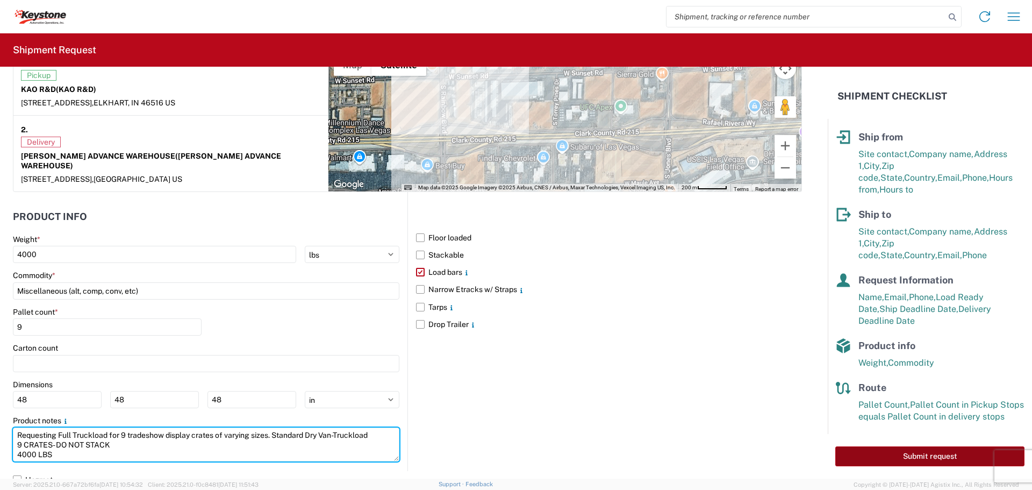
type textarea "Requesting Full Truckload for 9 tradeshow display crates of varying sizes. Stan…"
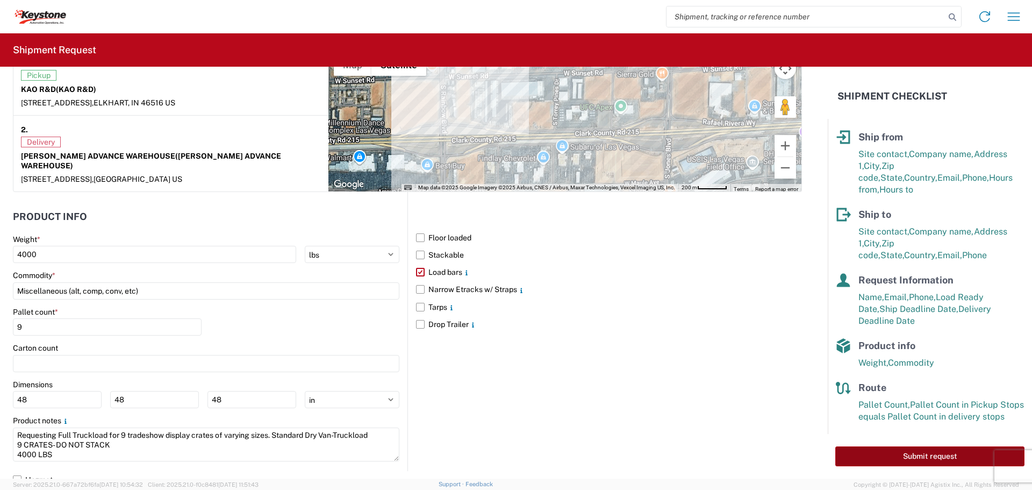
click at [883, 457] on button "Submit request" at bounding box center [929, 456] width 189 height 20
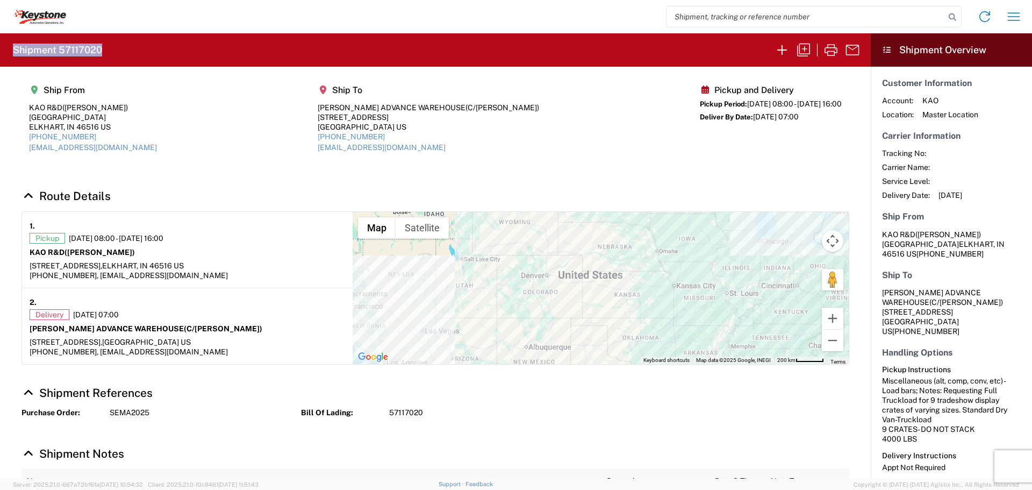
drag, startPoint x: 114, startPoint y: 54, endPoint x: 3, endPoint y: 52, distance: 111.3
click at [5, 53] on agx-form-header "Shipment 57117020" at bounding box center [435, 49] width 871 height 33
copy h2 "Shipment 57117020"
